Goal: Obtain resource: Download file/media

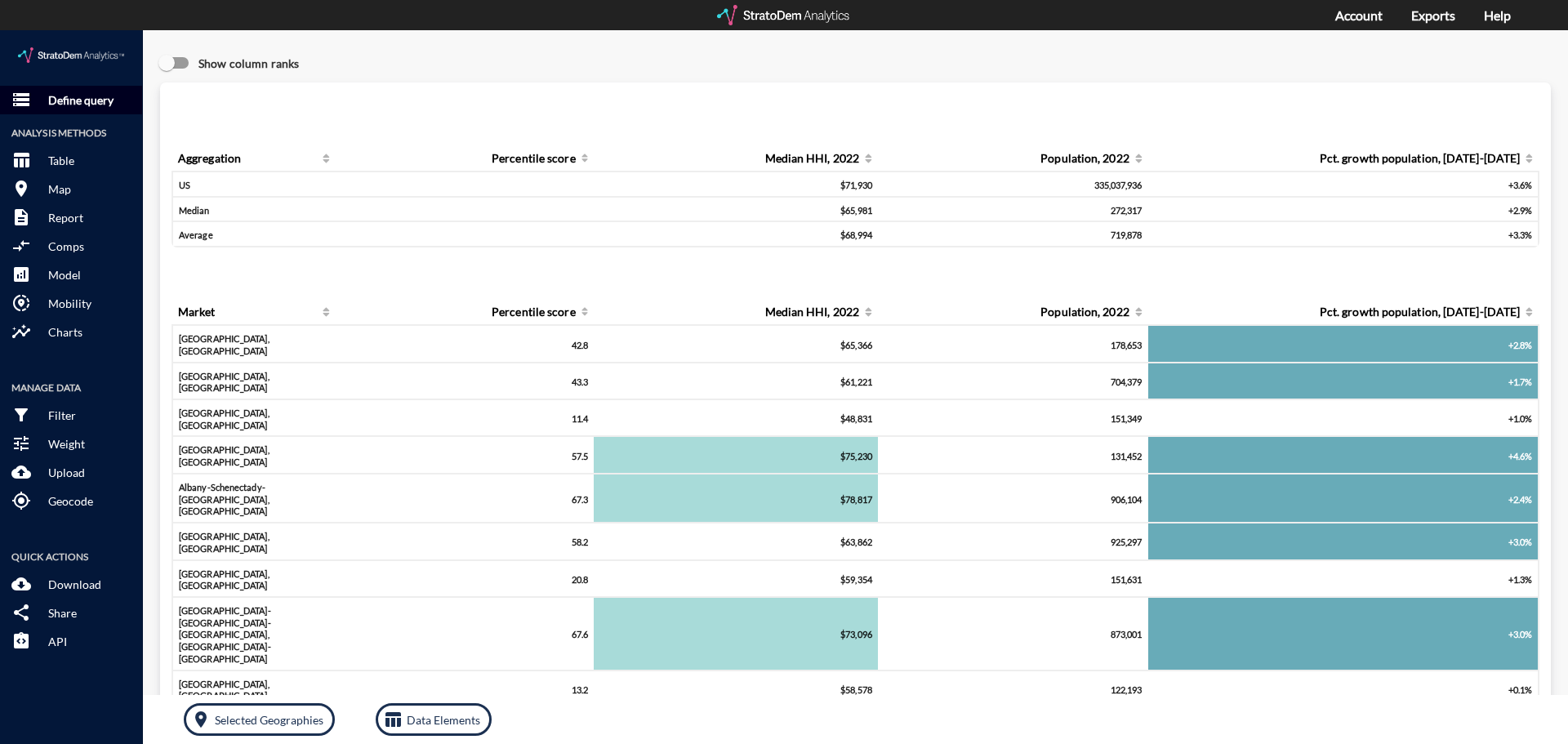
click button "storage Define query"
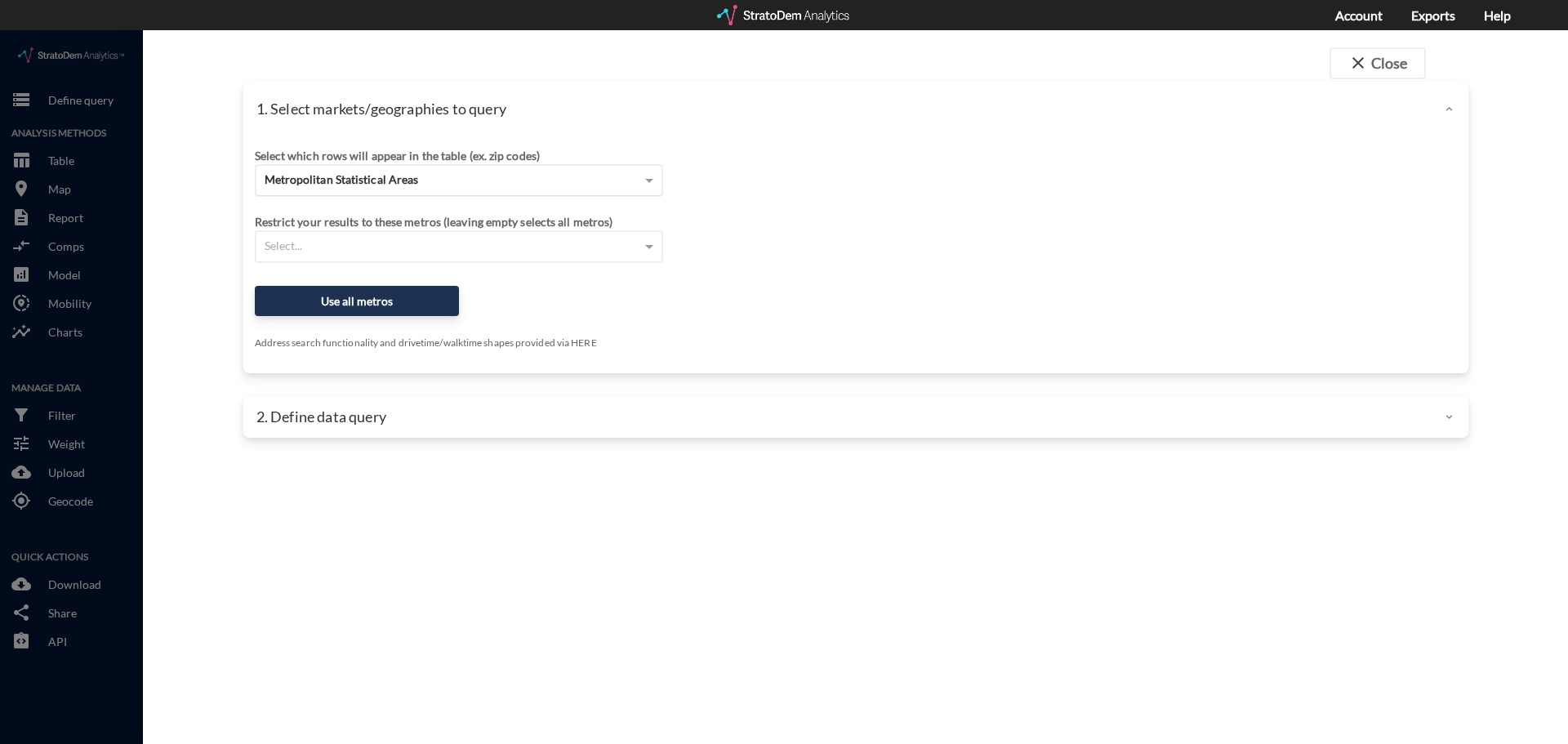
click div "Metropolitan Statistical Areas"
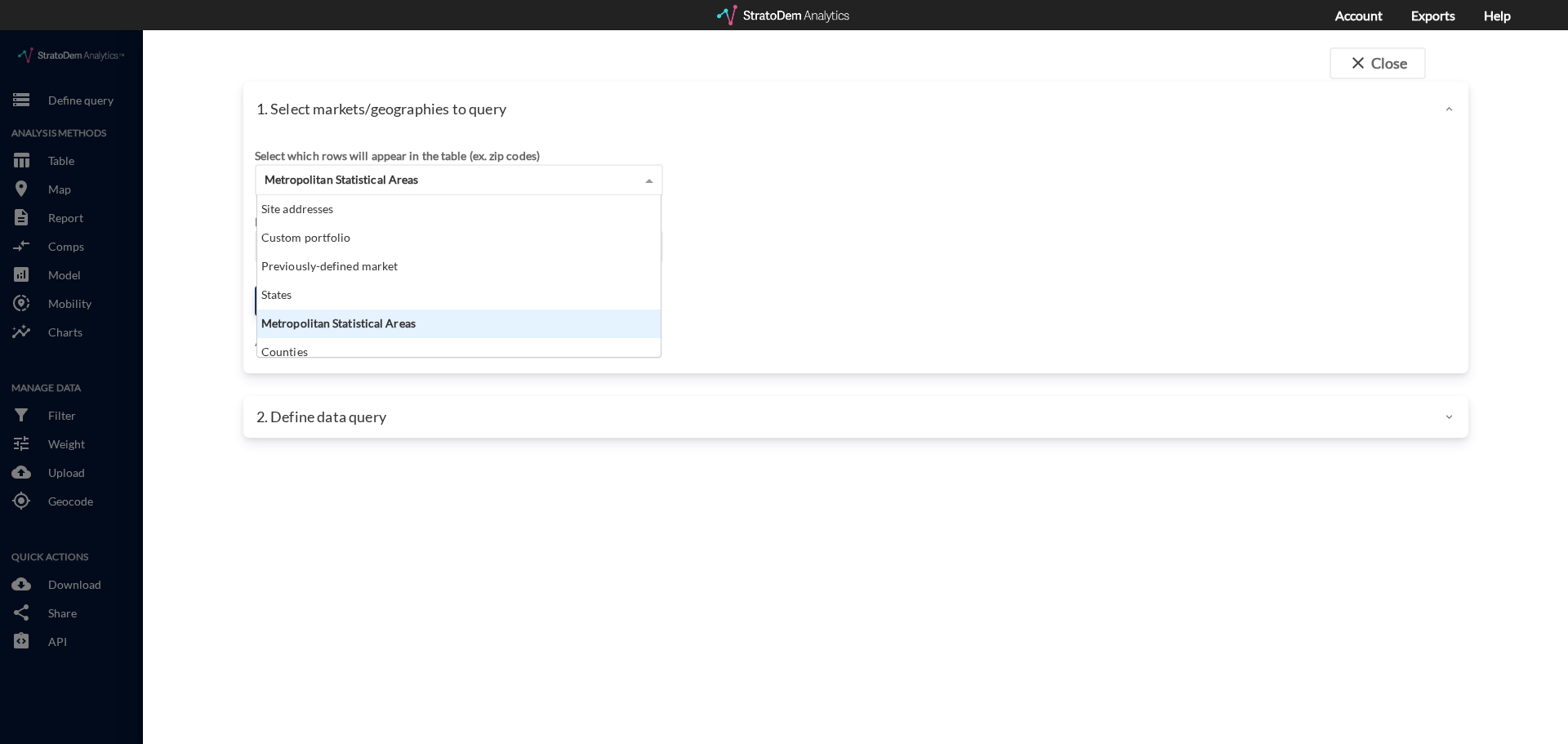
scroll to position [149, 393]
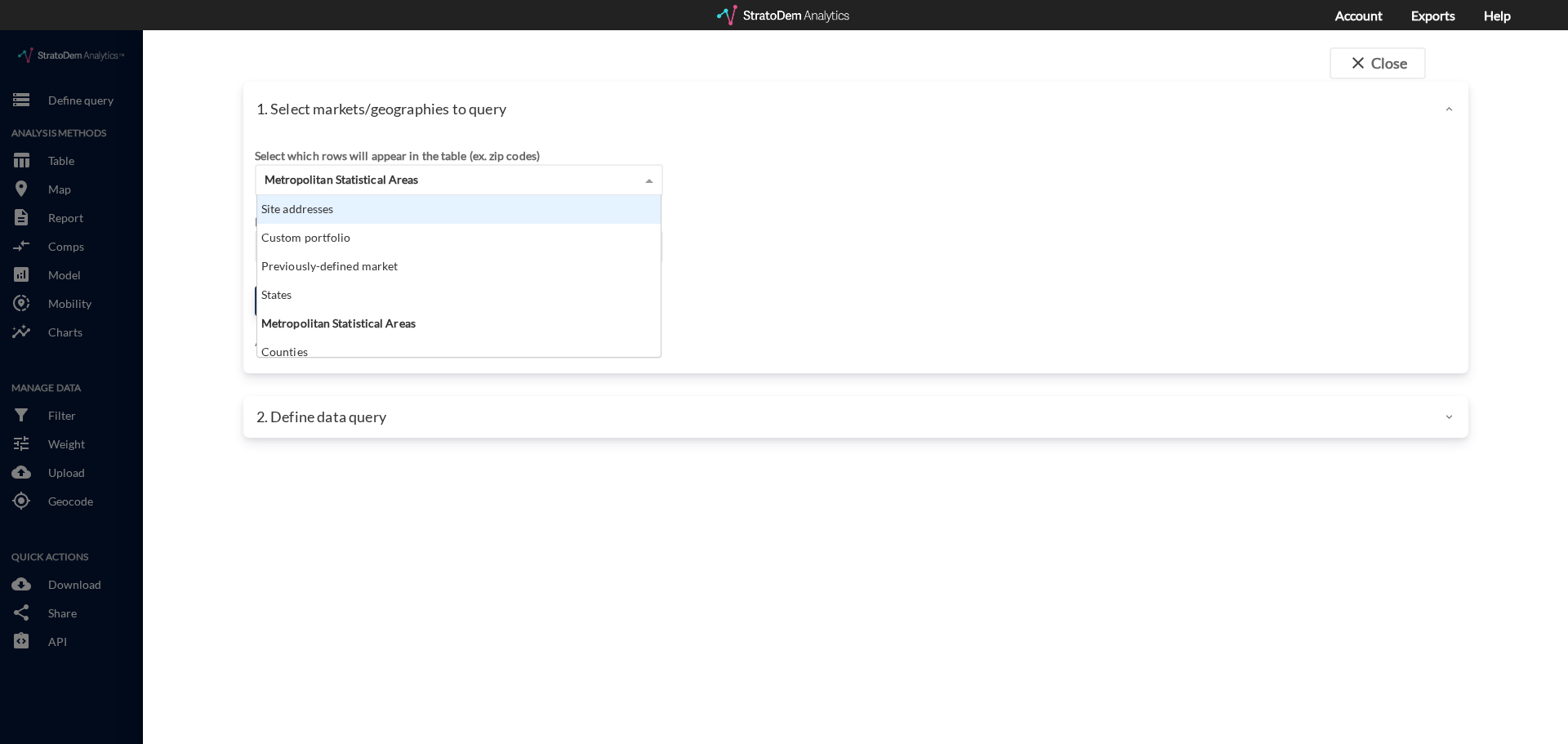
click div "Site addresses"
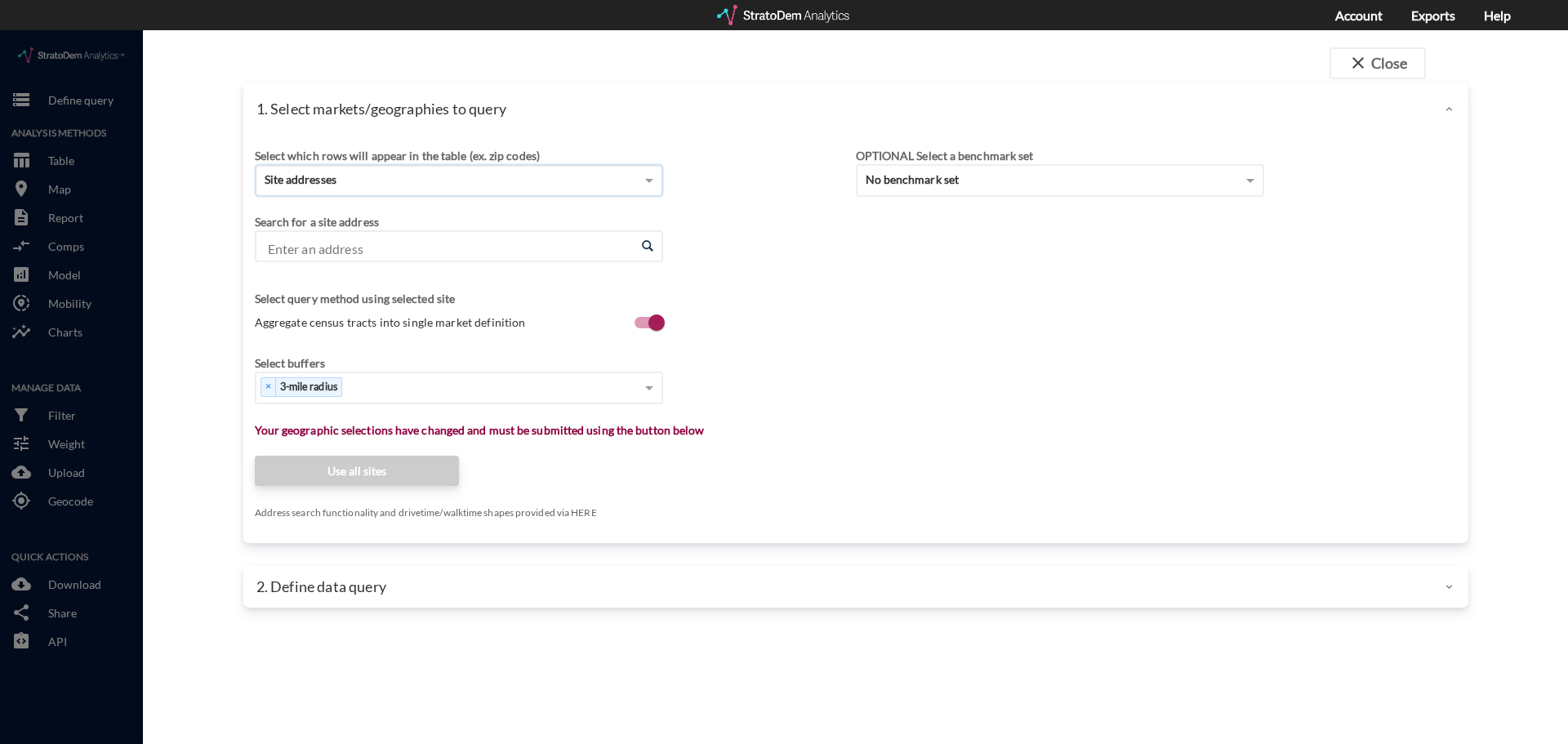
click input "Enter an address"
paste input "[STREET_ADDRESS]"
click li "2130 W Van Buren St, Phoenix, Arizona"
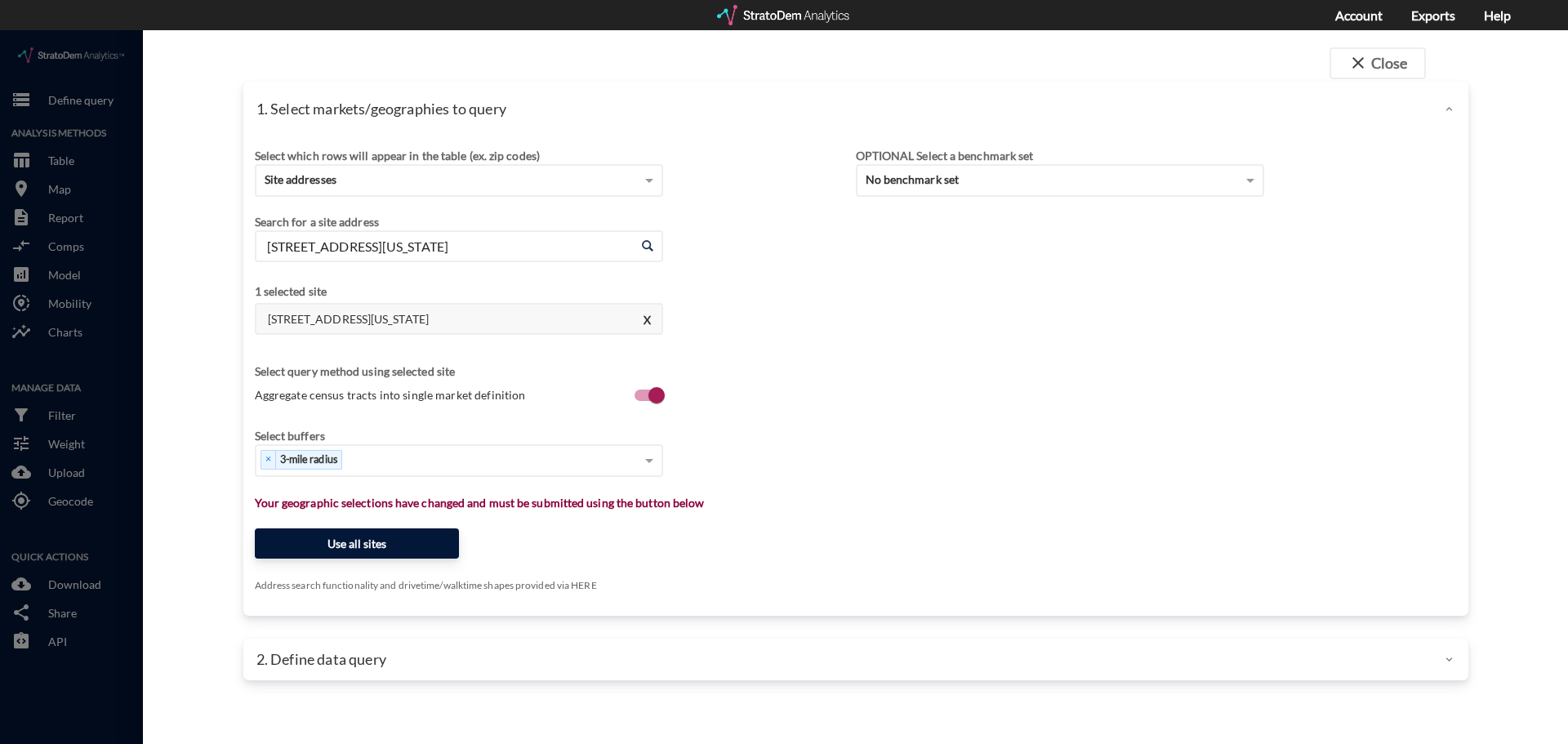
type input "2130 W Van Buren St, Phoenix, Arizona"
click button "Use all sites"
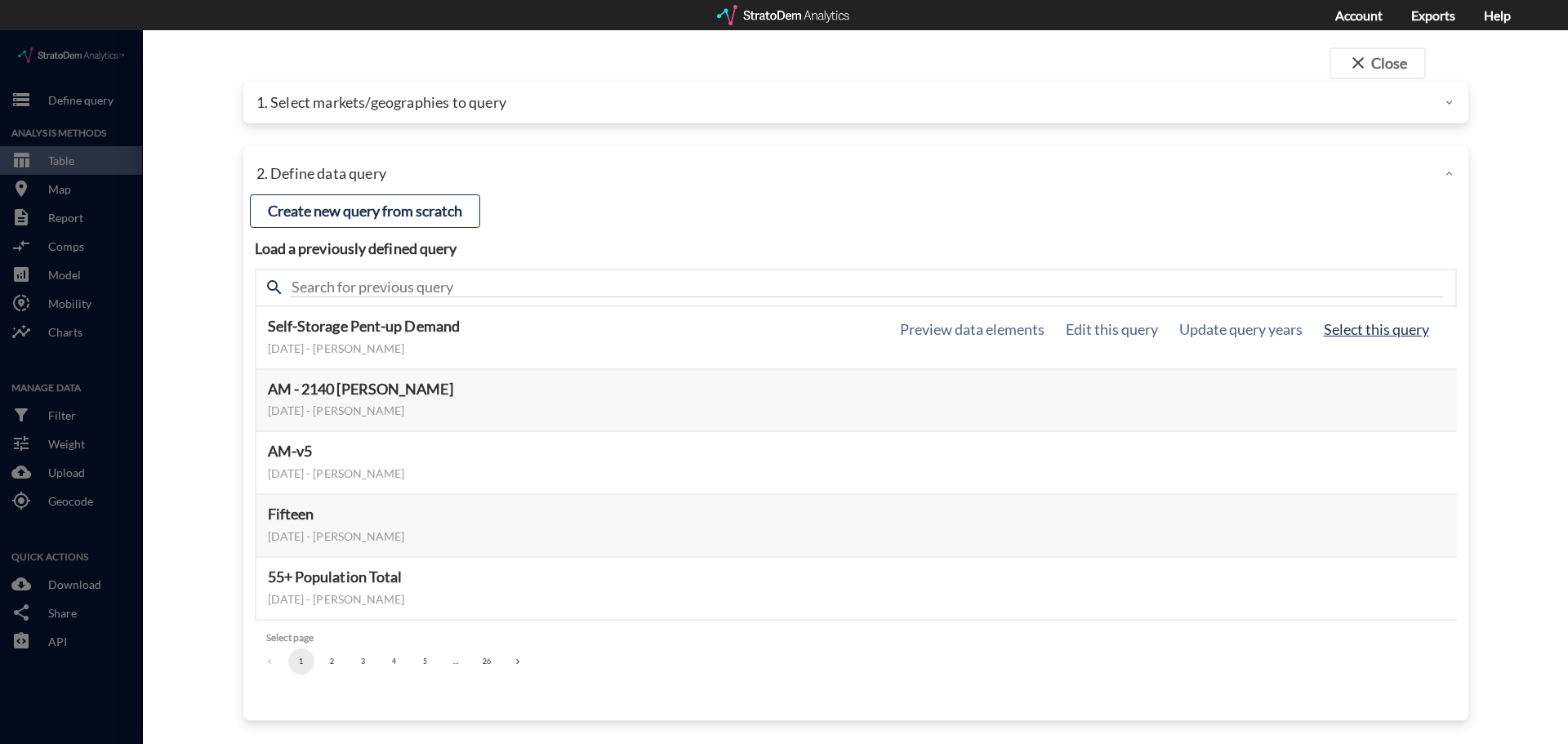
click button "Select this query"
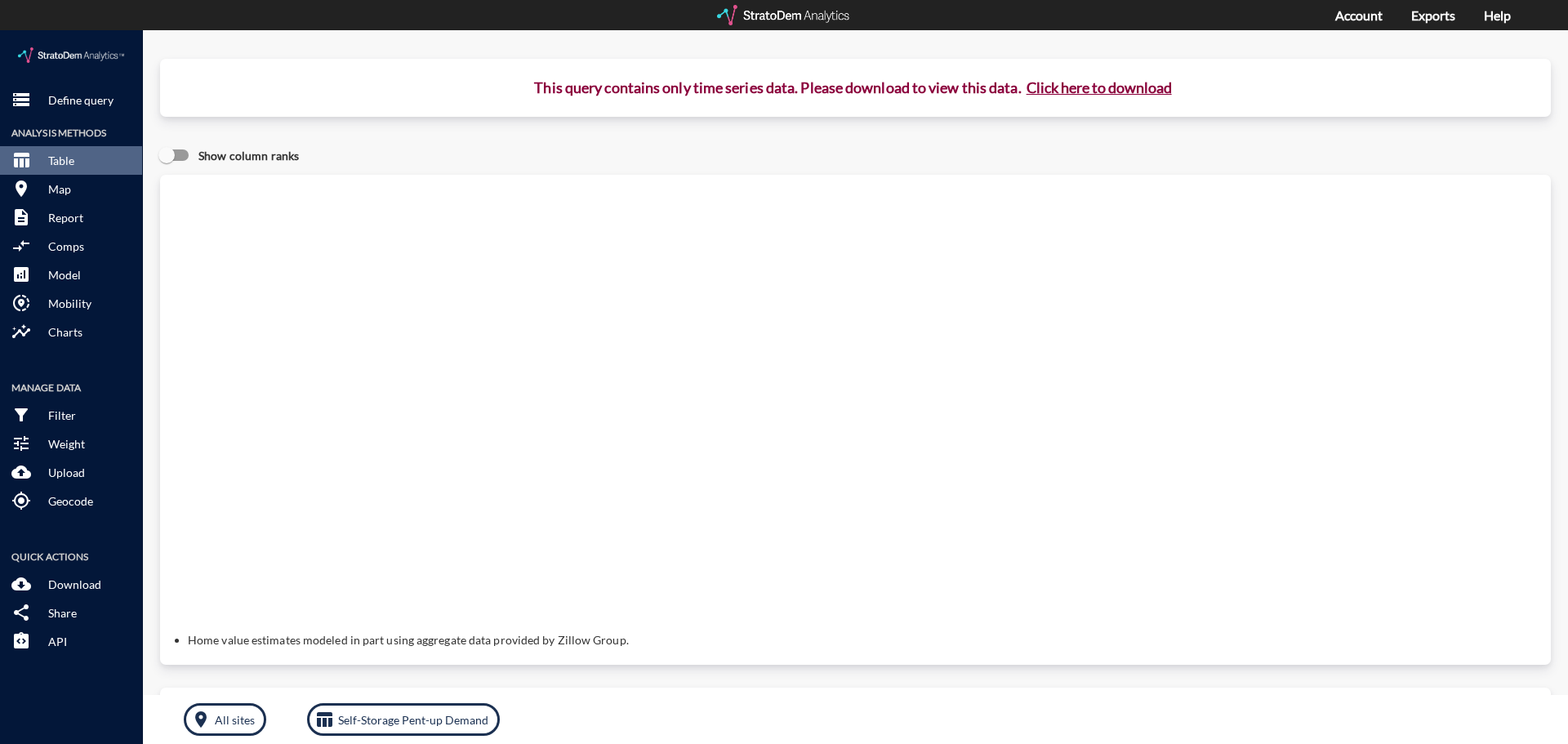
click button "Click here to download"
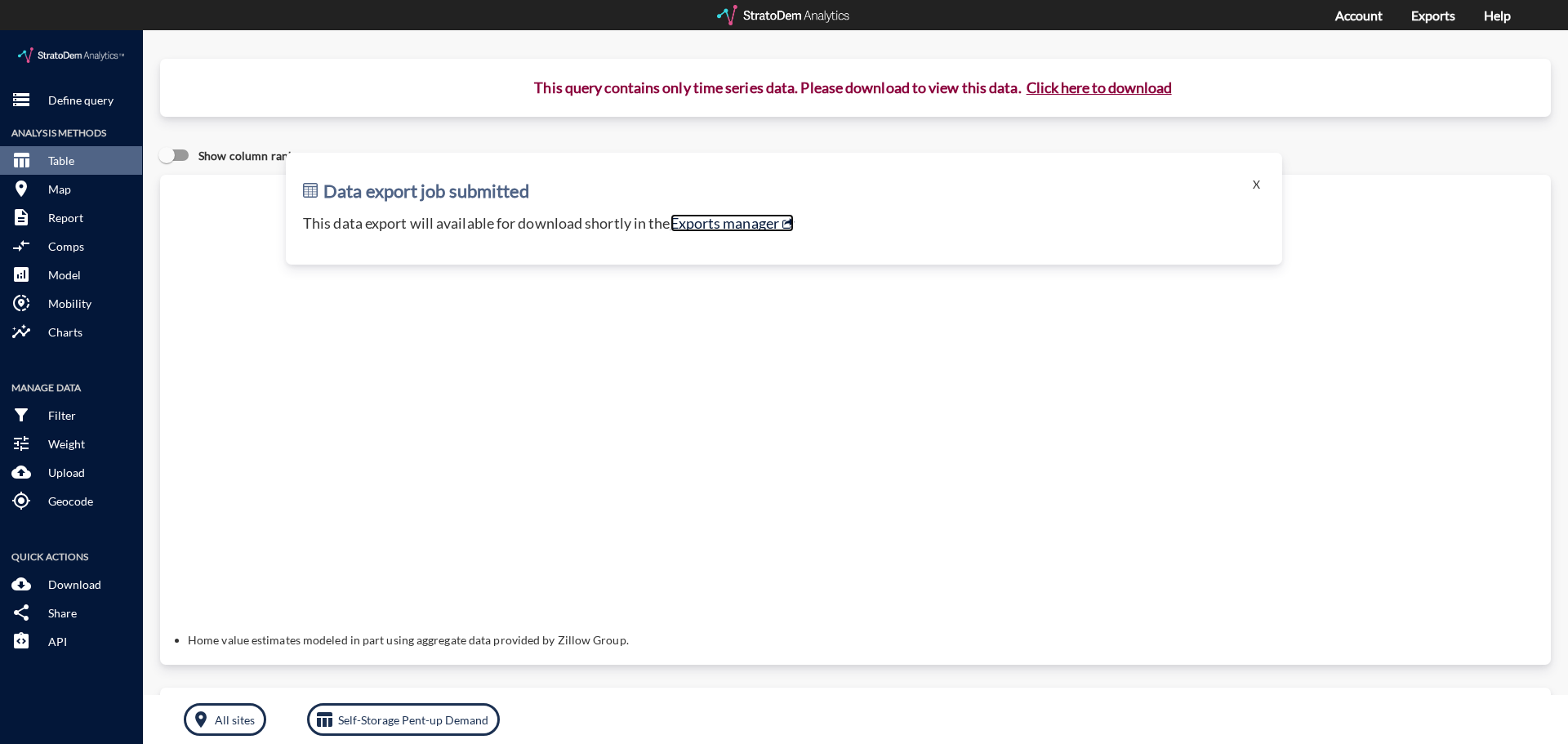
click link "Exports manager"
click button "X"
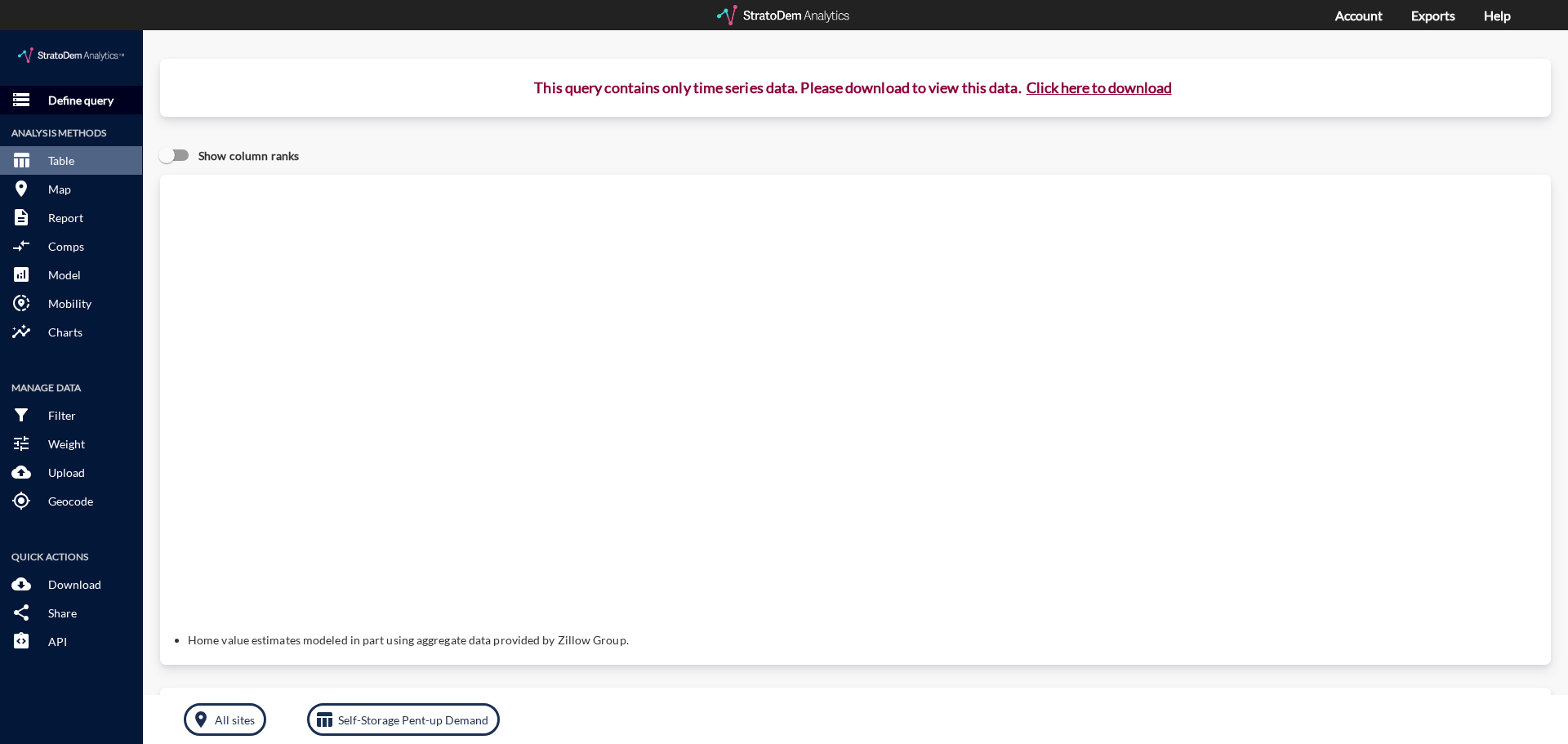
click p "Define query"
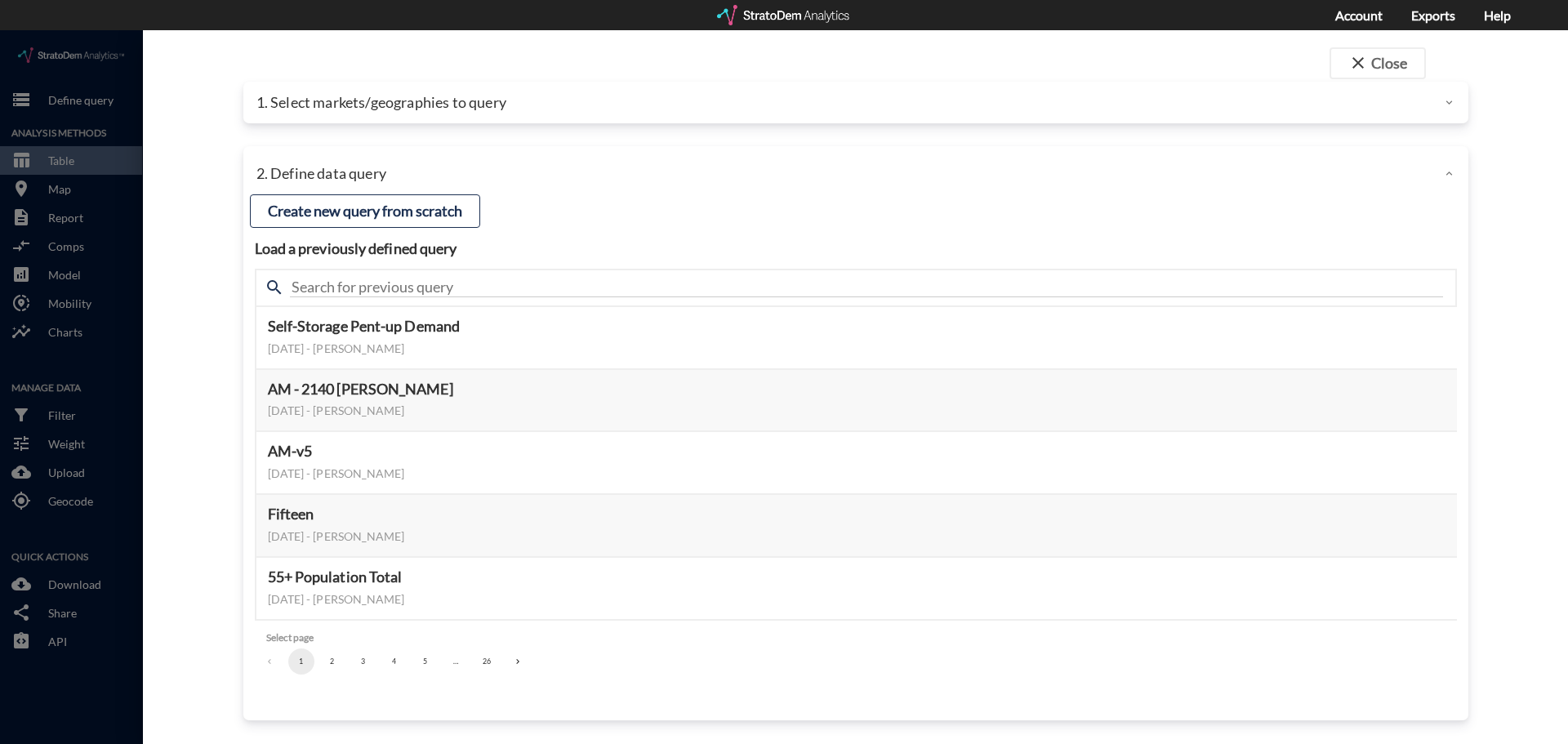
click div "1. Select markets/geographies to query"
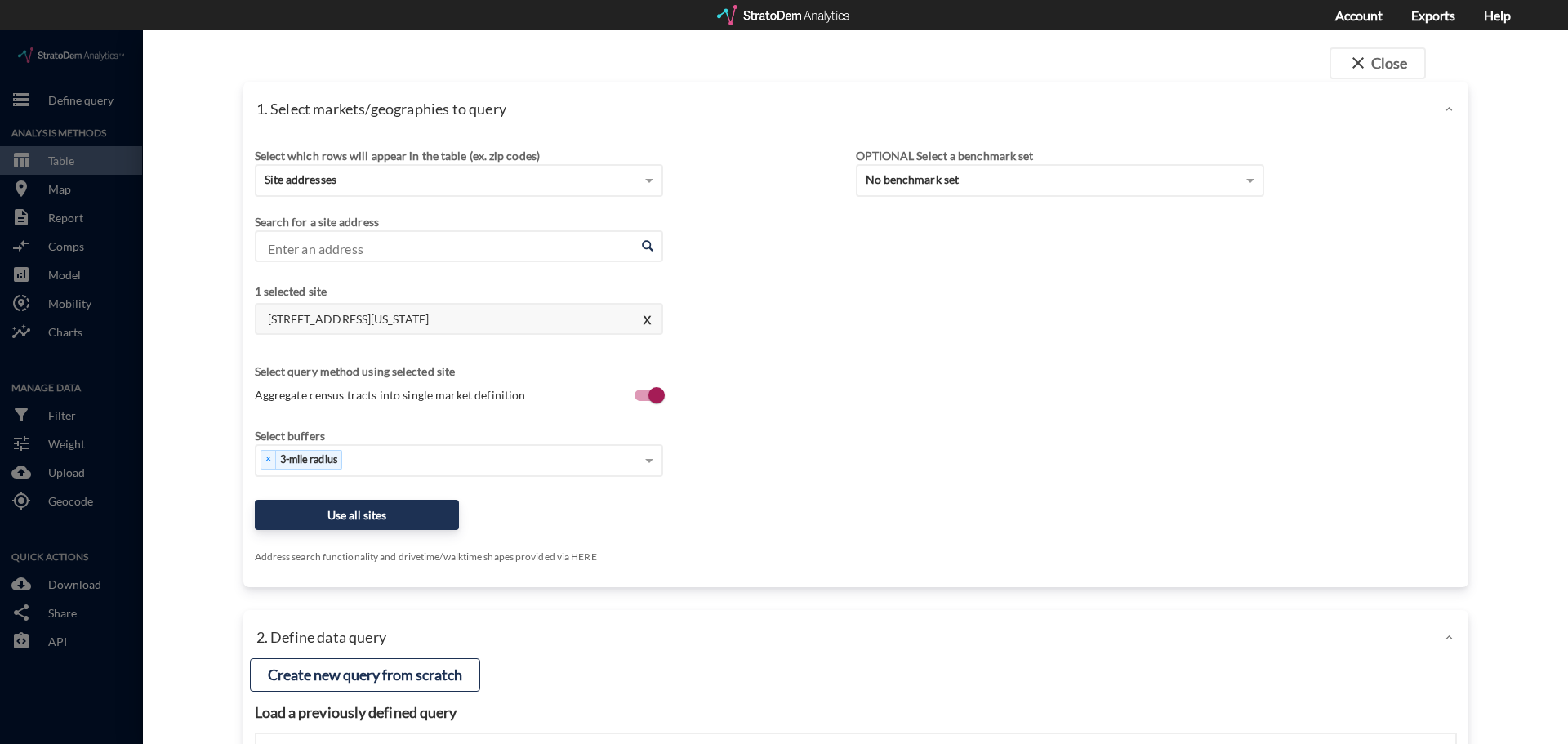
click input "Enter an address"
click div "Select which rows will appear in the table (ex. zip codes) Site addresses Selec…"
click button "X"
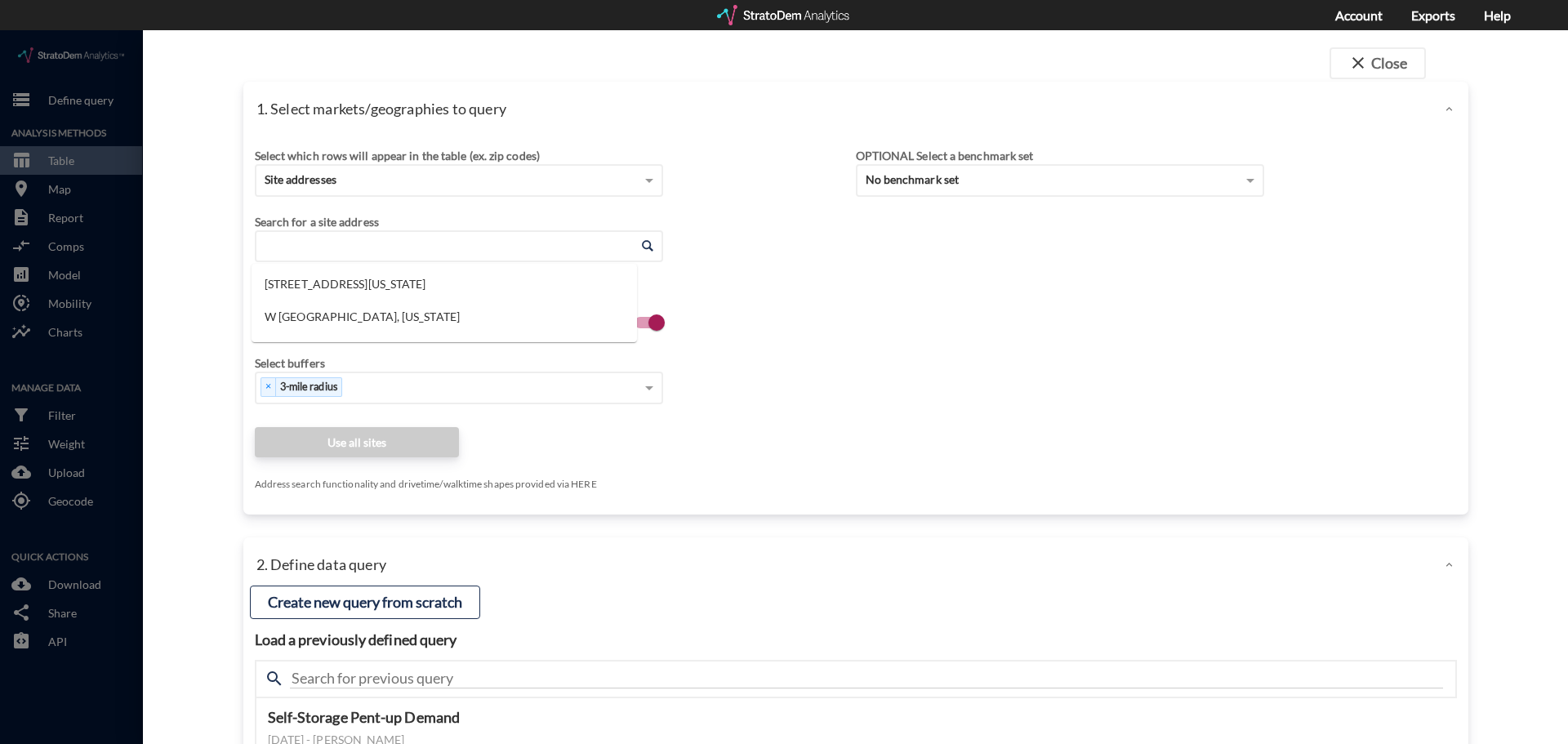
click input "Enter an address"
paste input "16000 Golden Valley Pkwy, Lathrop, CA"
click li "16000 Golden Valley Pkwy, Lathrop, California"
type input "16000 Golden Valley Pkwy, Lathrop, California"
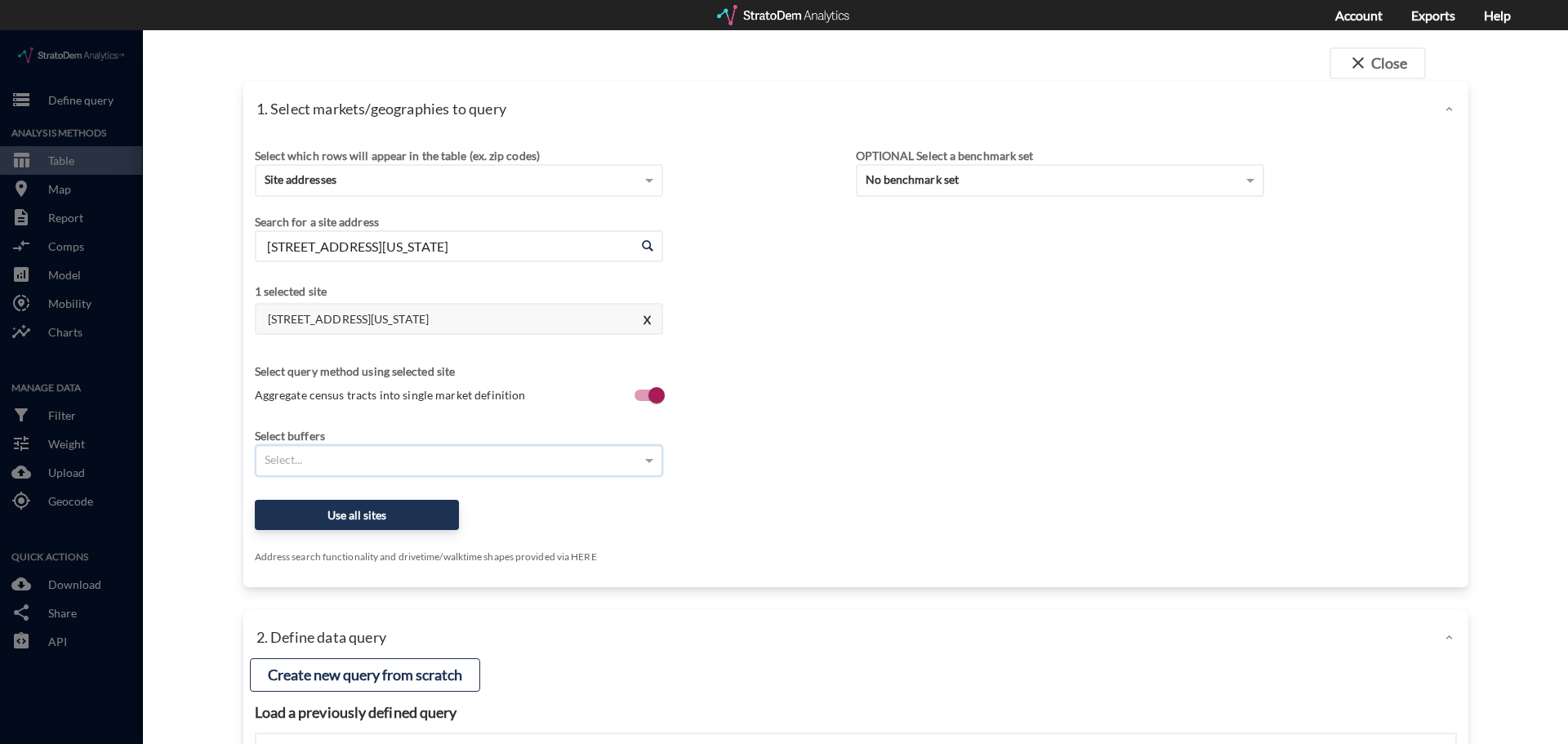
click div "Select..."
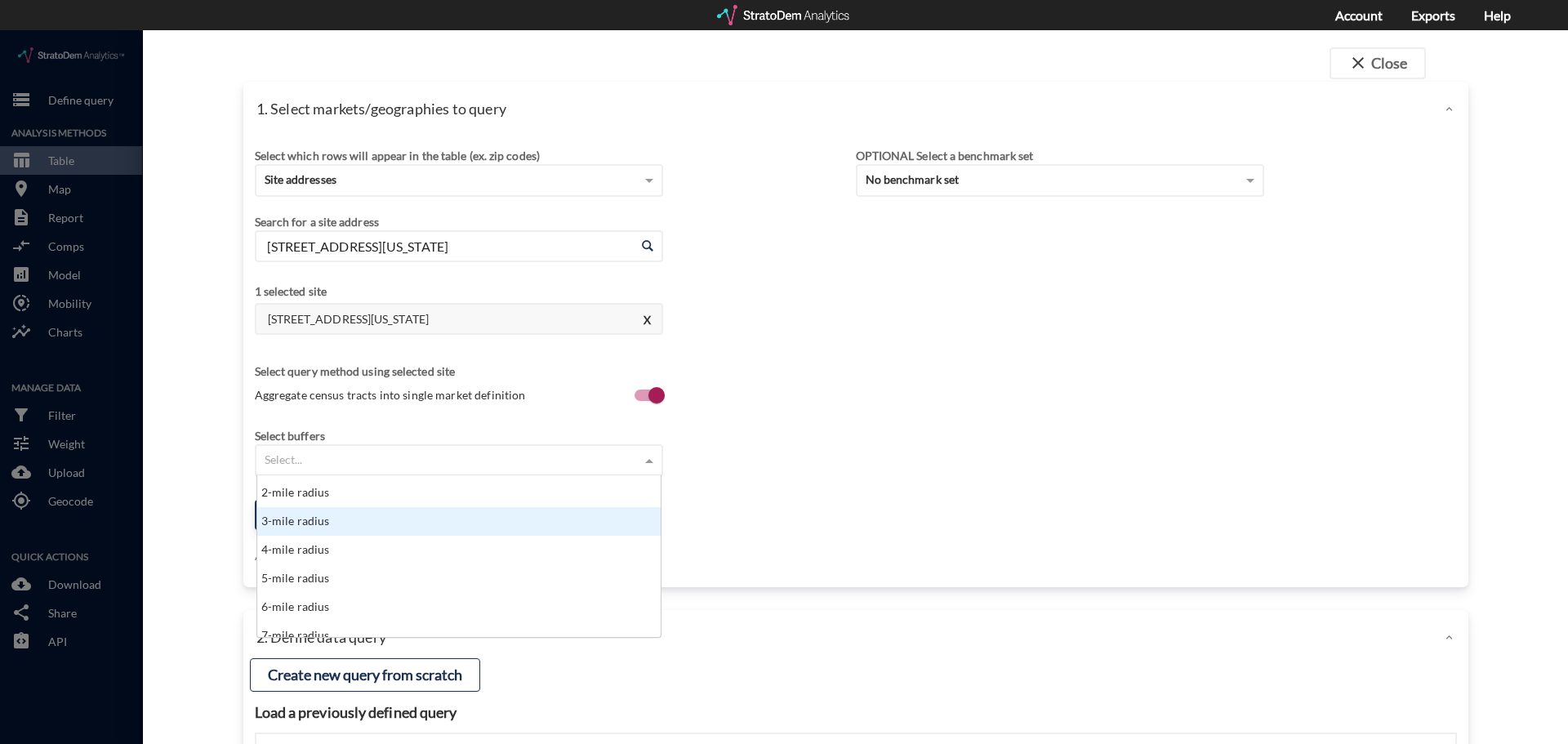
scroll to position [82, 0]
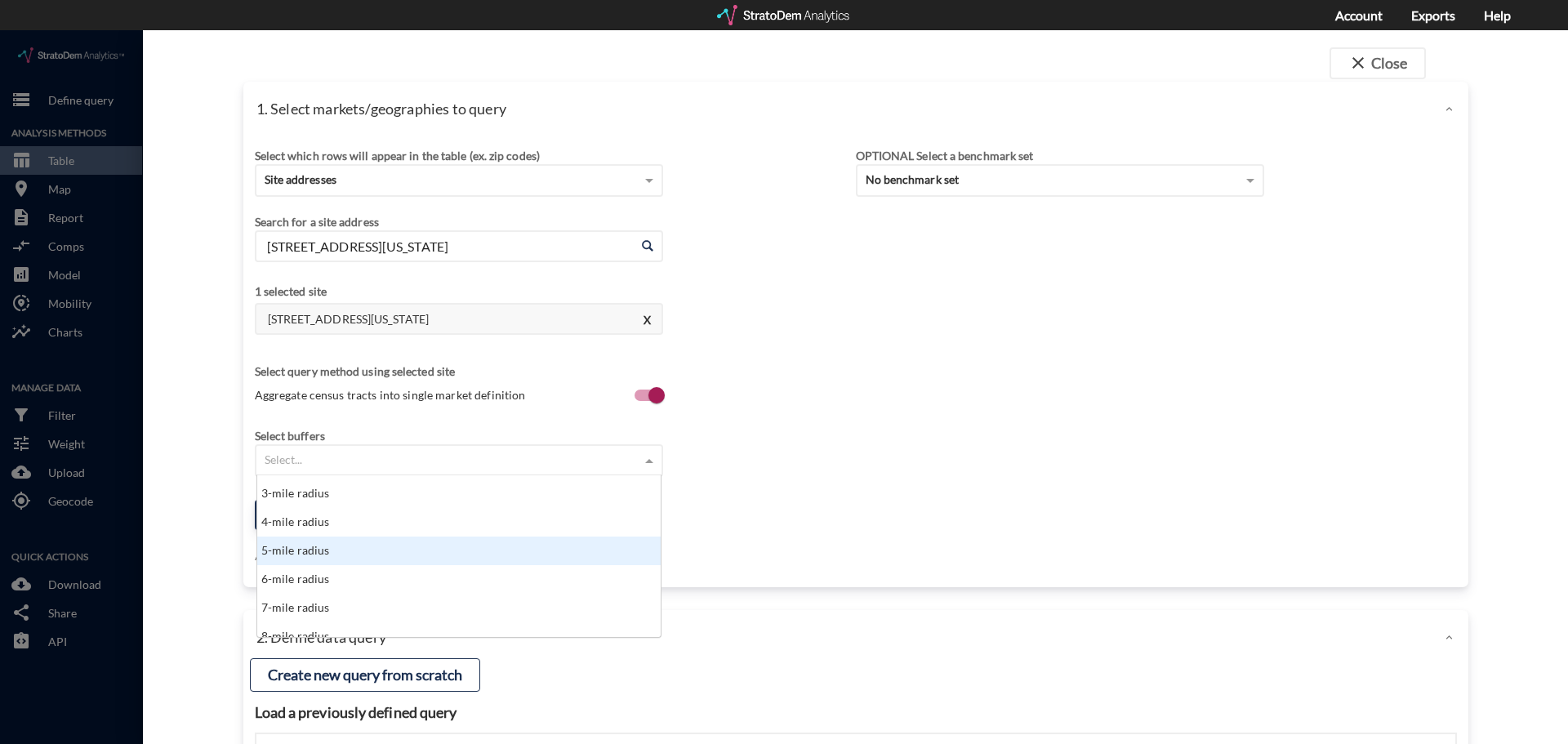
click div "5-mile radius"
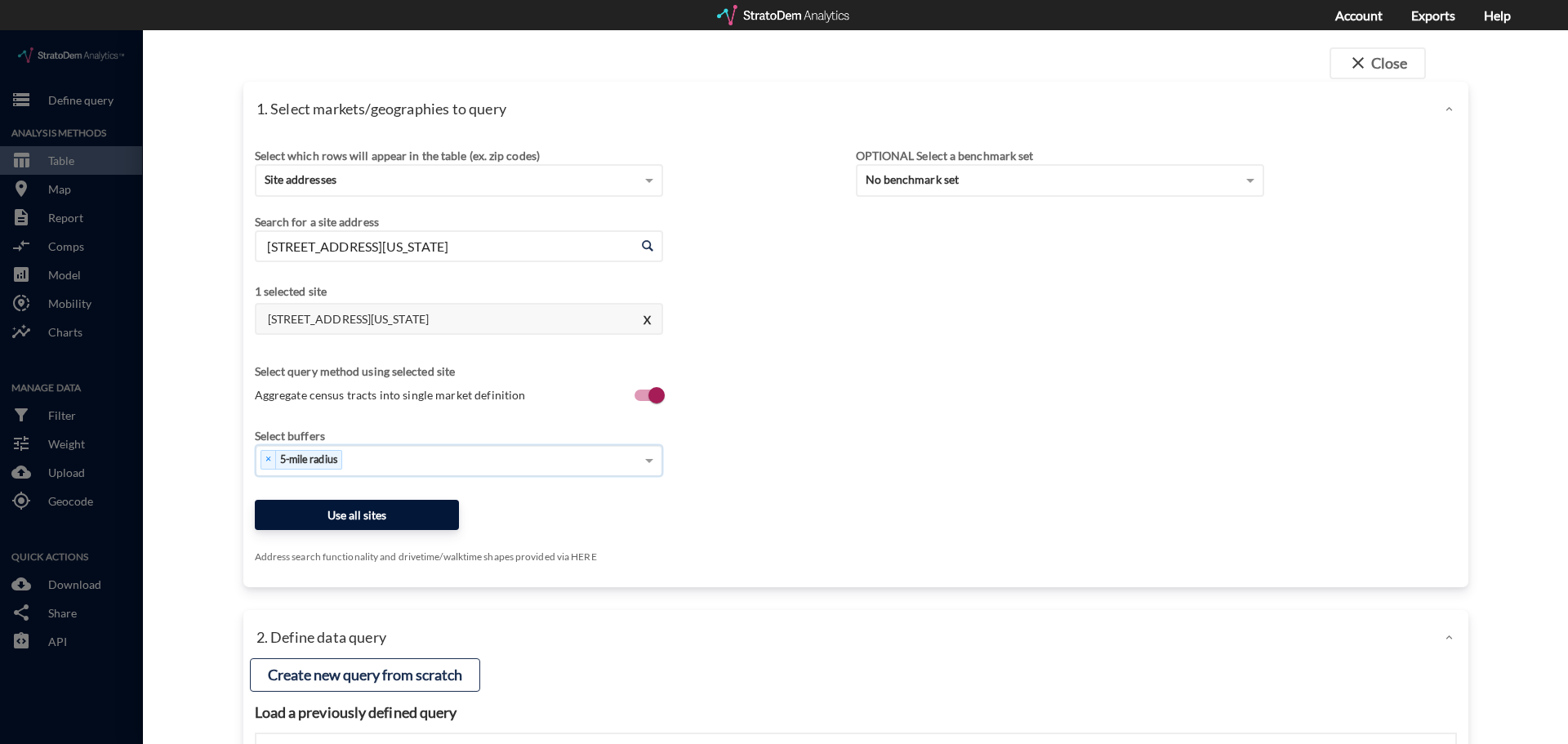
click button "Use all sites"
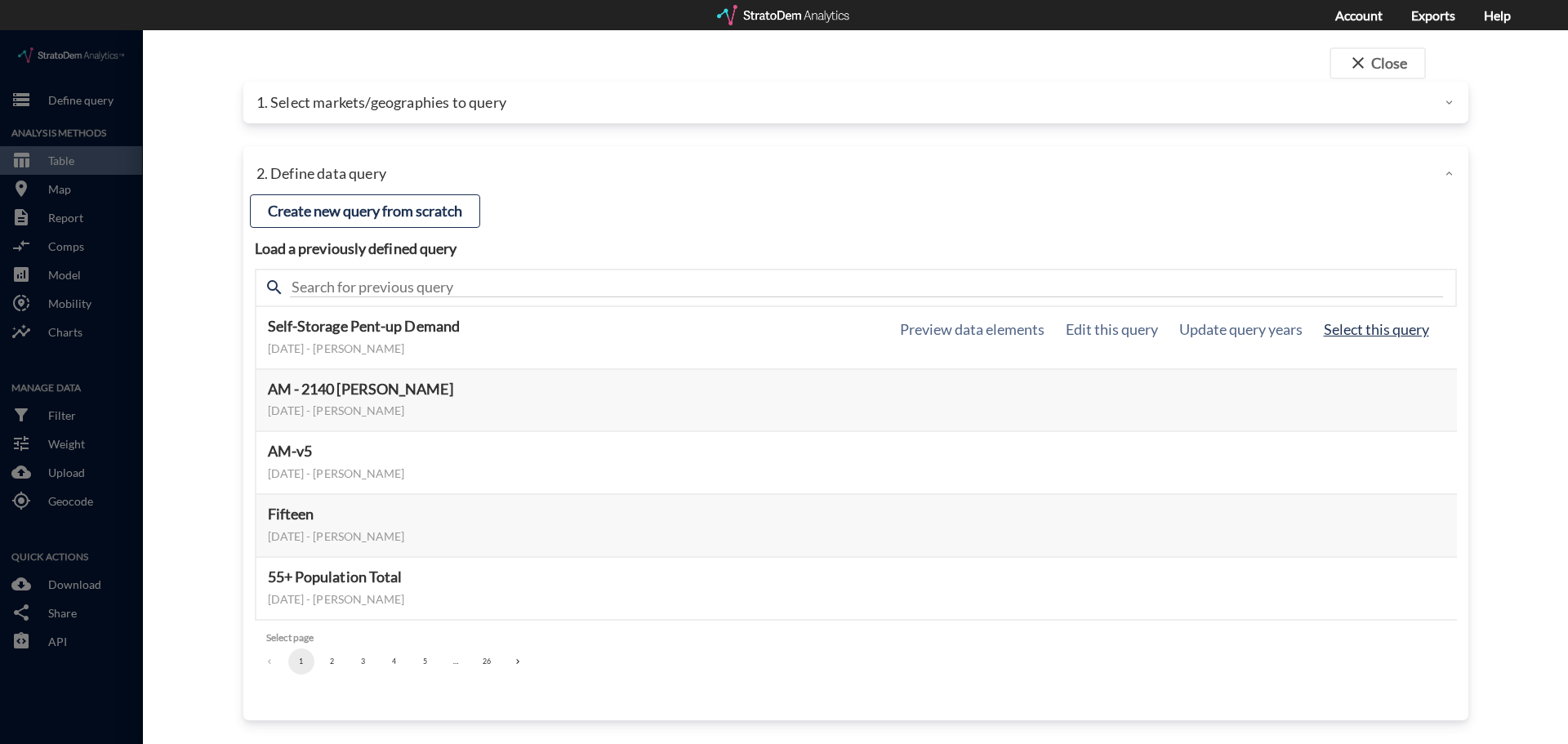
click button "Select this query"
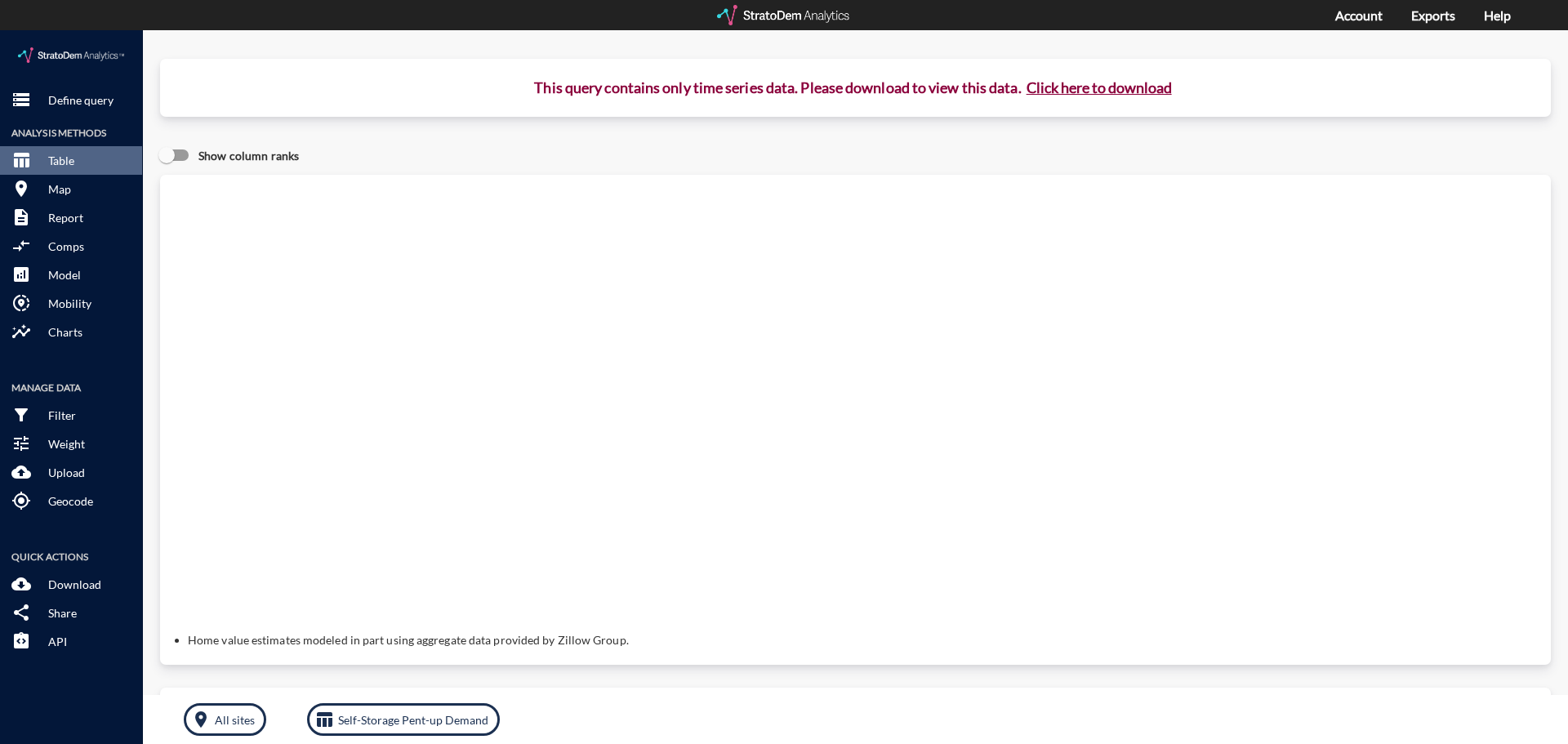
click button "Click here to download"
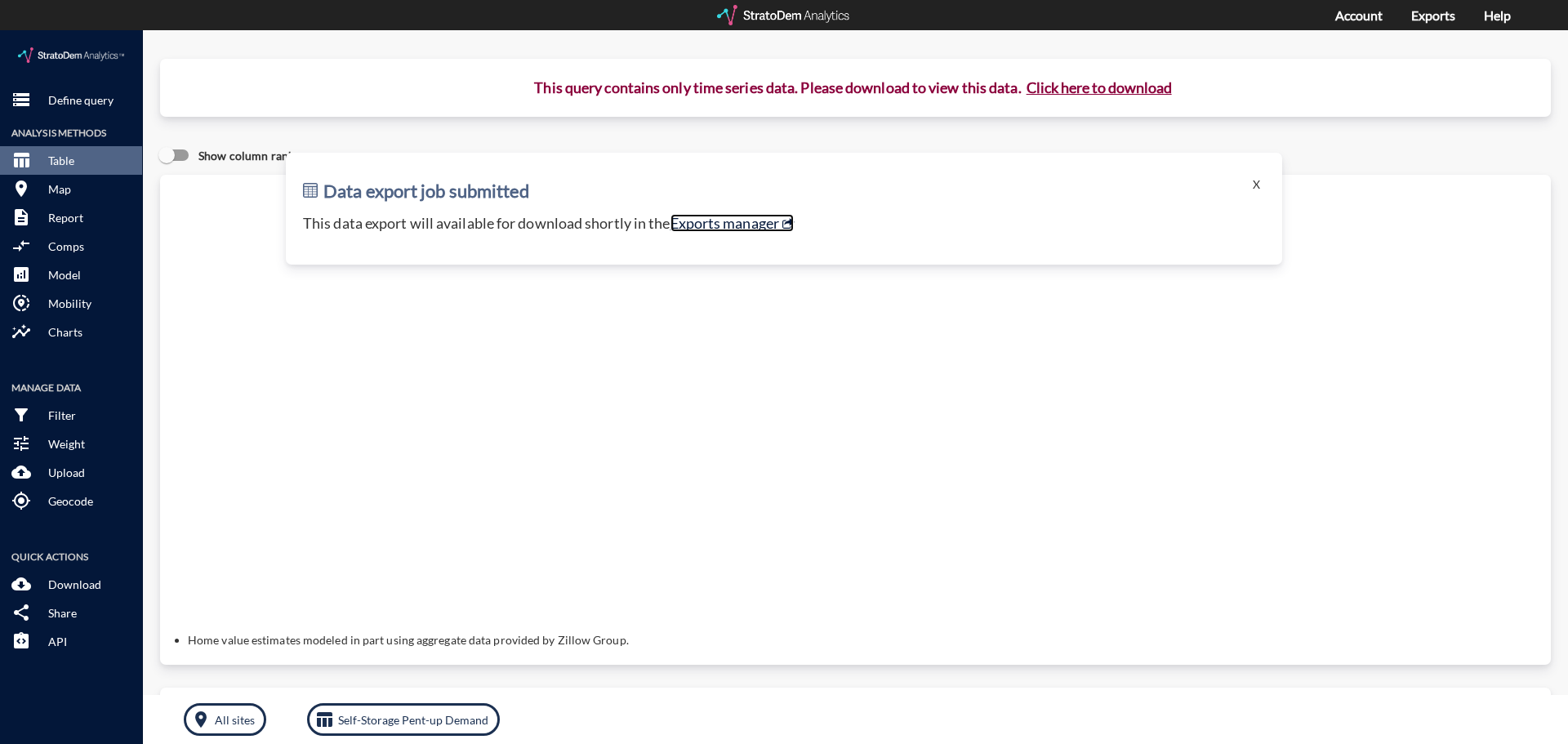
click link "Exports manager"
click button "storage Define query"
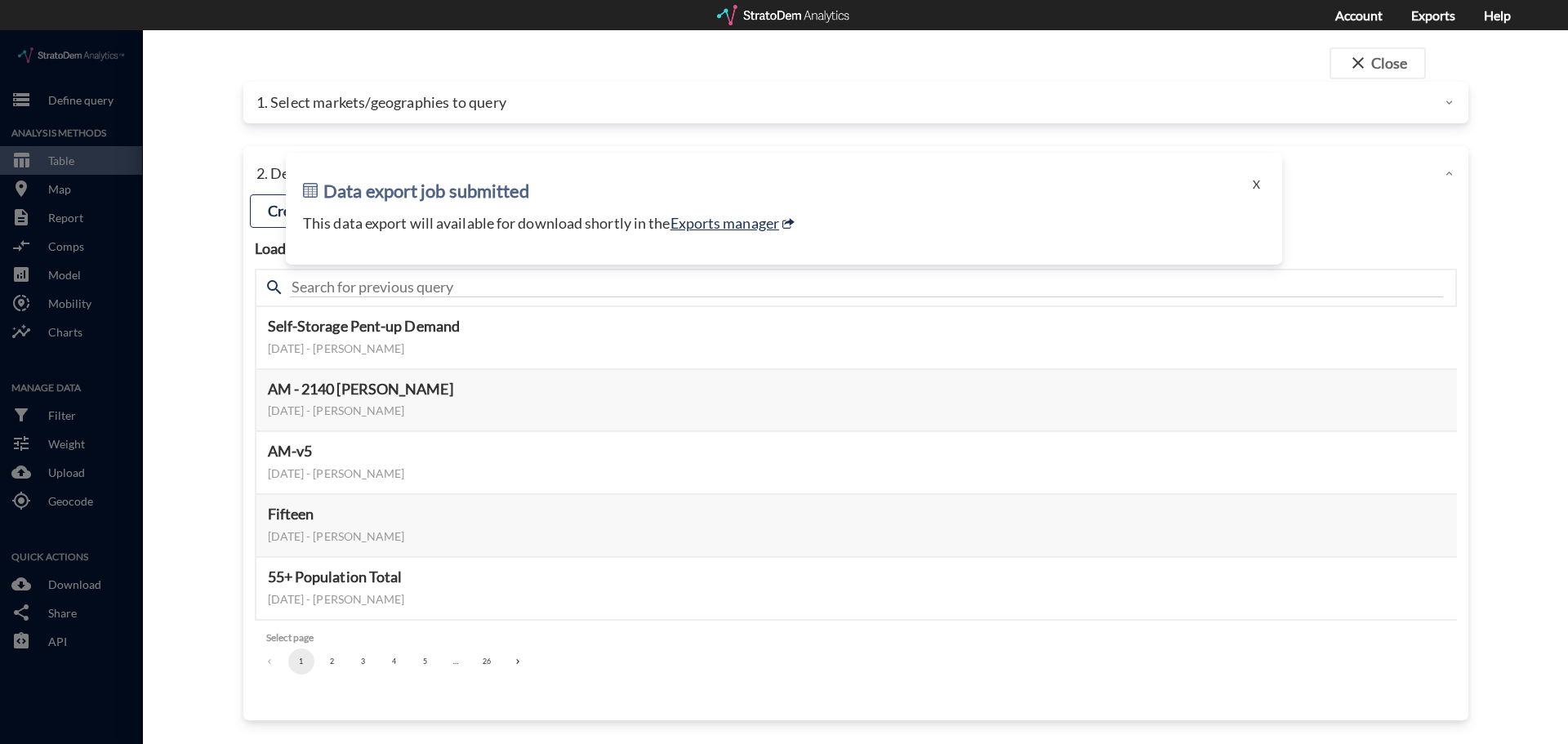
drag, startPoint x: 1256, startPoint y: 157, endPoint x: 1076, endPoint y: 189, distance: 182.8
click button "X"
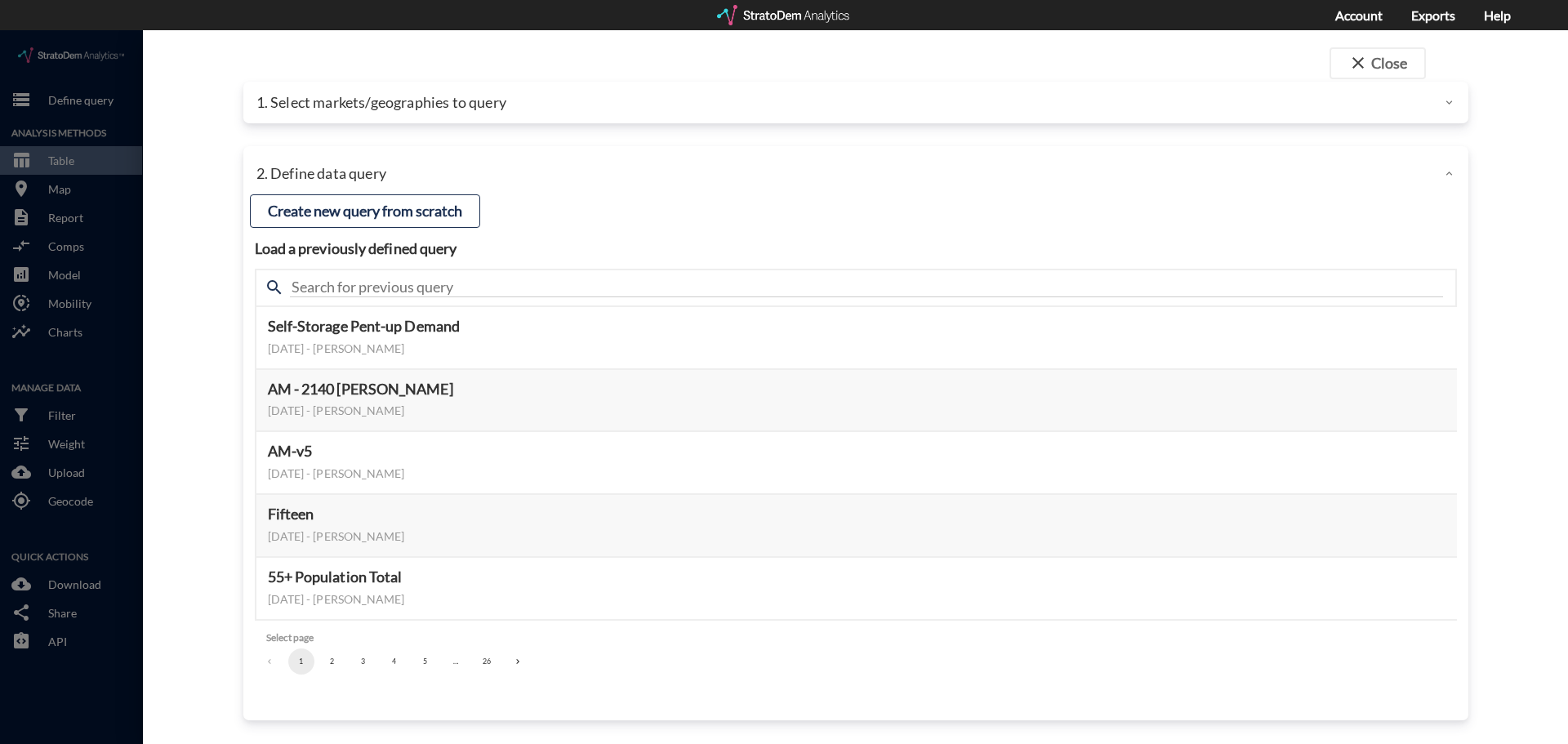
click p "1. Select markets/geographies to query"
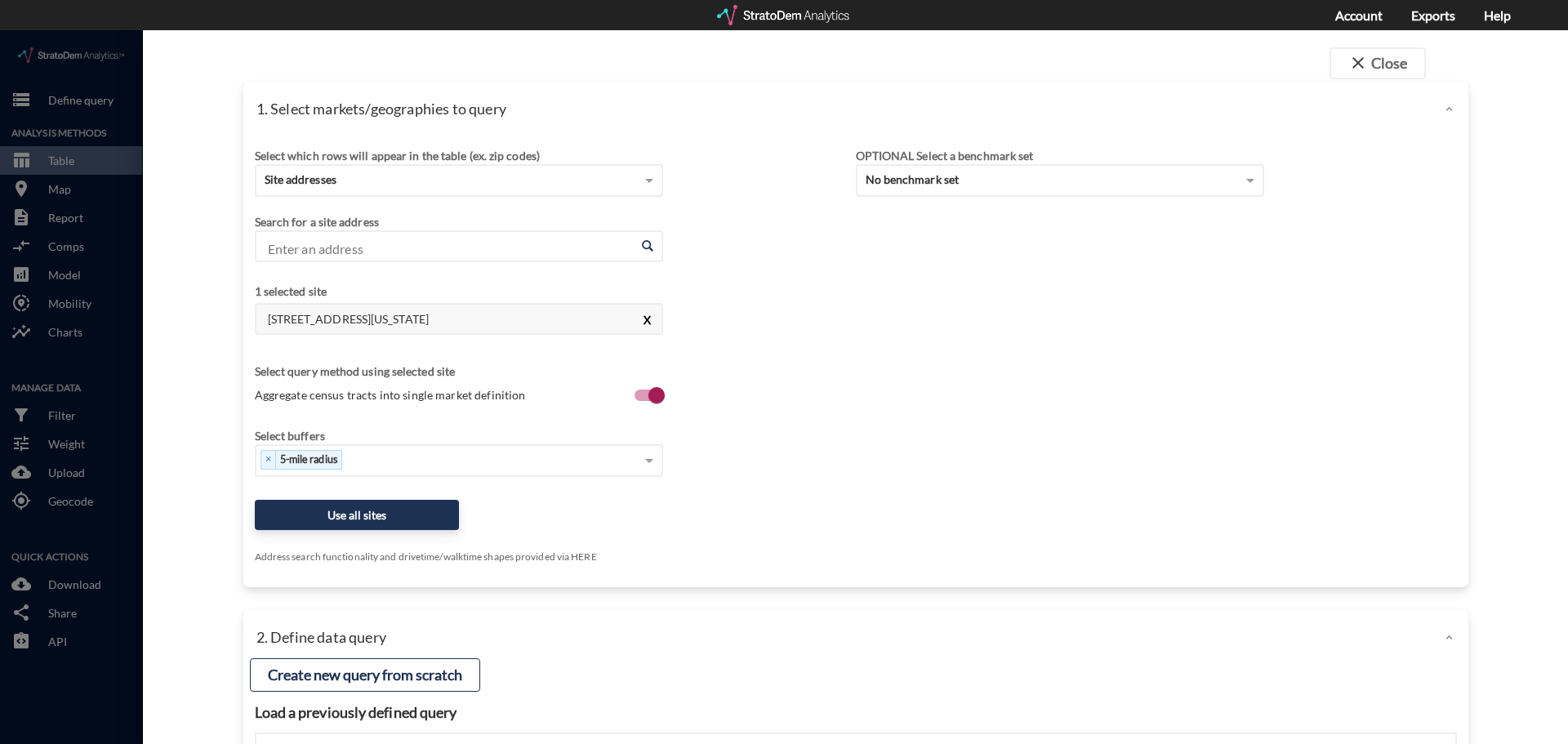
click button "X"
click input "Aggregate census tracts into single market definition"
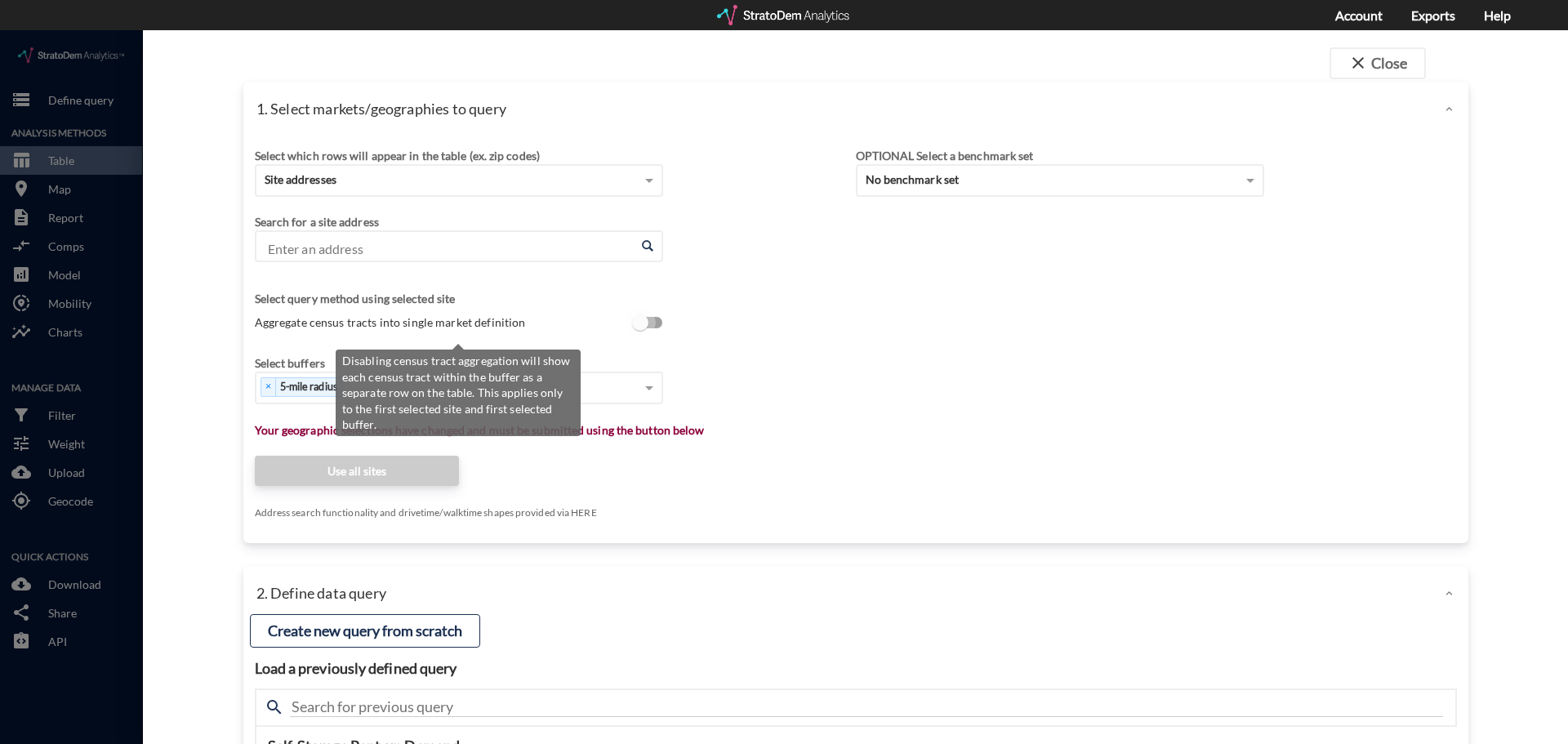
click input "Aggregate census tracts into single market definition"
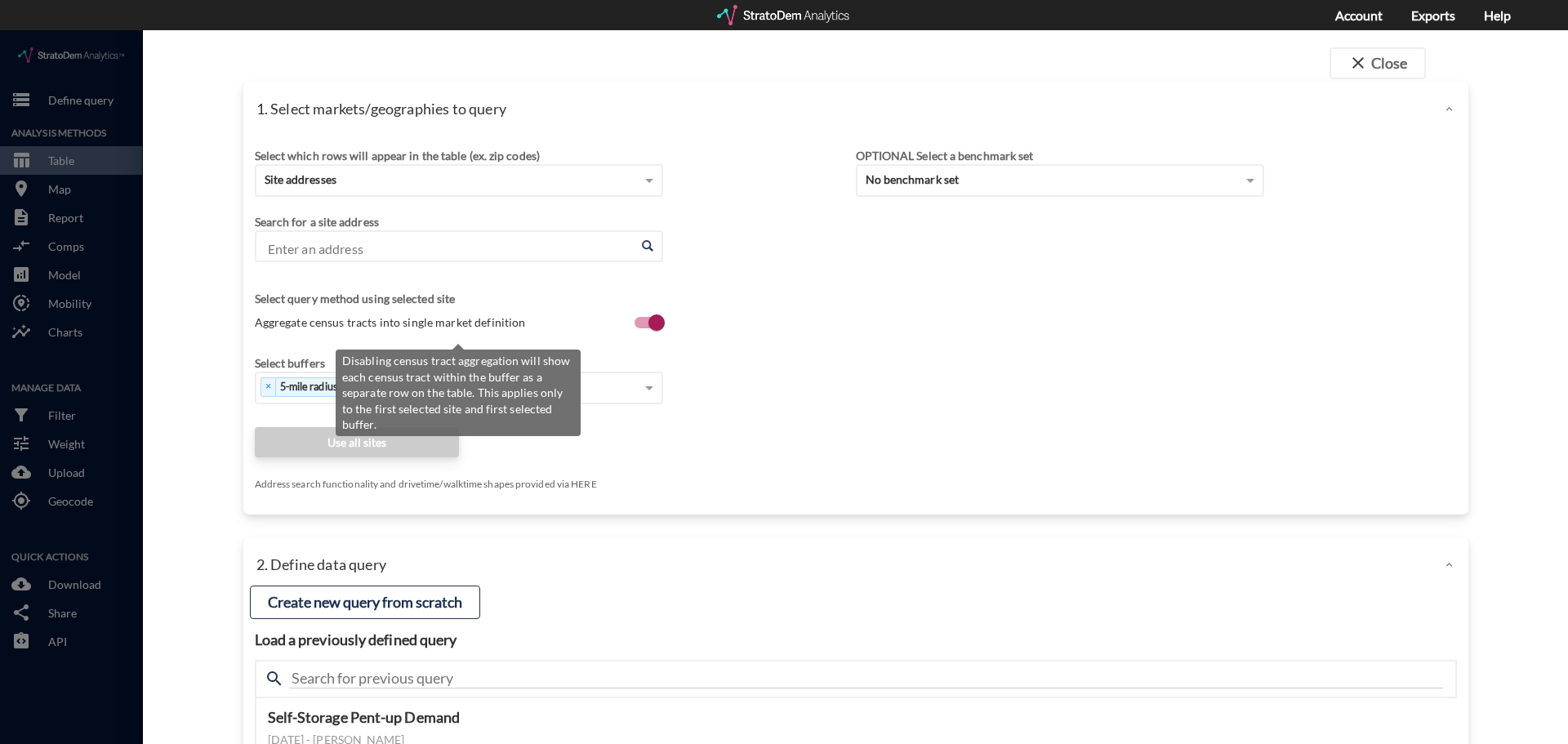
click input "Aggregate census tracts into single market definition"
checkbox input "false"
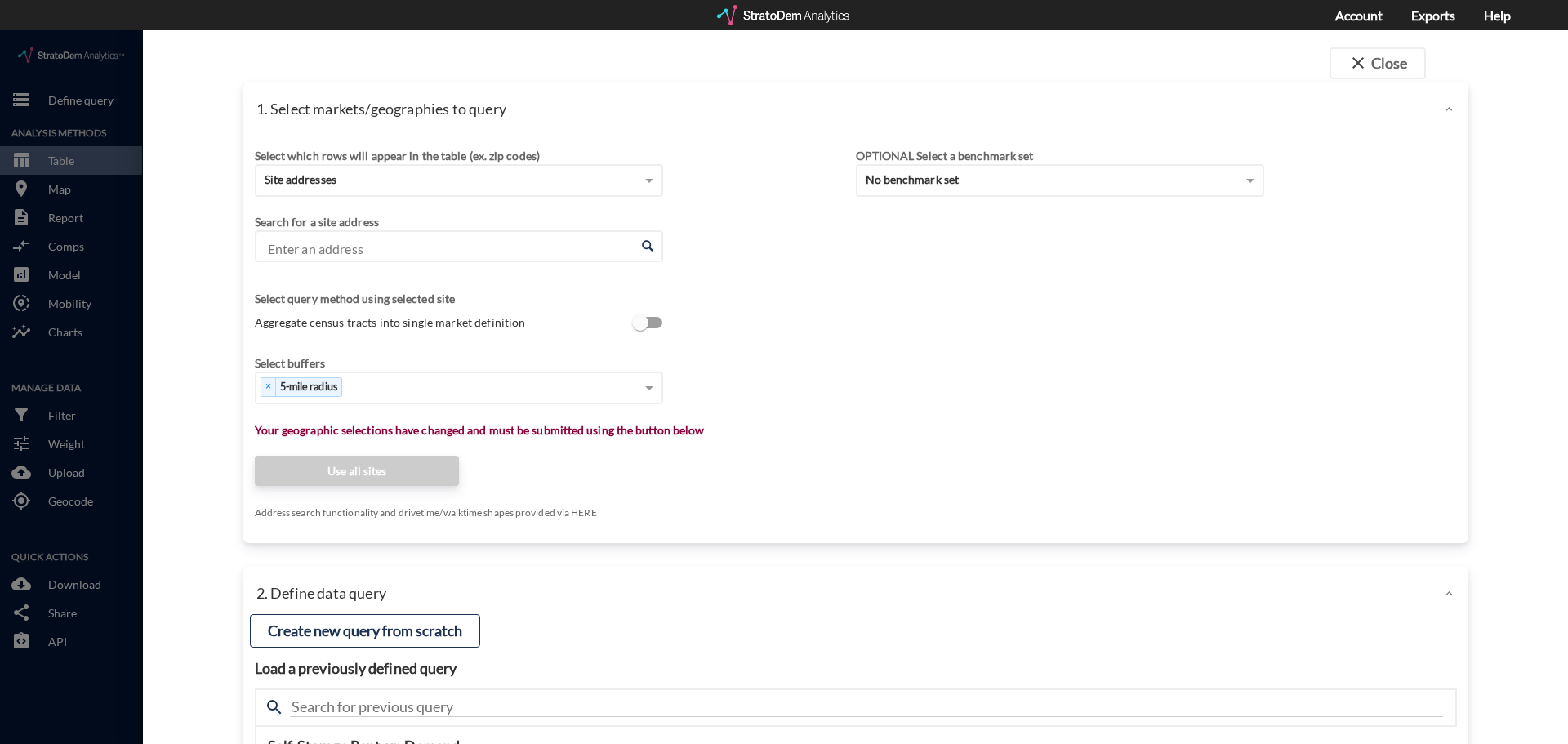
click div "Search for a site address Enter an address Enter an address Select query method…"
click input "Enter an address"
paste input "79315 CA-111, La Quinta, CA"
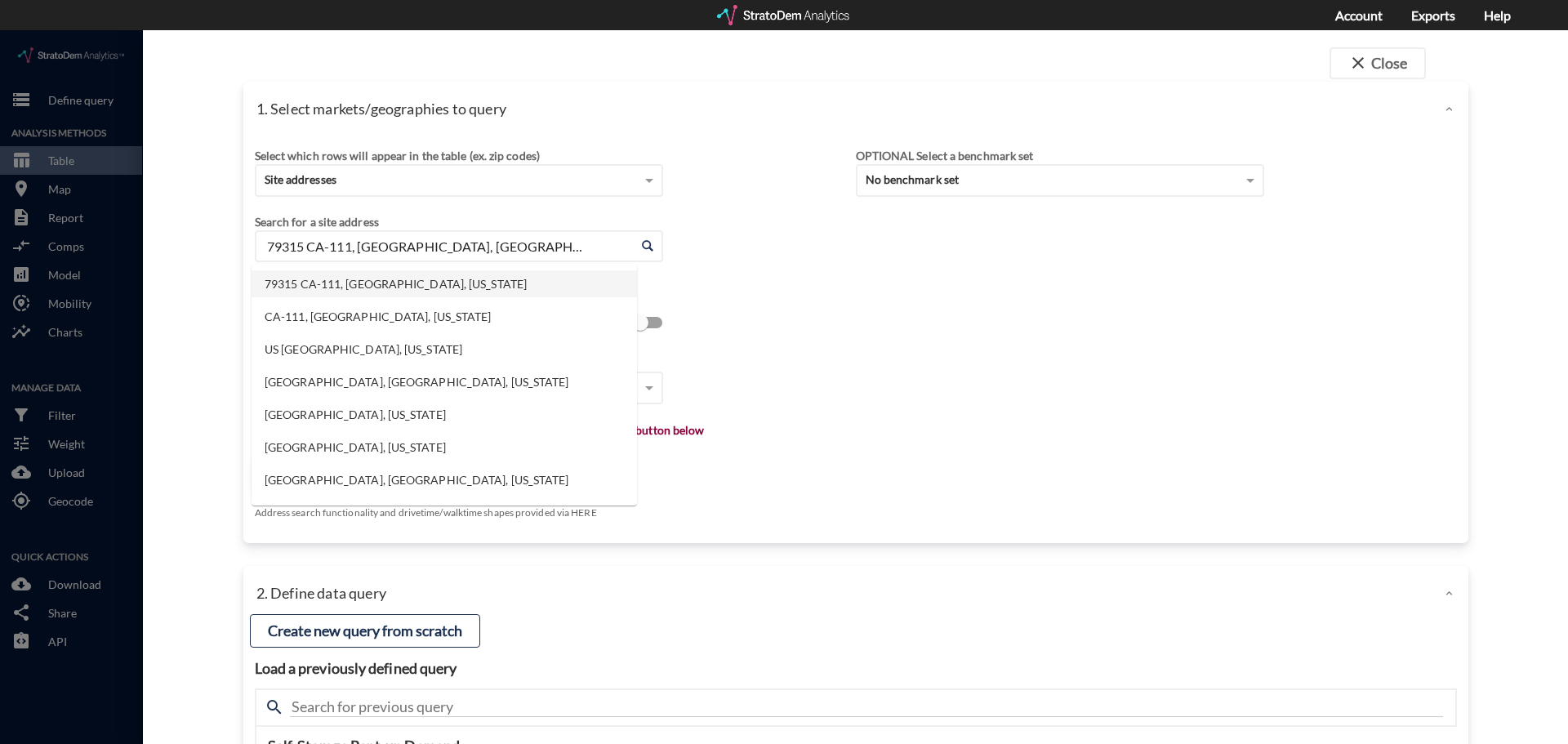
click li "79315 CA-111, La Quinta, California"
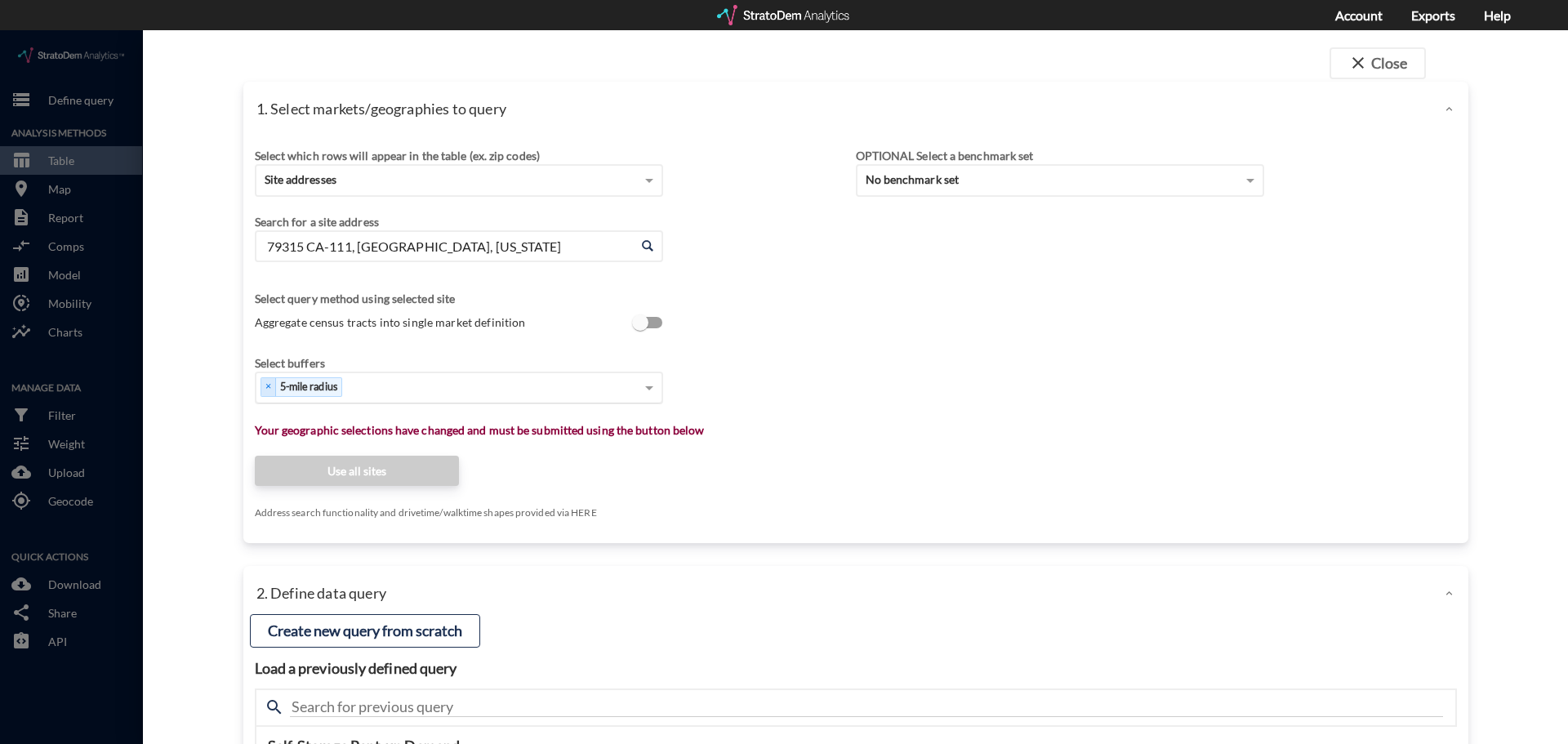
type input "79315 CA-111, La Quinta, California"
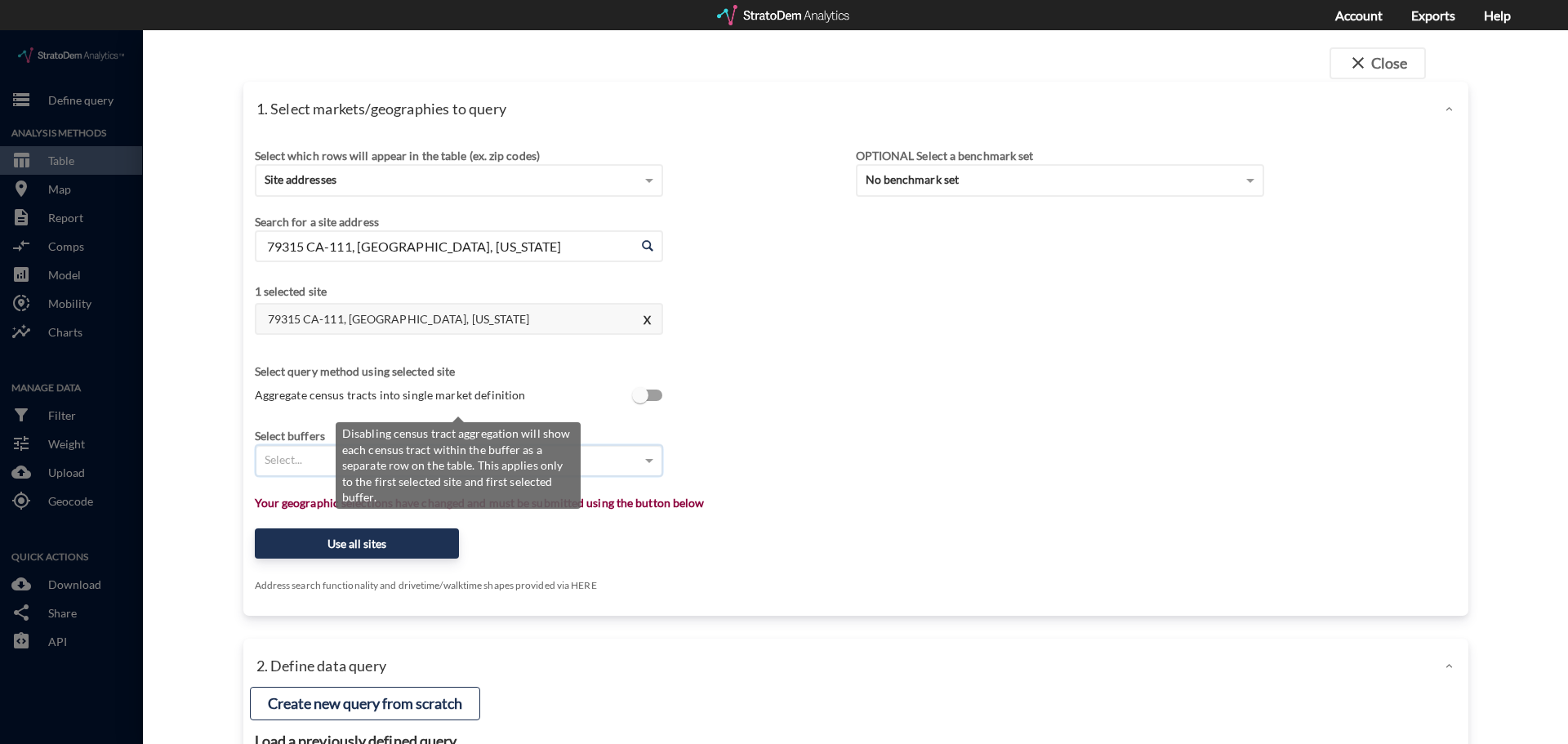
click span "Aggregate census tracts into single market definition"
click input "Aggregate census tracts into single market definition"
checkbox input "true"
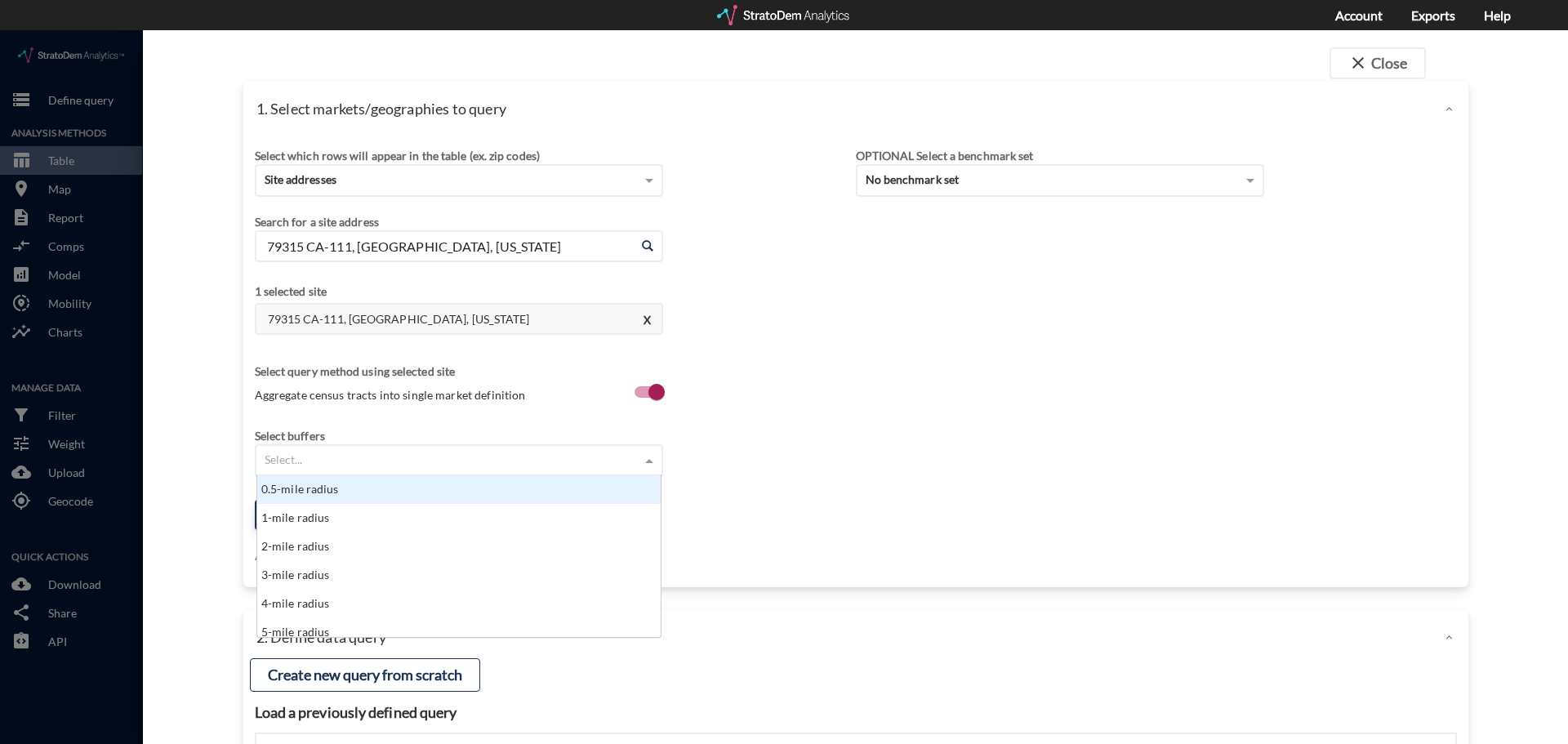
click div "Select..."
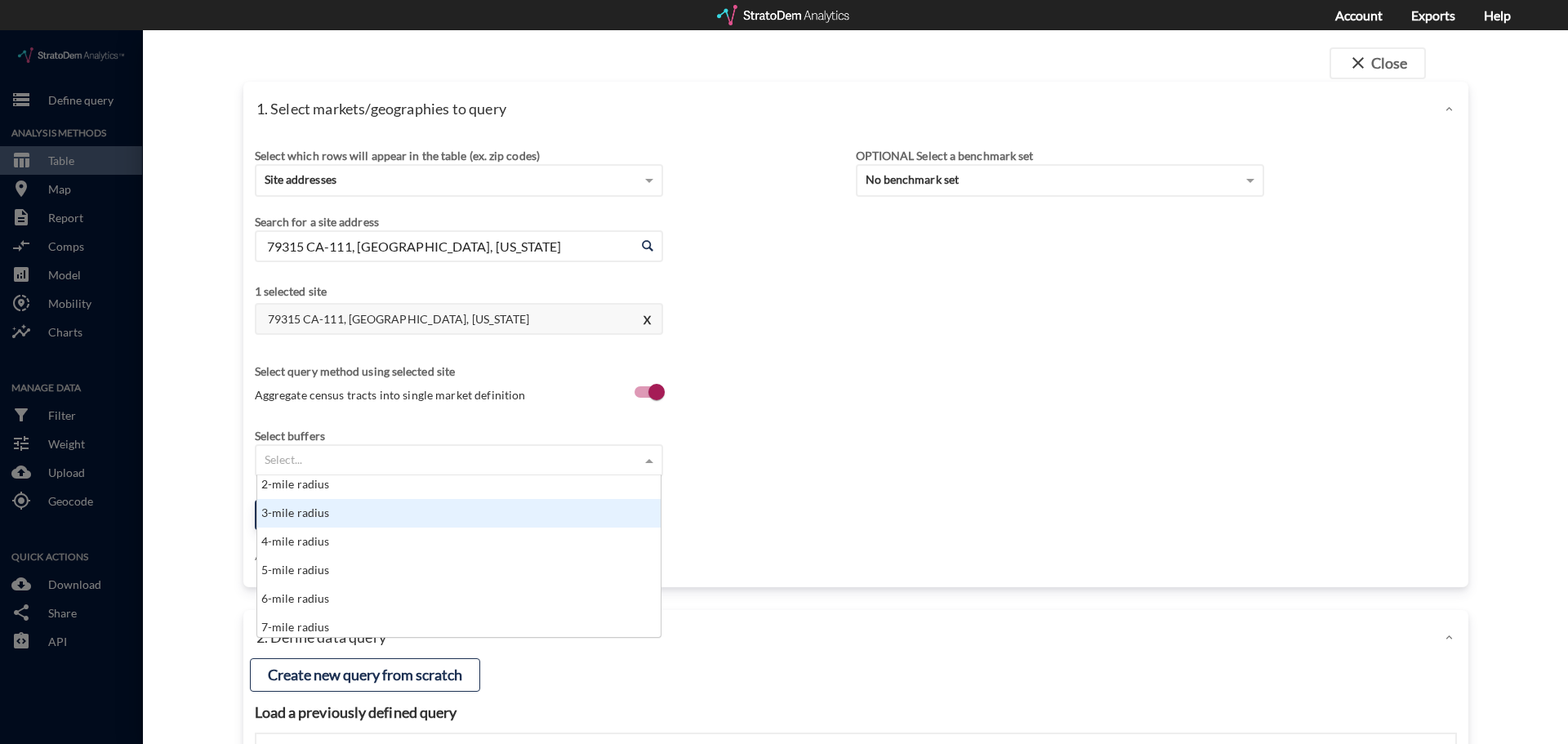
scroll to position [82, 0]
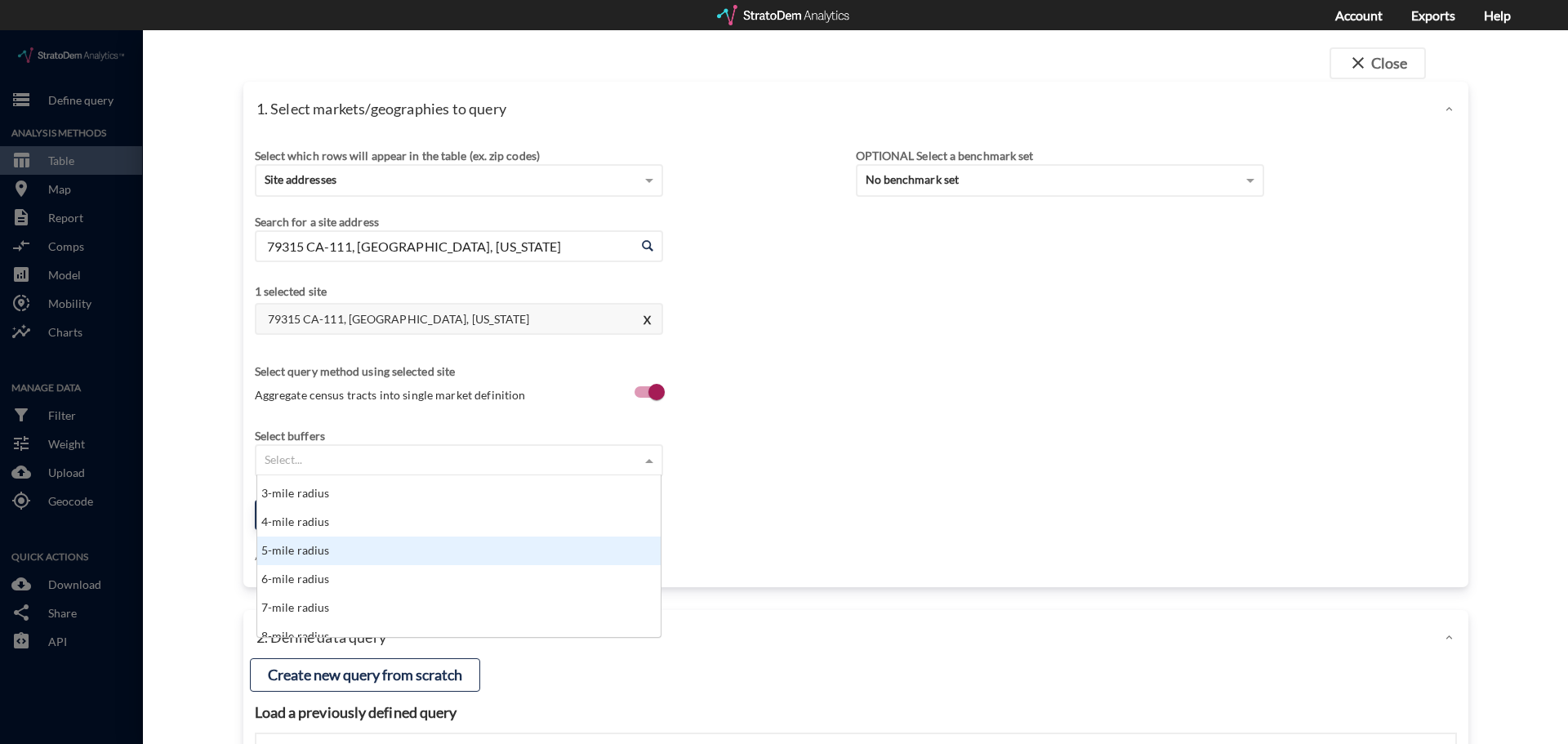
click div "5-mile radius"
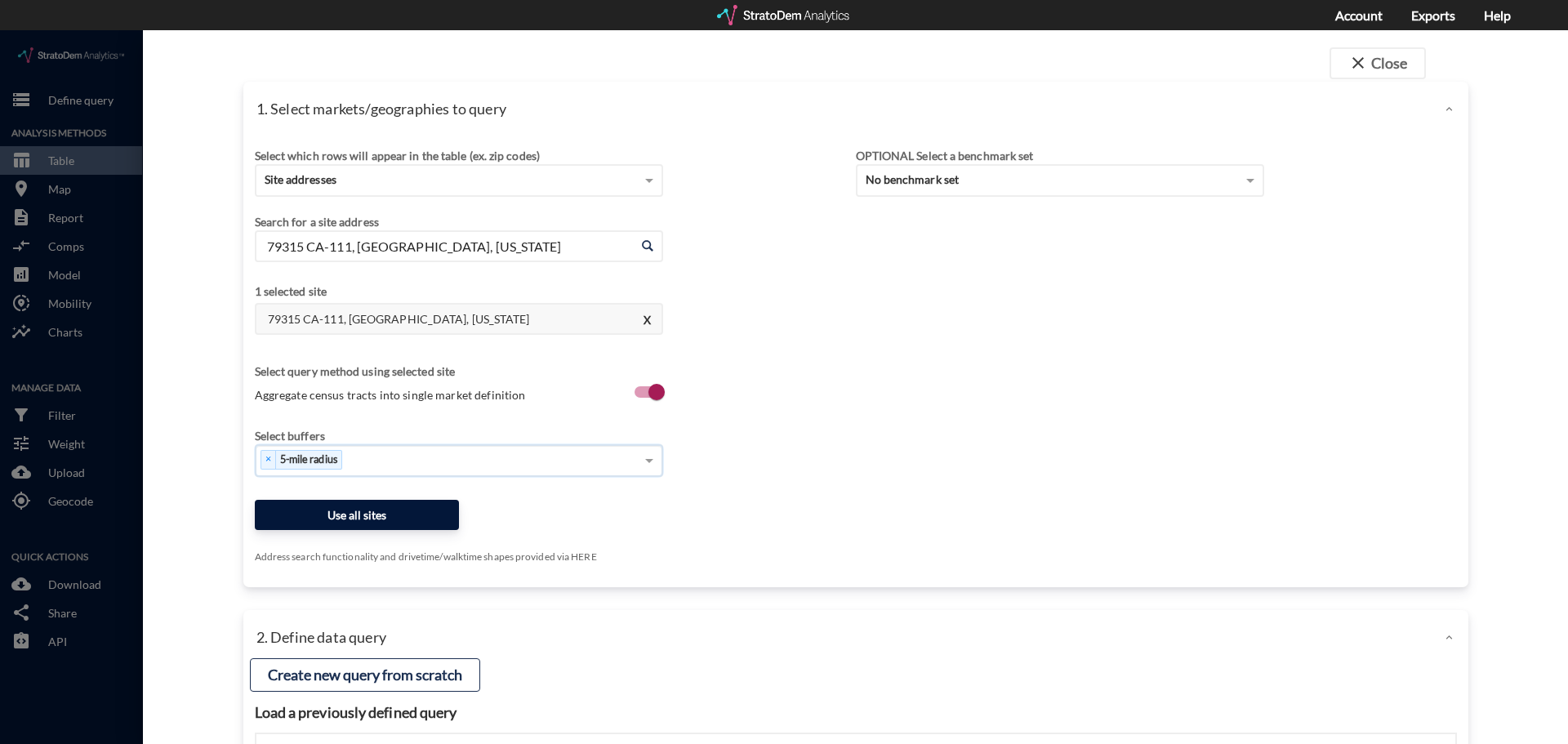
click button "Use all sites"
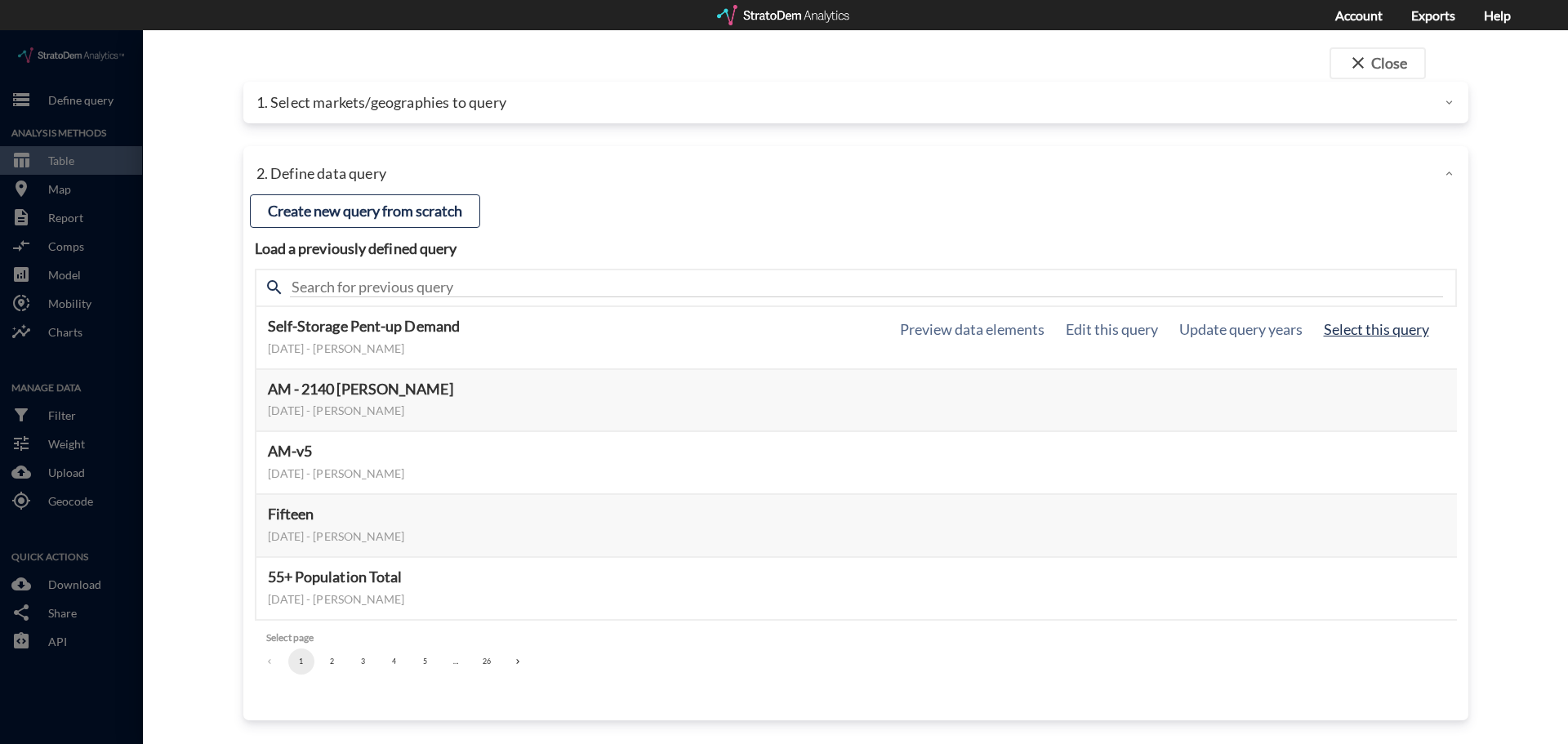
click button "Select this query"
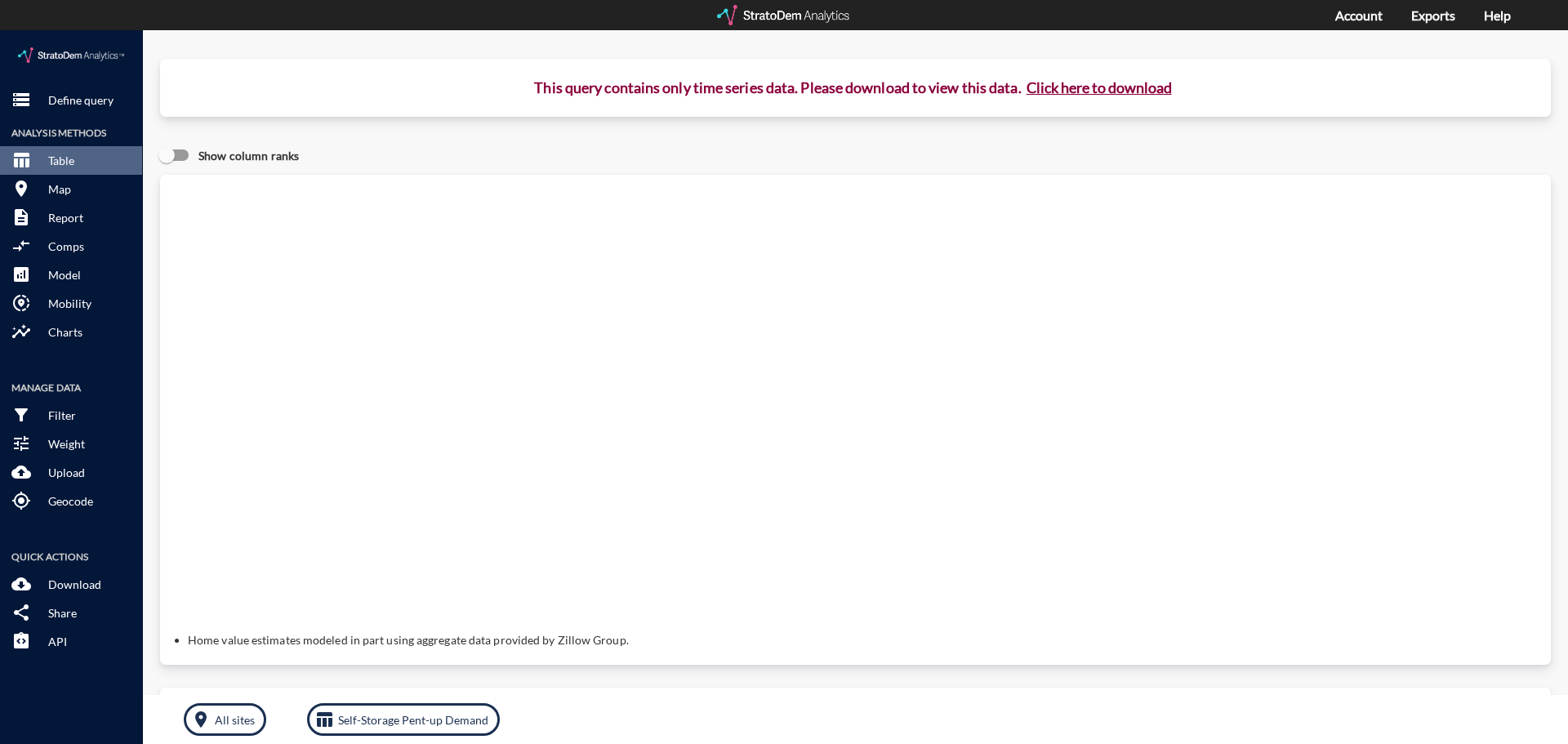
click button "Click here to download"
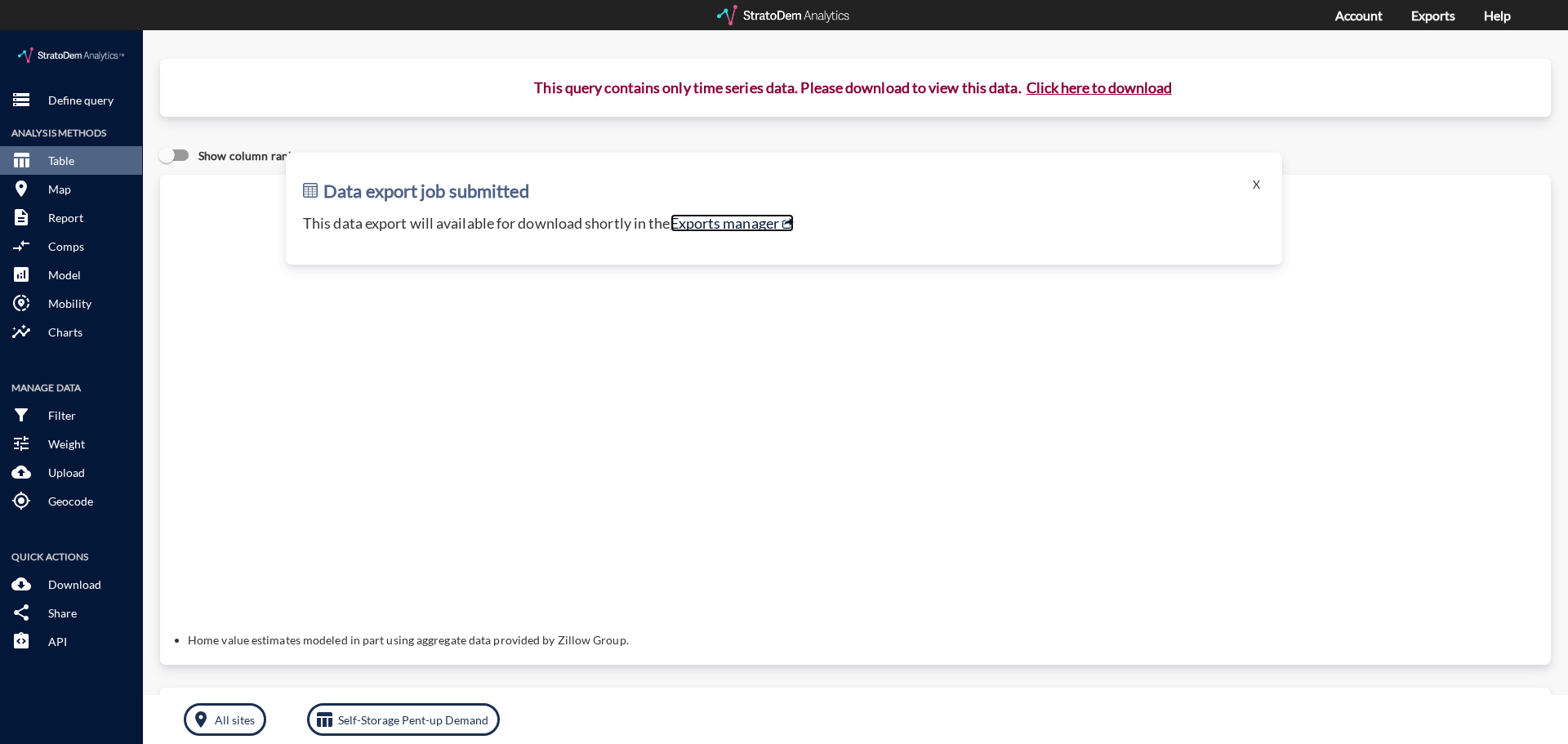
click link "Exports manager"
click span "storage"
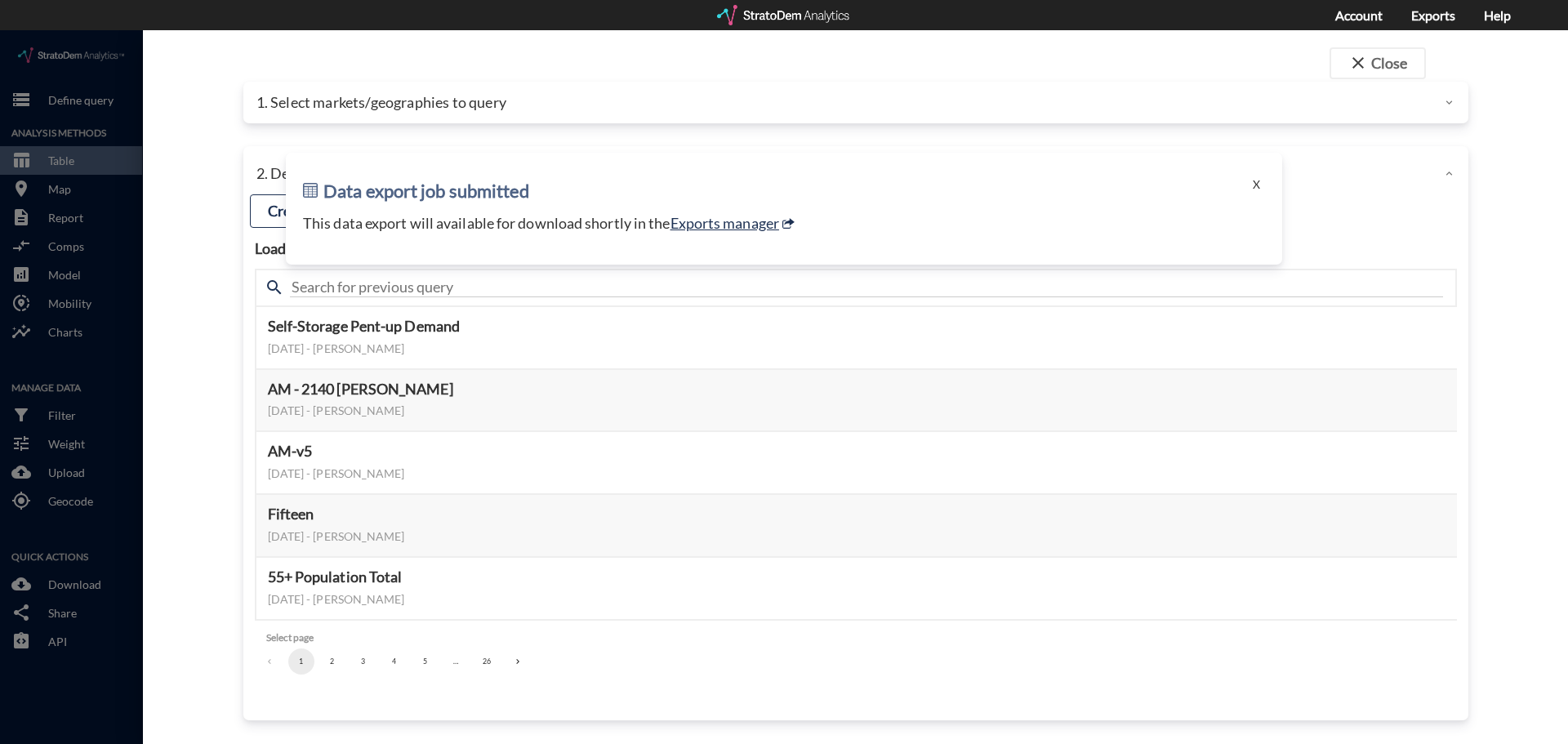
click div "1. Select markets/geographies to query"
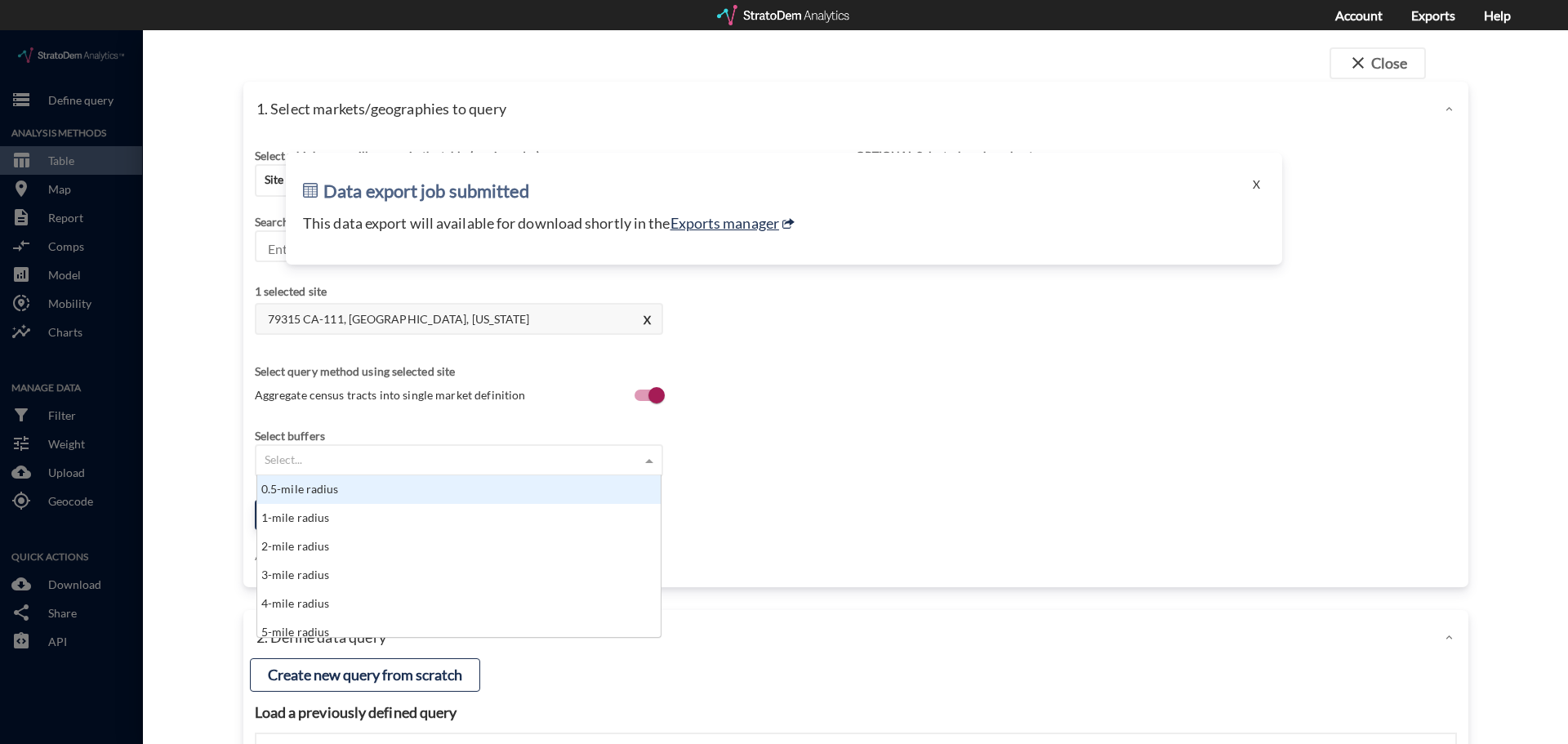
click div "Select..."
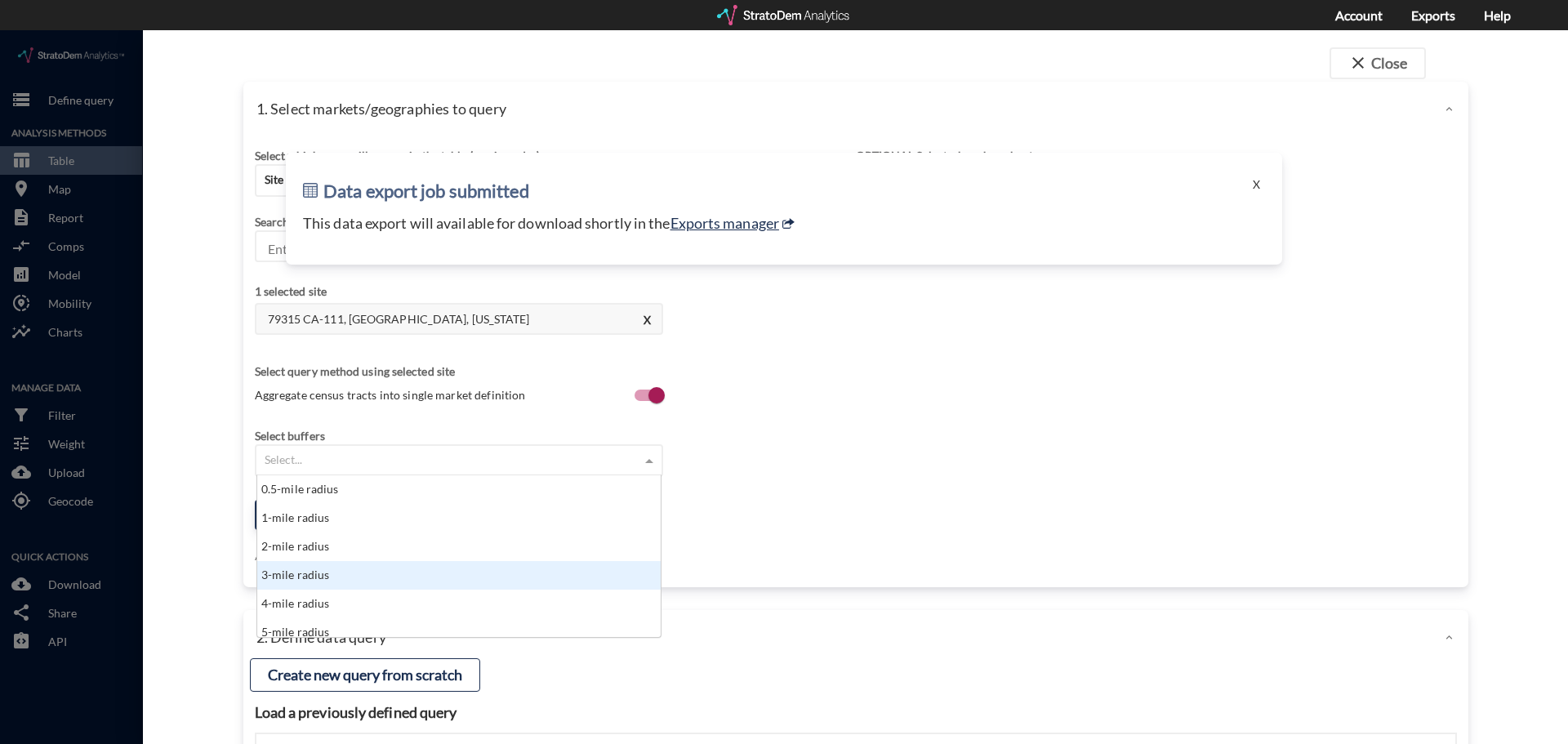
click div "3-mile radius"
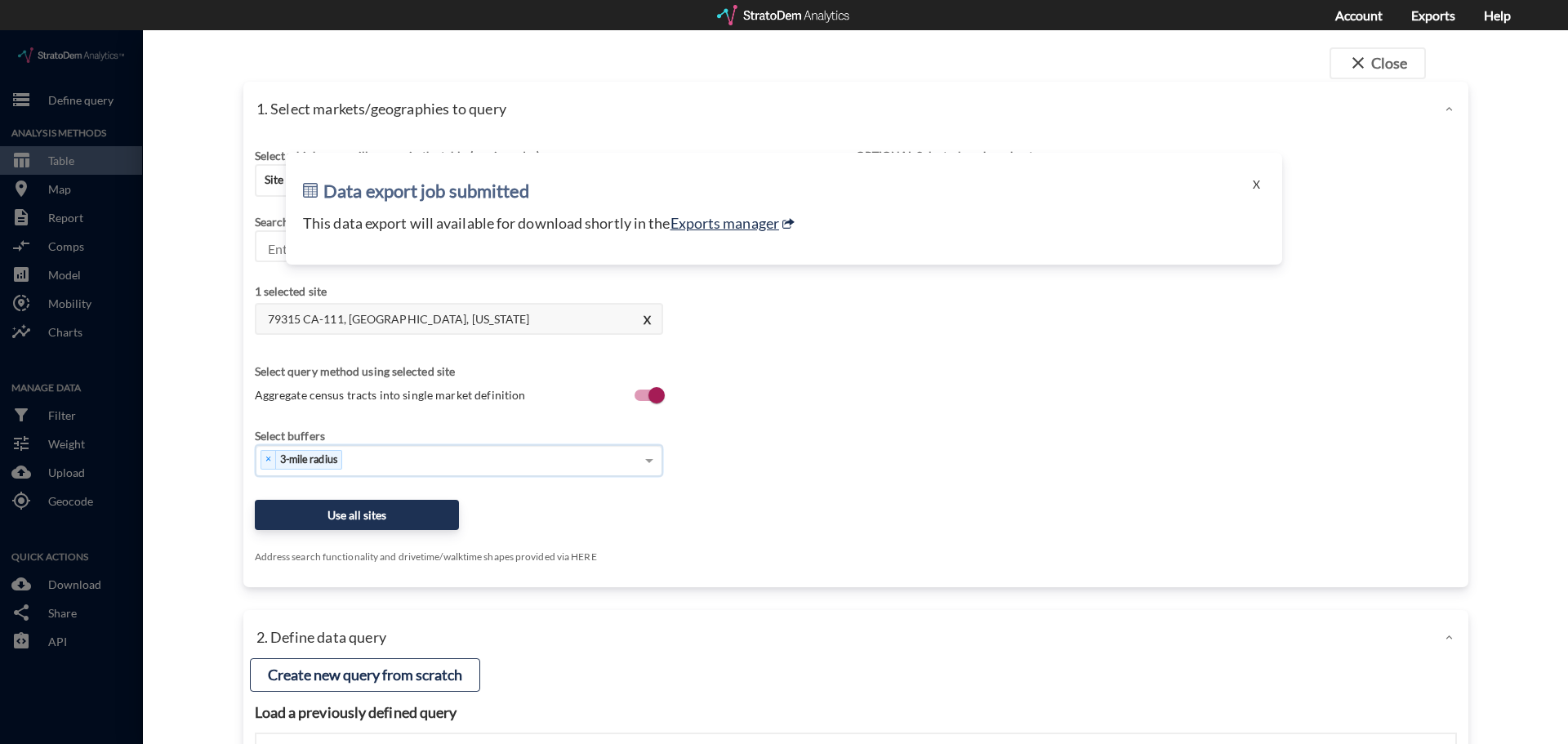
click div "Select which rows will appear in the table (ex. zip codes) Site addresses Selec…"
click button "Use all sites"
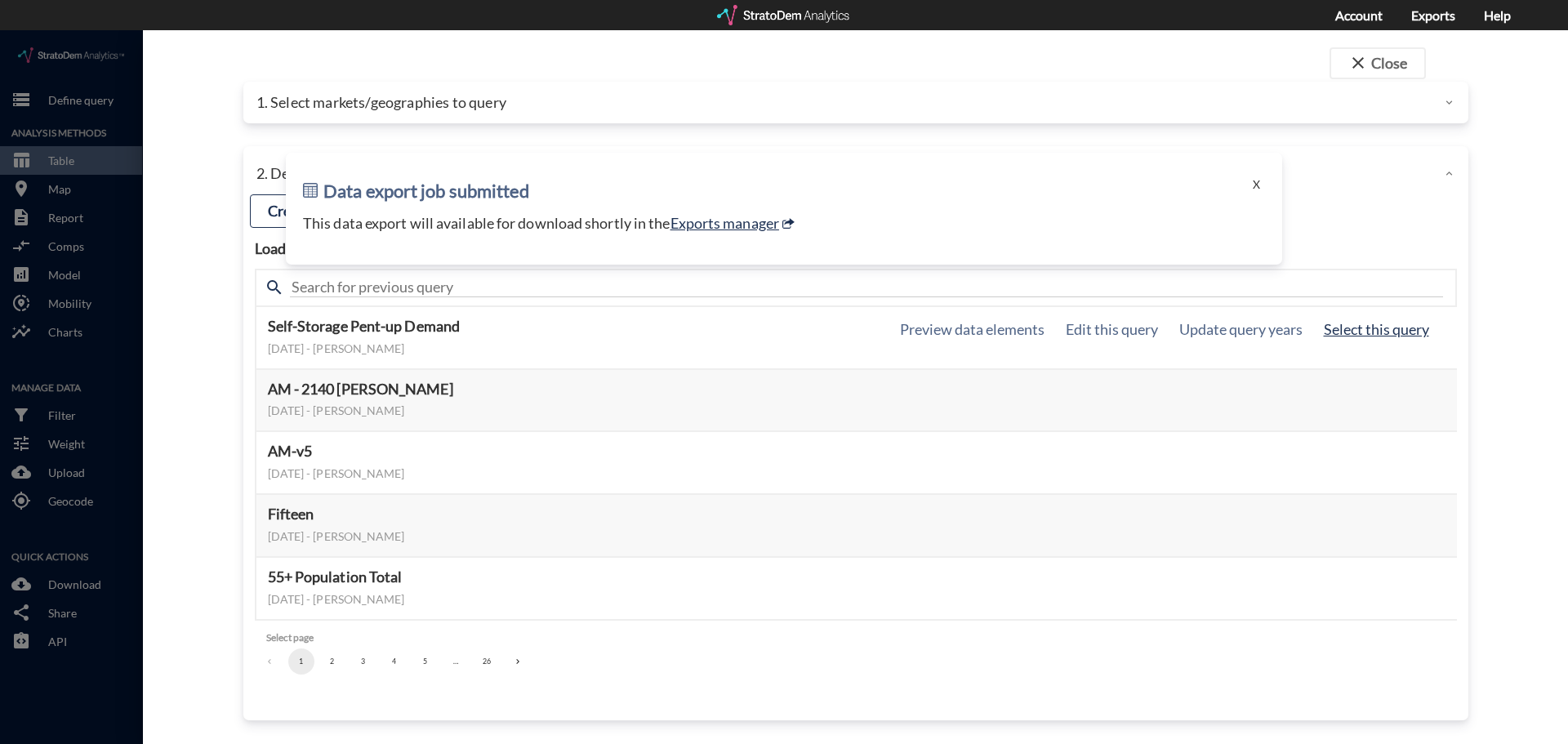
click button "Select this query"
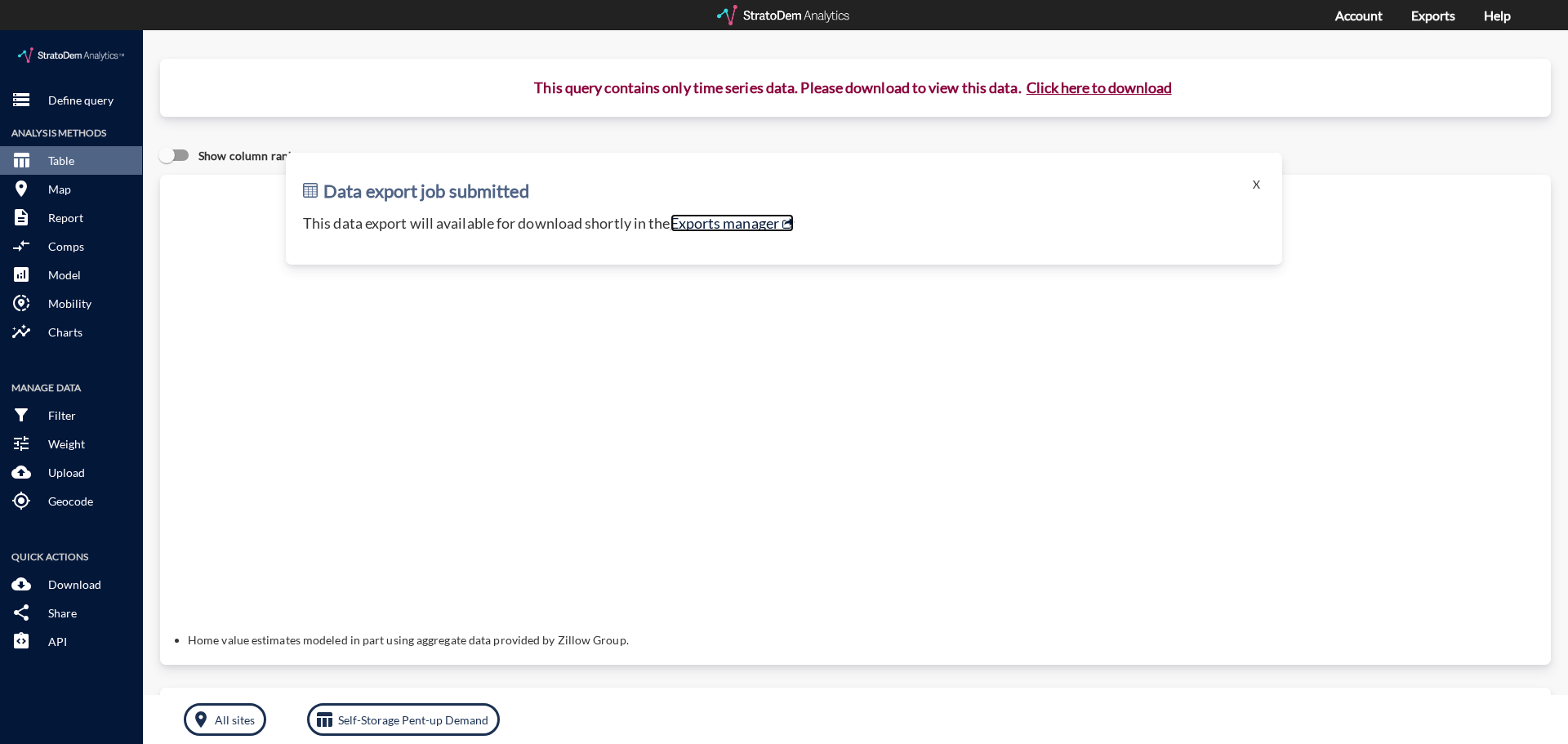
click link "Exports manager"
click p "Define query"
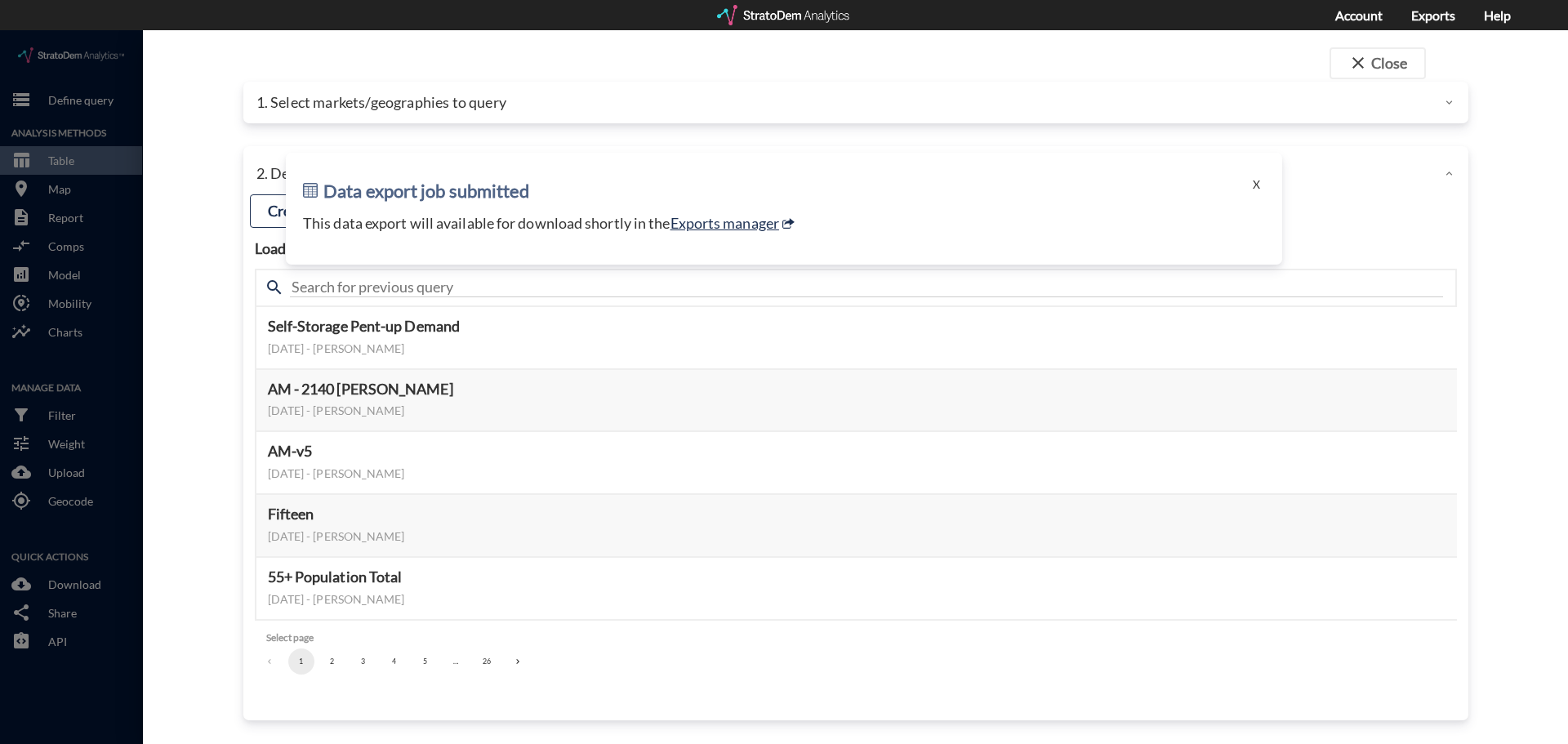
click div "Data export job submitted X This data export will available for download shortl…"
click button "X"
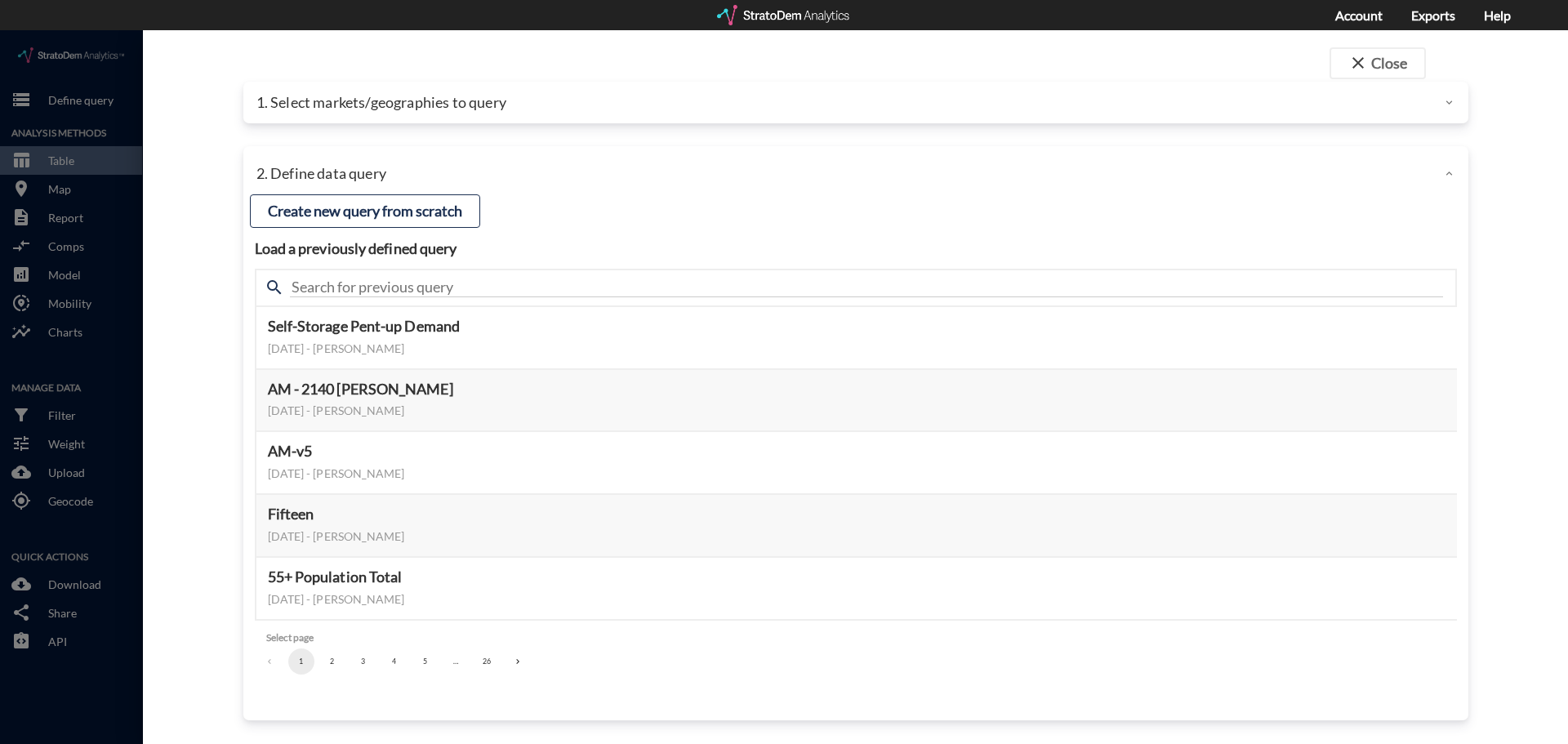
click div "1. Select markets/geographies to query"
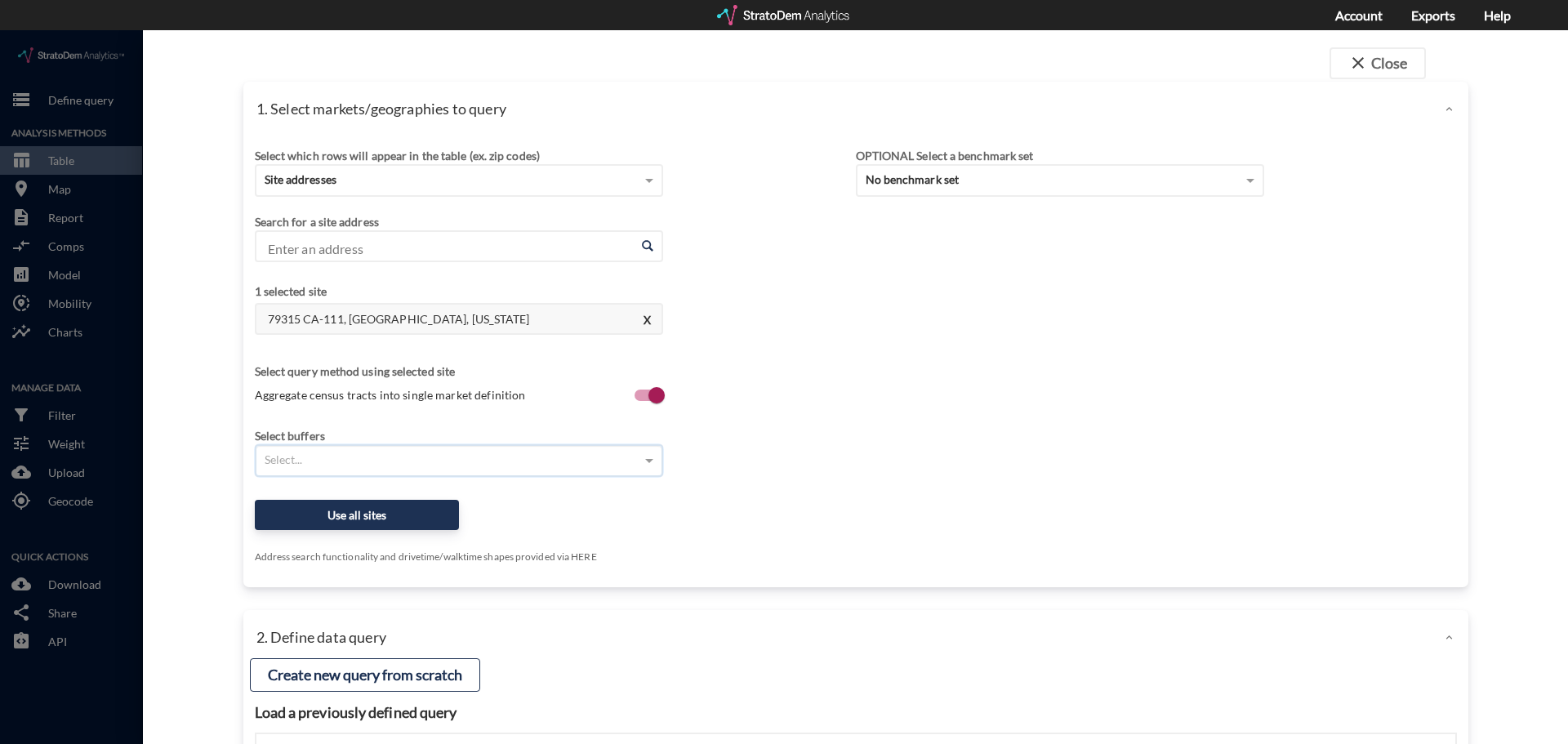
click div "Select..."
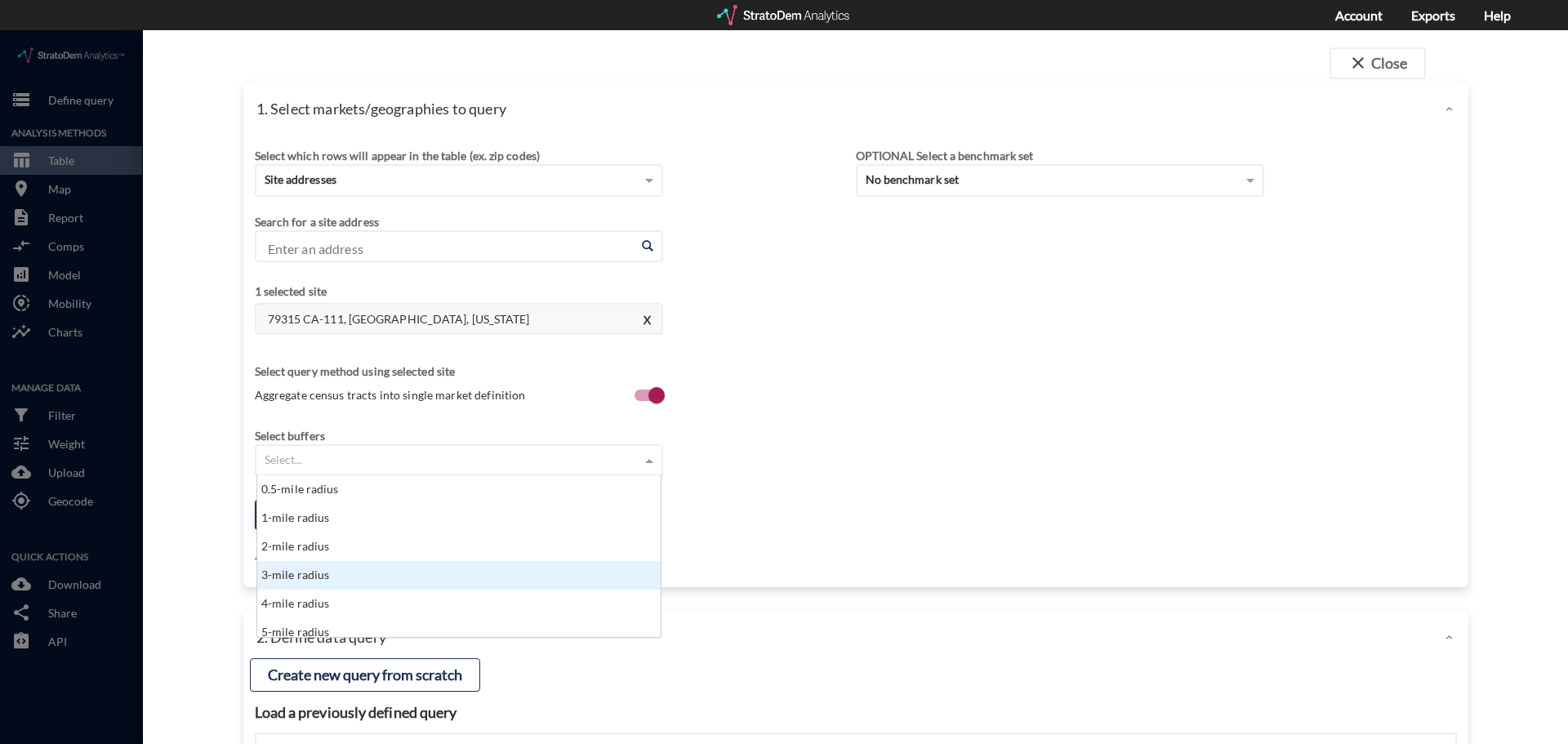
click div "3-mile radius"
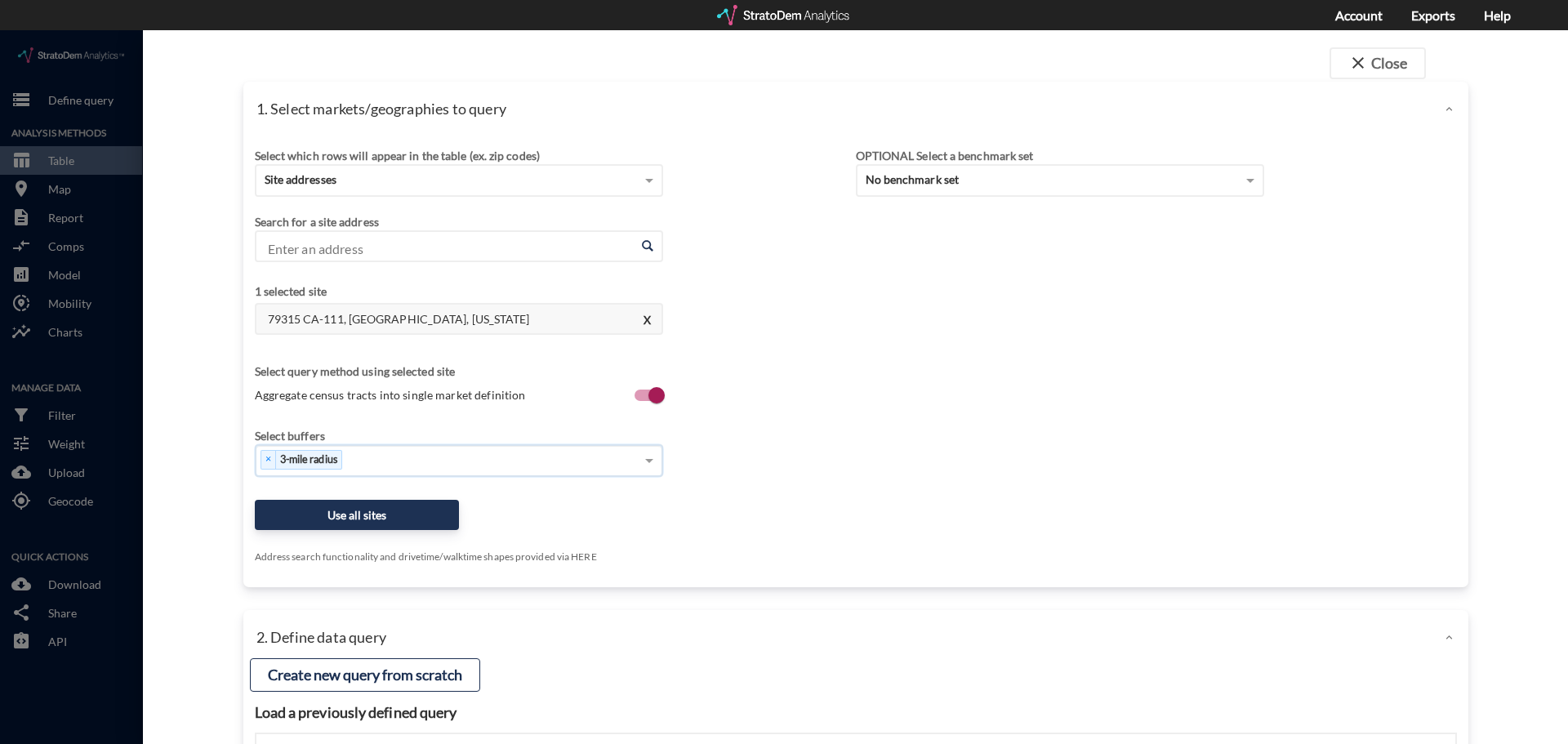
click div "Select which rows will appear in the table (ex. zip codes) Site addresses Selec…"
click button "Use all sites"
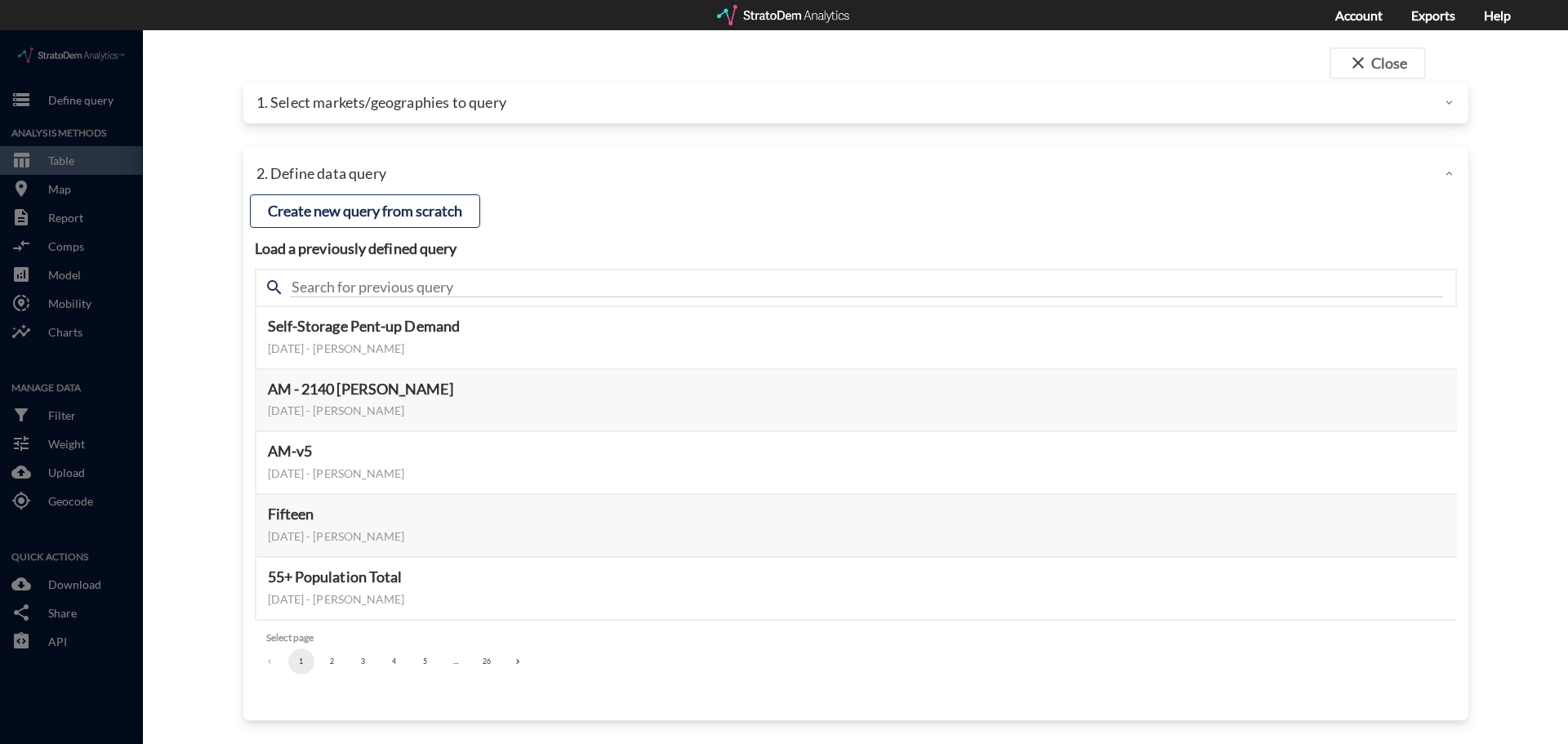
click p "1. Select markets/geographies to query"
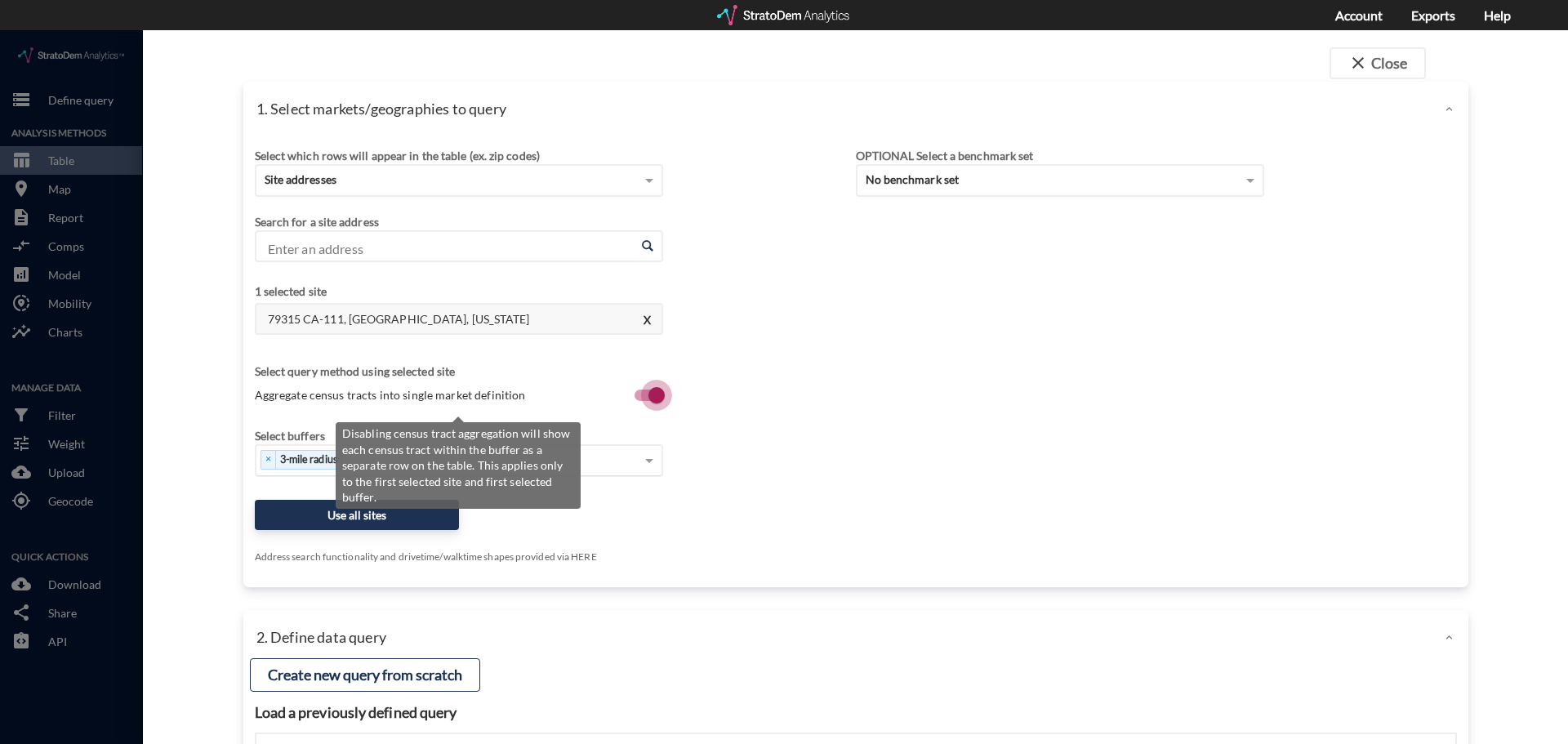
click input "Aggregate census tracts into single market definition"
checkbox input "false"
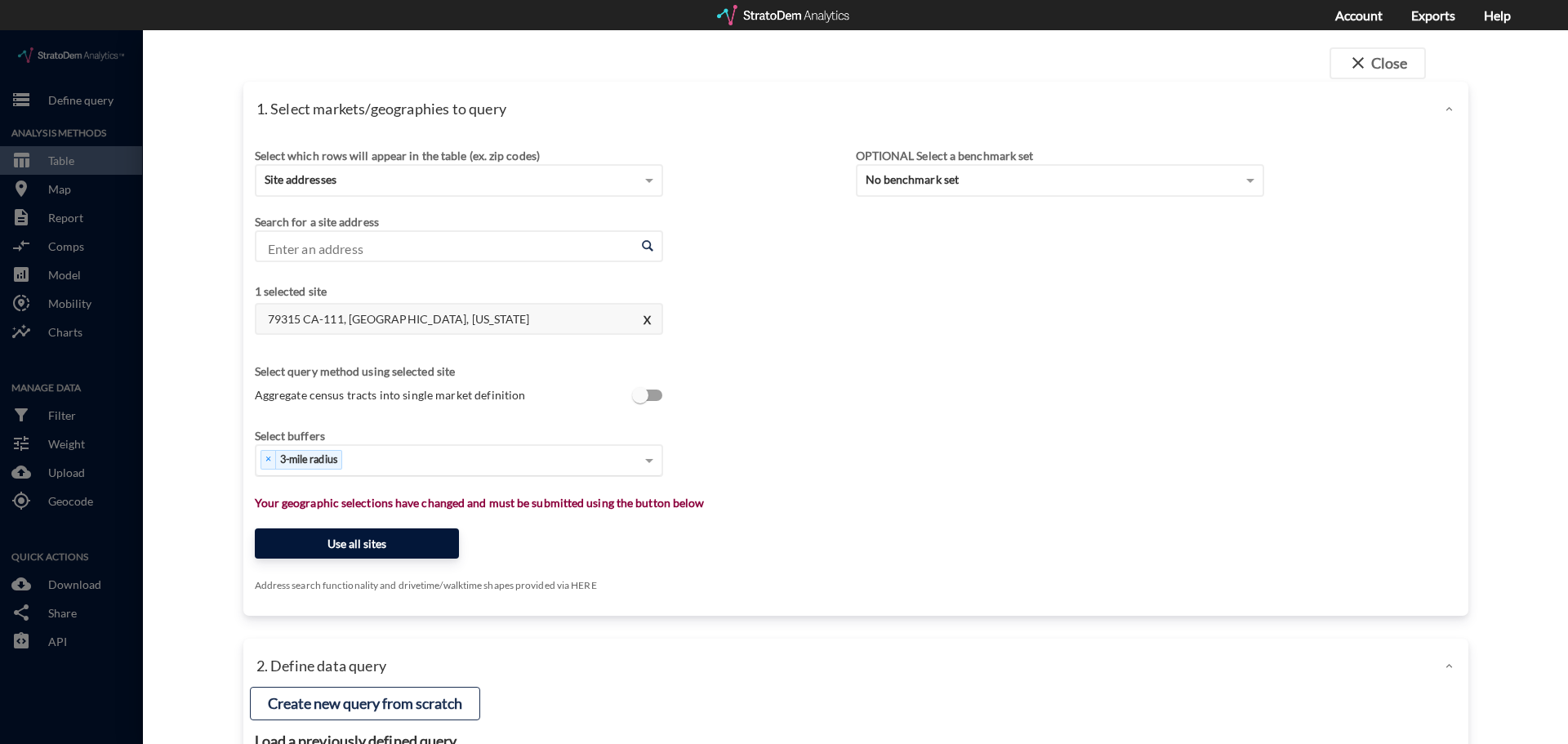
click button "Use all sites"
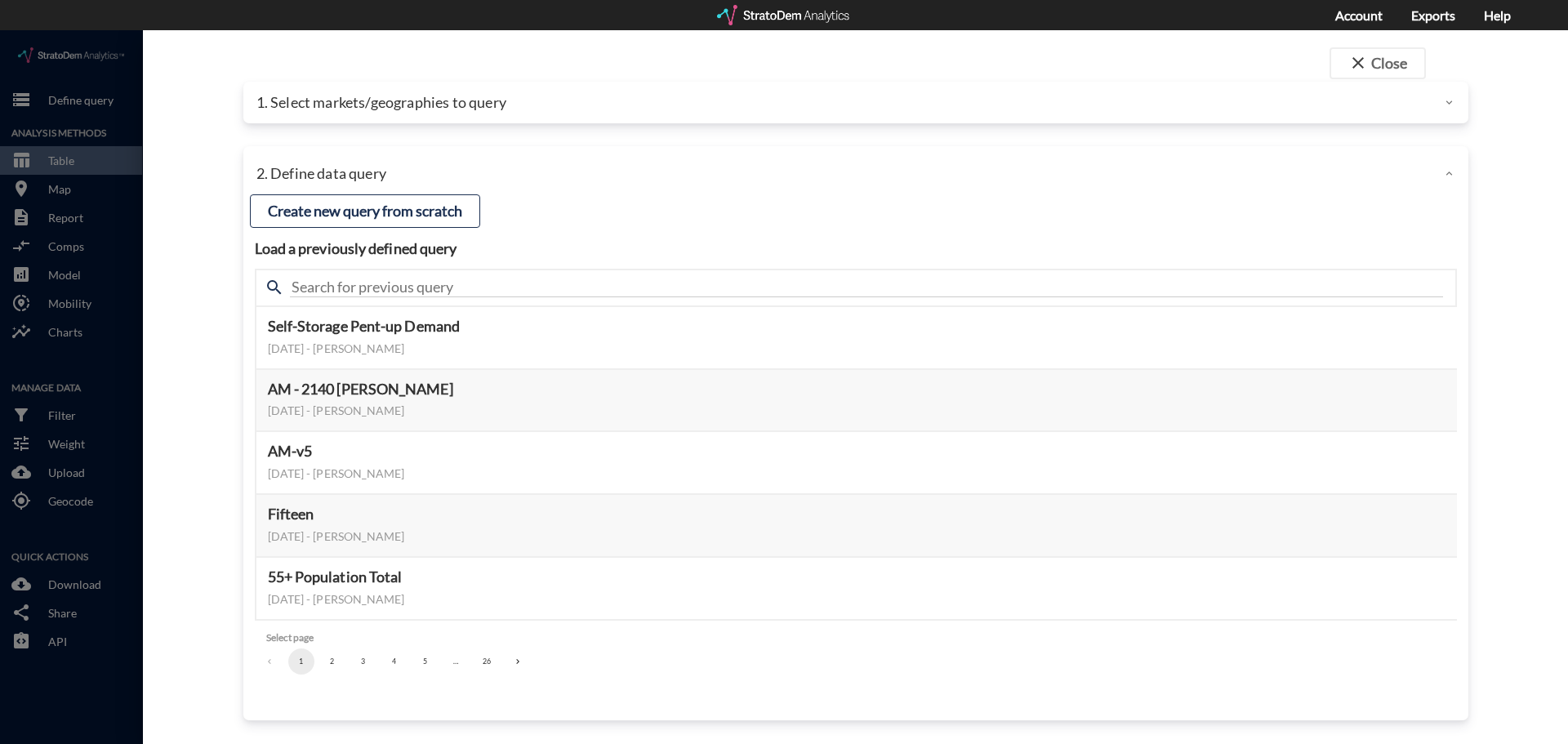
click p "1. Select markets/geographies to query"
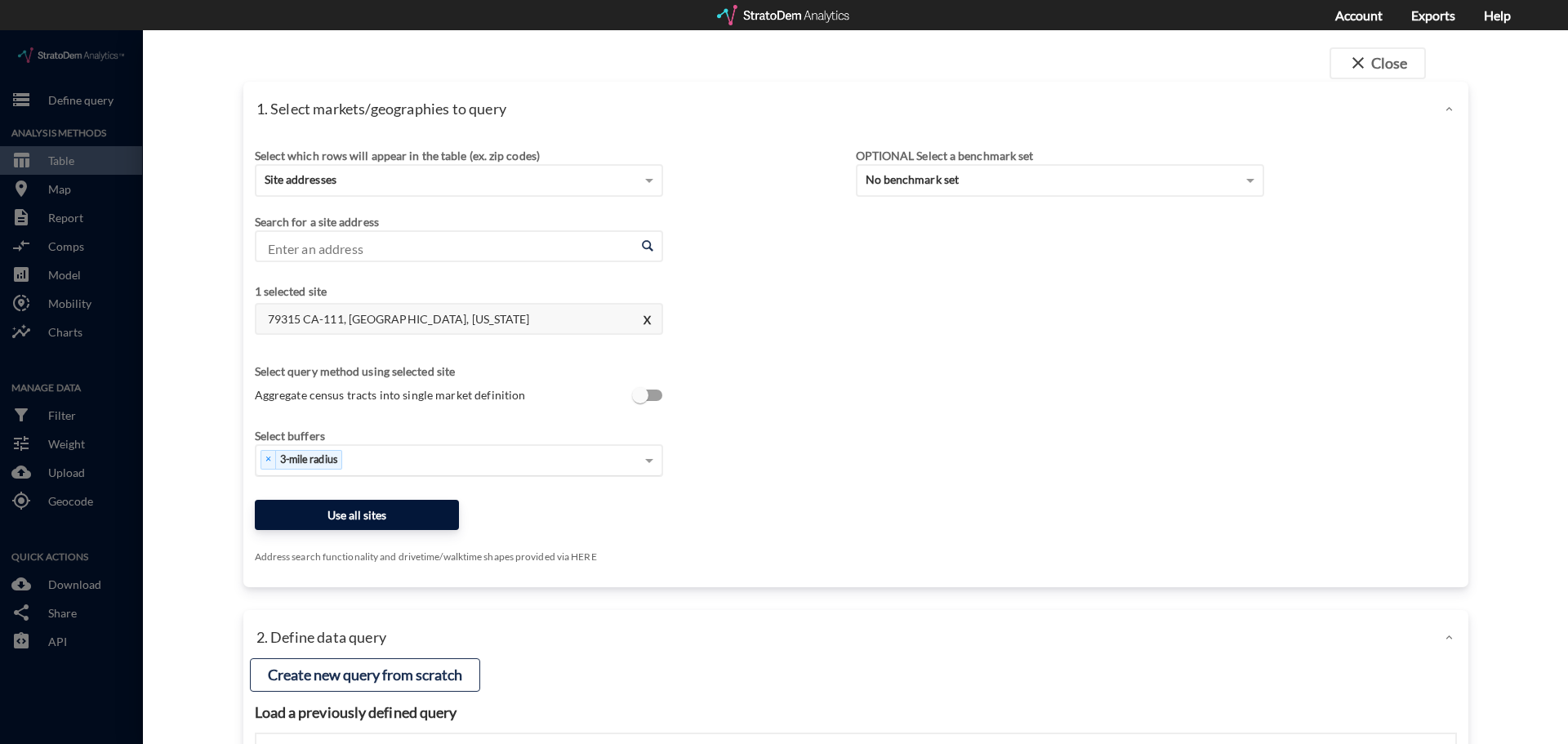
click button "Use all sites"
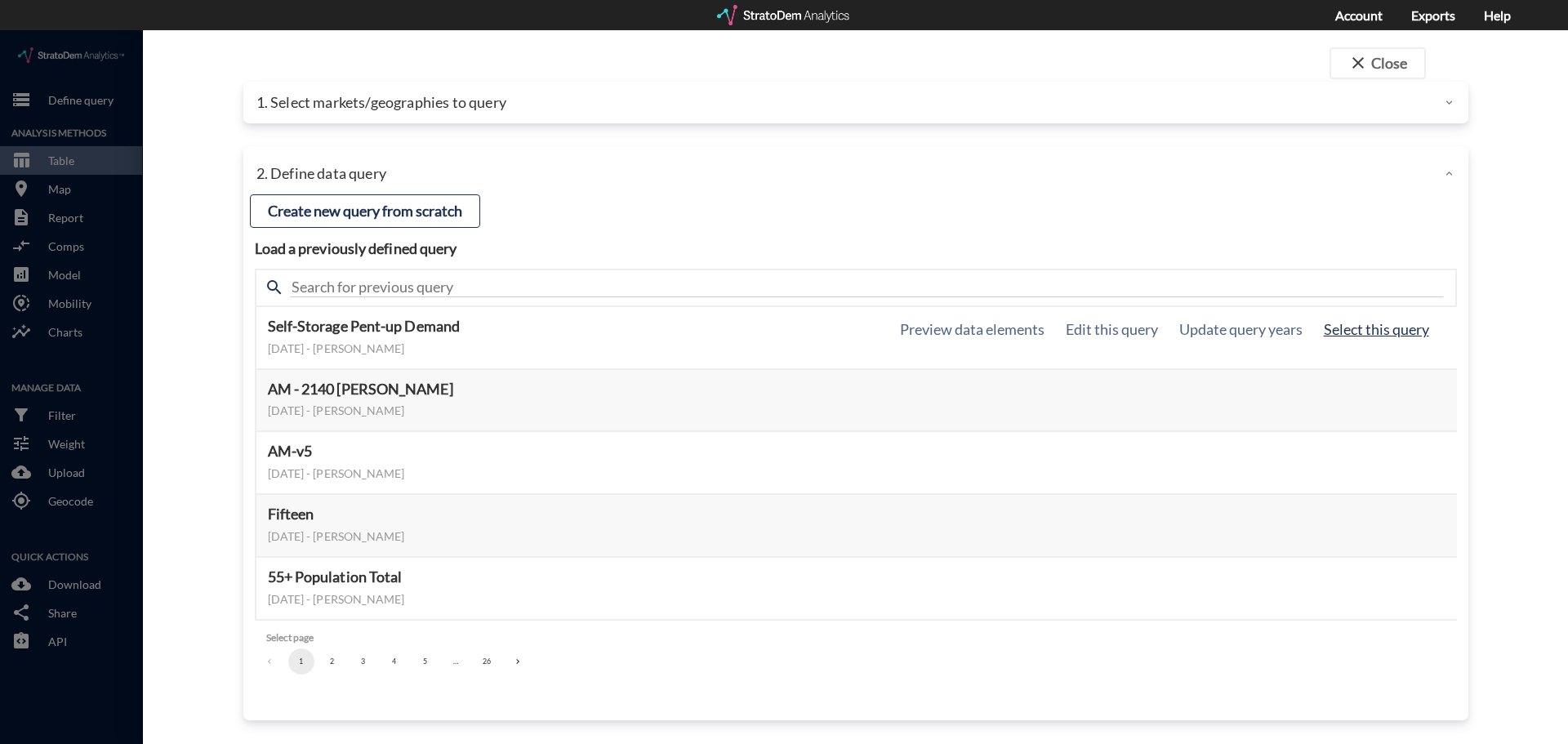
click button "Select this query"
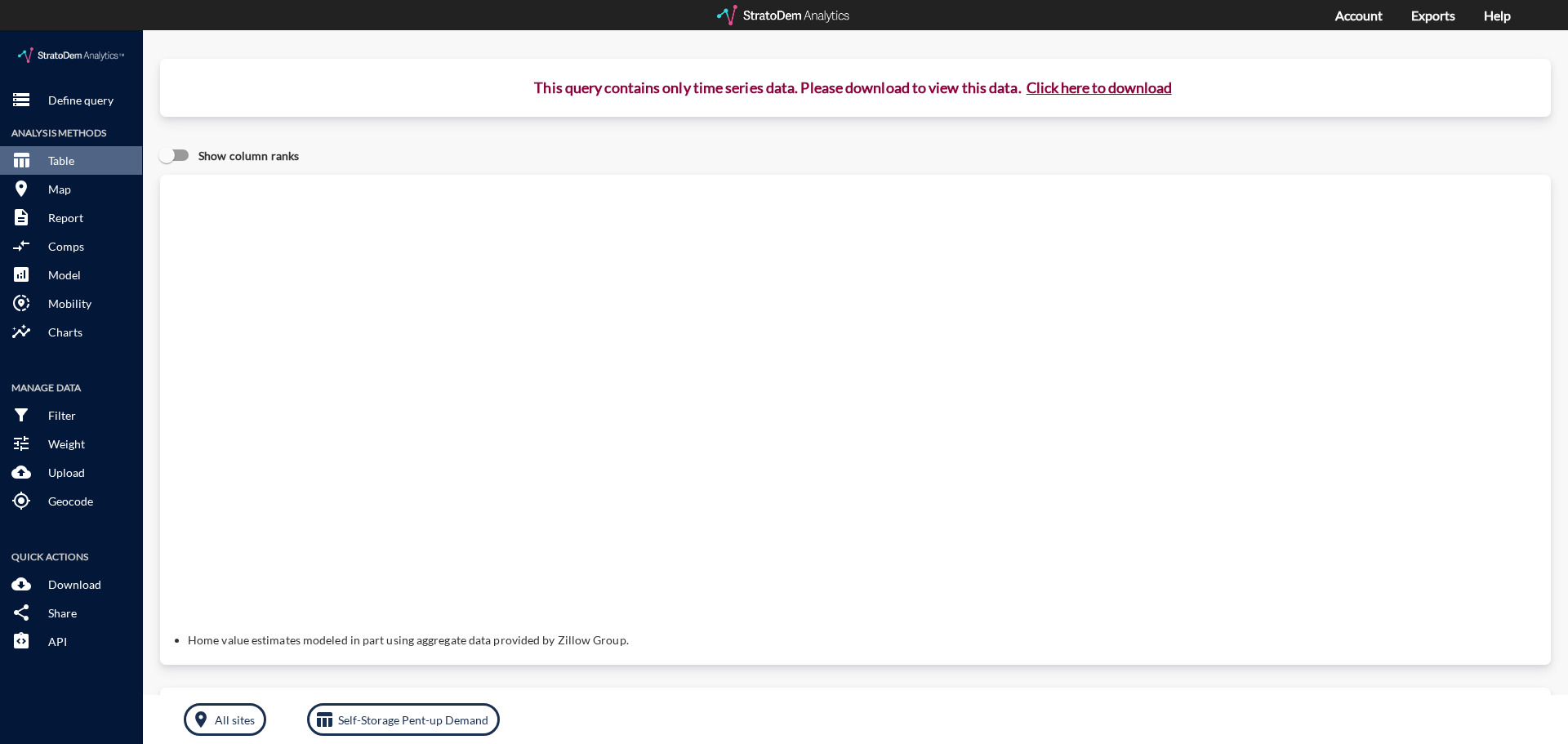
click button "Click here to download"
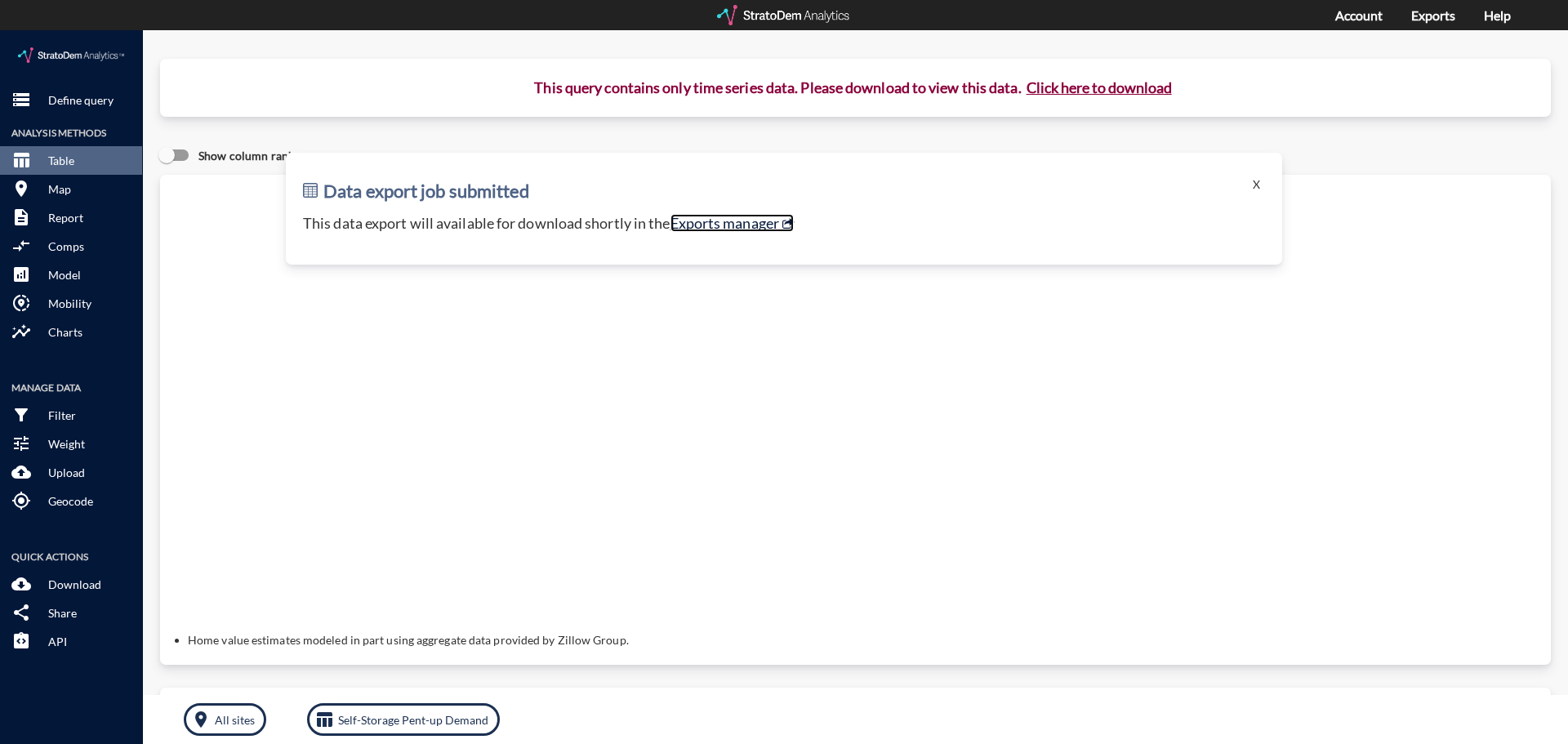
click link "Exports manager"
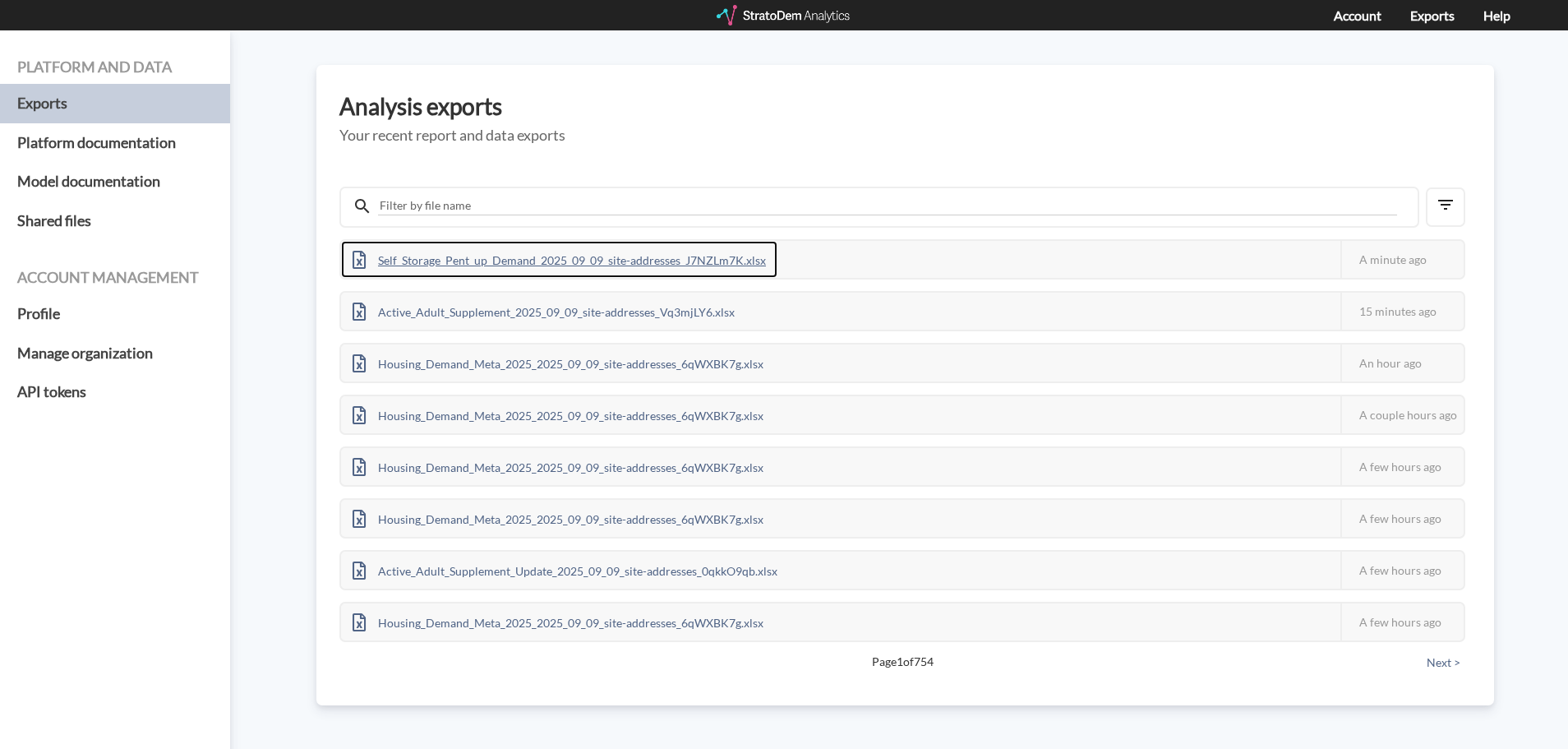
click at [542, 256] on div "Self_Storage_Pent_up_Demand_2025_09_09_site-addresses_J7NZLm7K.xlsx" at bounding box center [559, 259] width 436 height 37
click at [556, 251] on div "Self_Storage_Pent_up_Demand_2025_09_09_site-addresses_J7NZLm7K.xlsx" at bounding box center [559, 259] width 436 height 37
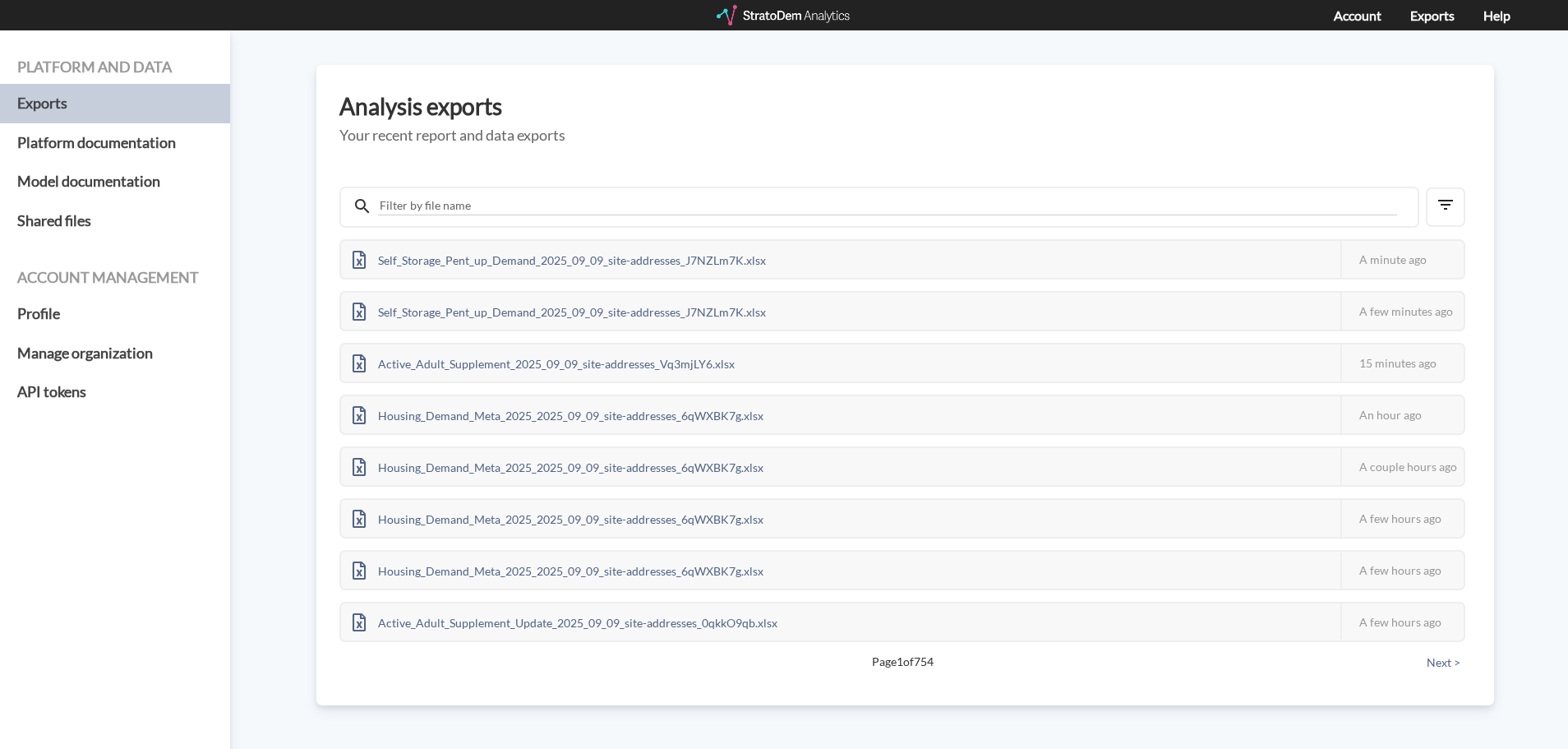
click at [1513, 126] on div "Platform and data Exports Platform documentation Model documentation Shared fil…" at bounding box center [784, 390] width 1568 height 719
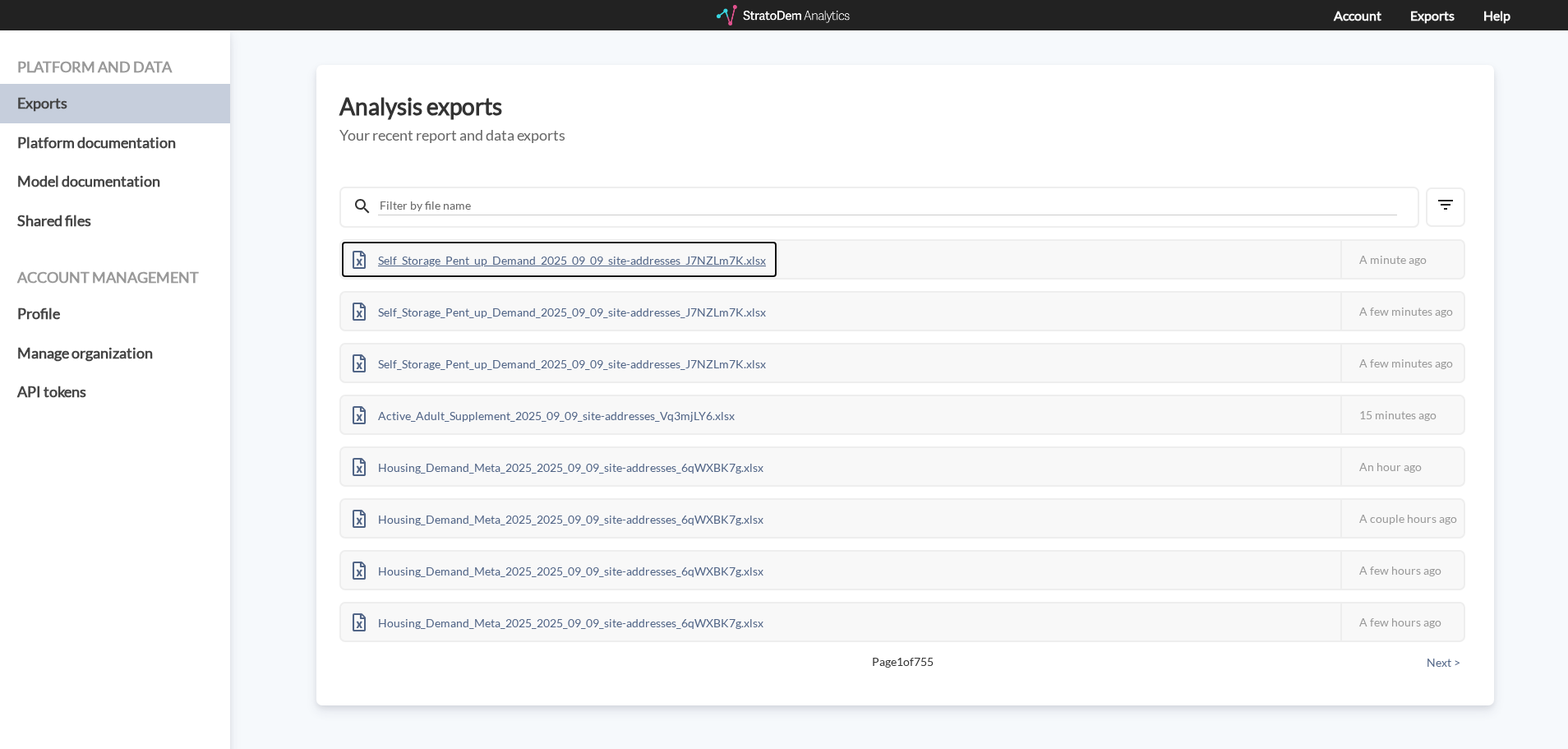
click at [614, 256] on div "Self_Storage_Pent_up_Demand_2025_09_09_site-addresses_J7NZLm7K.xlsx" at bounding box center [559, 259] width 436 height 37
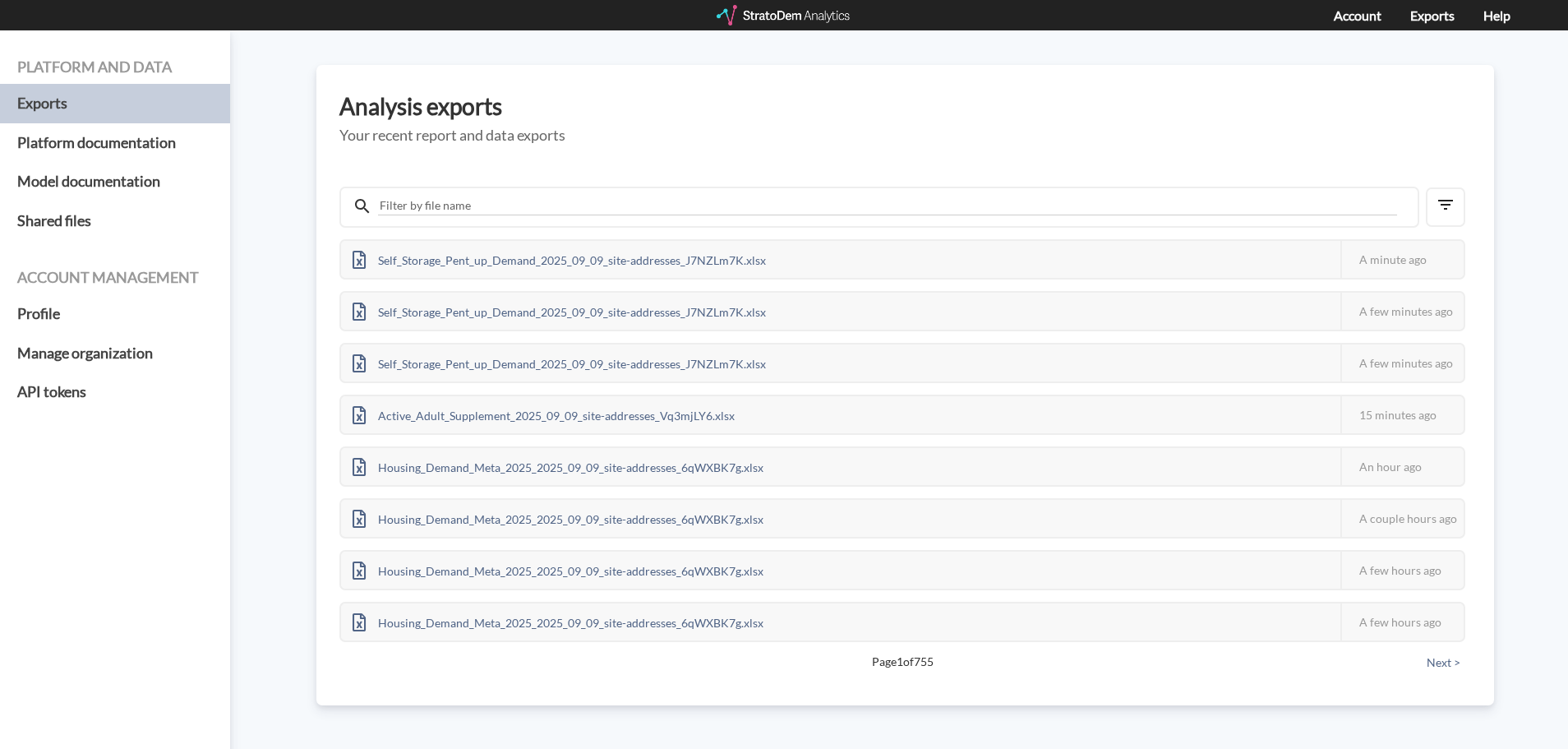
drag, startPoint x: 1032, startPoint y: 74, endPoint x: 998, endPoint y: 80, distance: 34.5
click at [1032, 74] on div "Analysis exports Your recent report and data exports Self_Storage_Pent_up_Deman…" at bounding box center [905, 385] width 1178 height 641
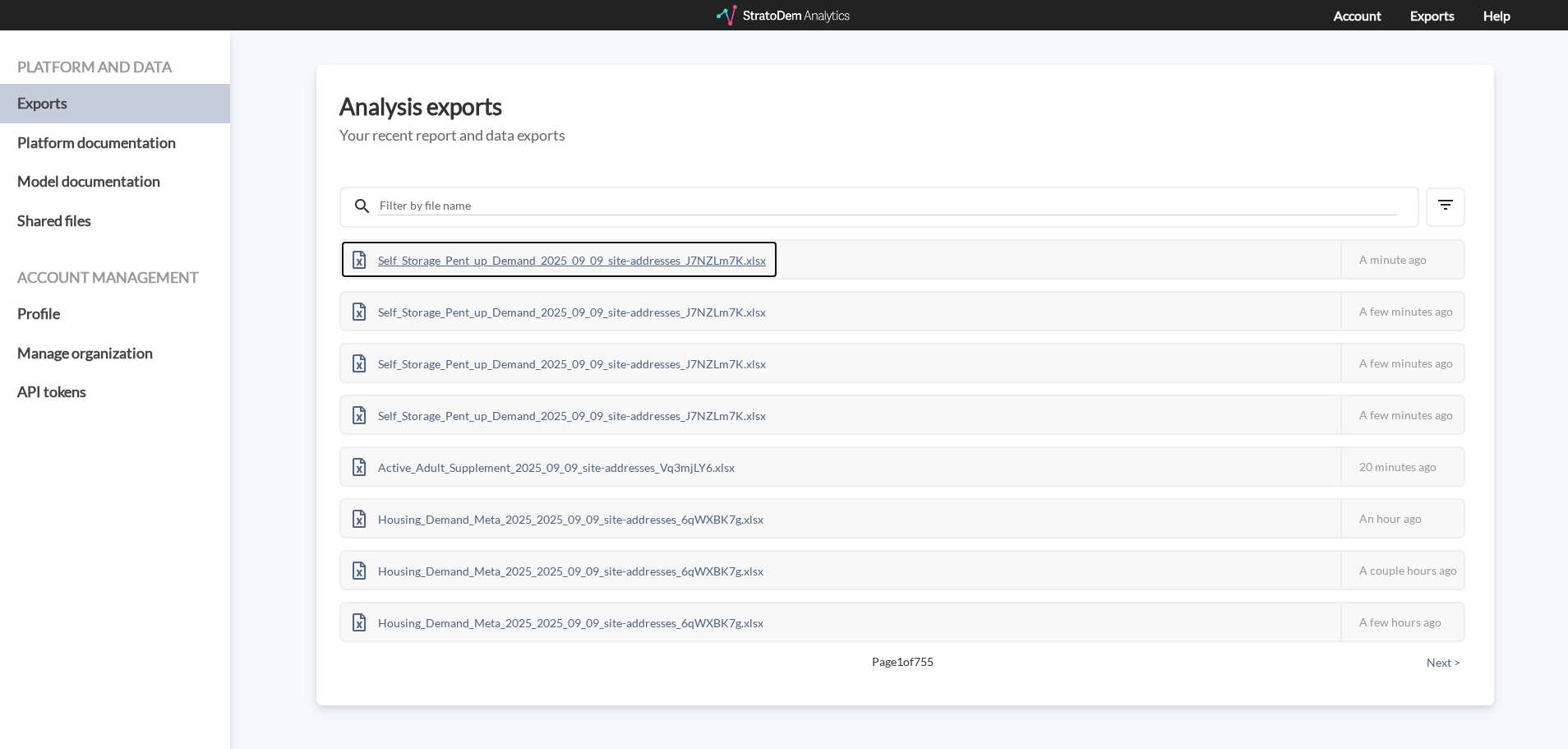
click at [524, 249] on div "Self_Storage_Pent_up_Demand_2025_09_09_site-addresses_J7NZLm7K.xlsx" at bounding box center [559, 259] width 436 height 37
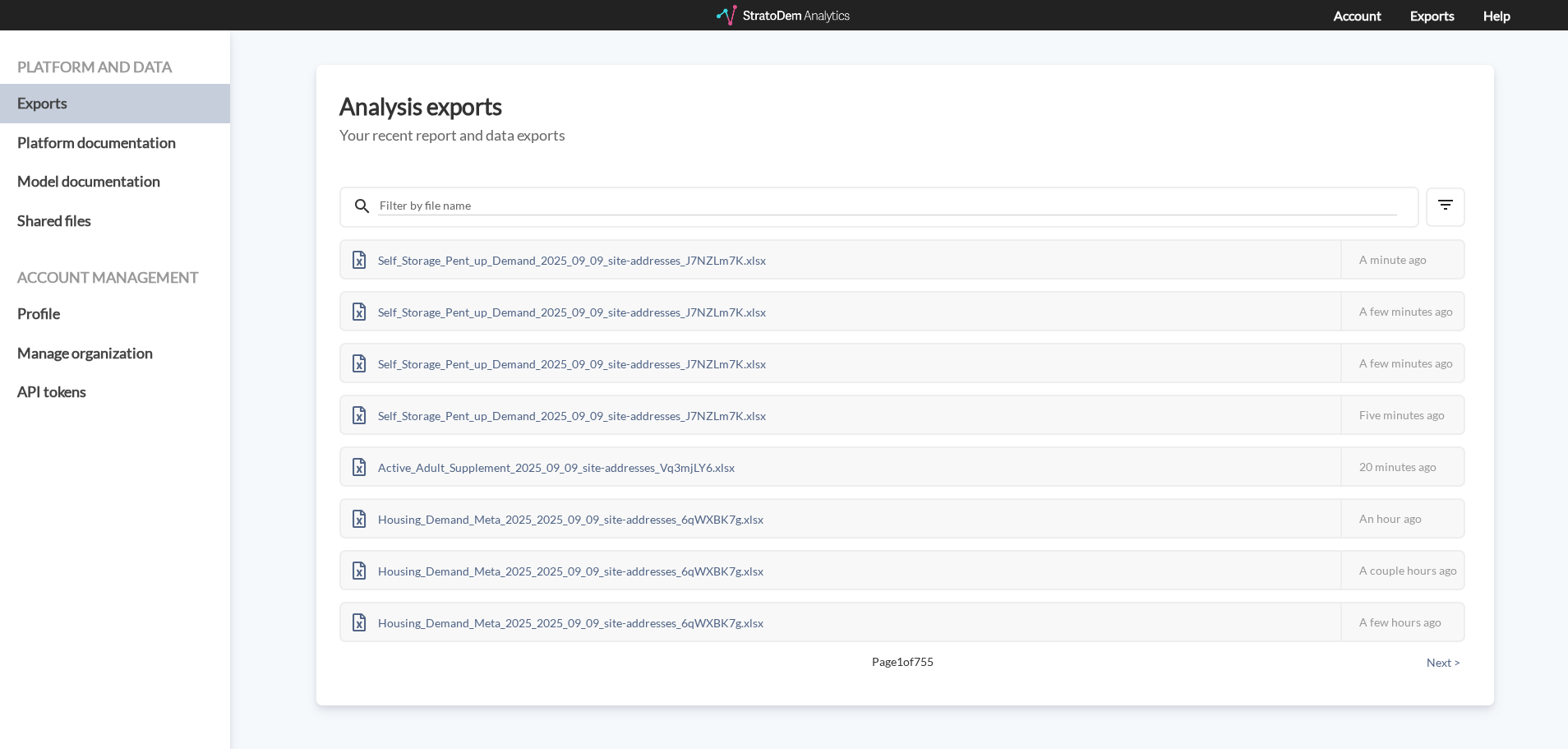
drag, startPoint x: 1123, startPoint y: 49, endPoint x: 1086, endPoint y: 0, distance: 61.4
click at [1123, 49] on div "Platform and data Exports Platform documentation Model documentation Shared fil…" at bounding box center [784, 390] width 1568 height 719
